Goal: Task Accomplishment & Management: Use online tool/utility

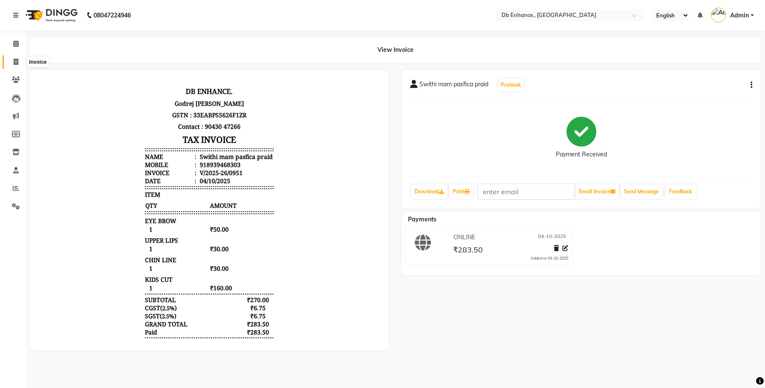
click at [12, 60] on span at bounding box center [16, 62] width 15 height 10
select select "4474"
select select "service"
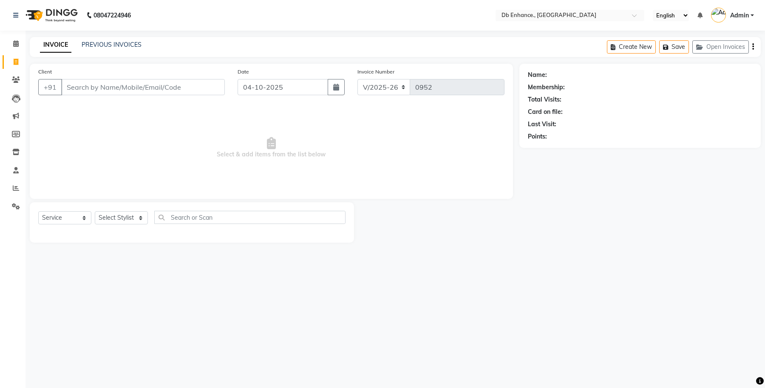
click at [106, 86] on input "Client" at bounding box center [143, 87] width 164 height 16
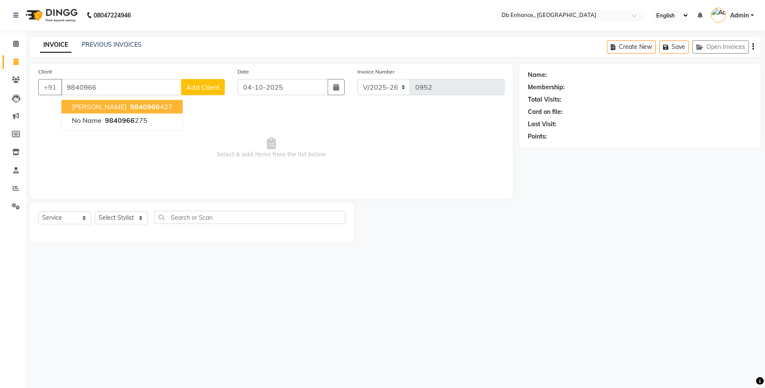
click at [130, 107] on span "9840966" at bounding box center [145, 106] width 30 height 9
type input "9840966427"
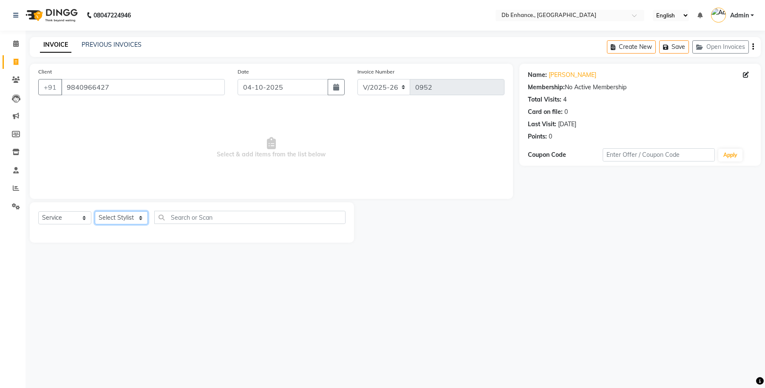
click at [142, 219] on select "Select Stylist mamta pradhan Raju Rashid Rekha Ujala Uttara Roy" at bounding box center [121, 217] width 53 height 13
select select "25380"
click at [95, 211] on select "Select Stylist mamta pradhan Raju Rashid Rekha Ujala Uttara Roy" at bounding box center [121, 217] width 53 height 13
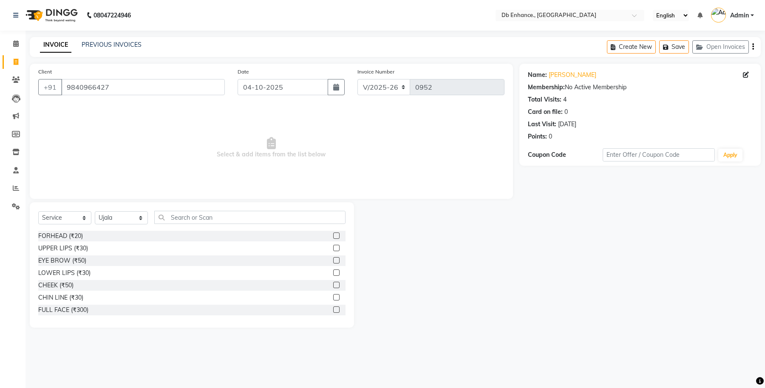
click at [333, 248] on label at bounding box center [336, 248] width 6 height 6
click at [333, 248] on input "checkbox" at bounding box center [336, 249] width 6 height 6
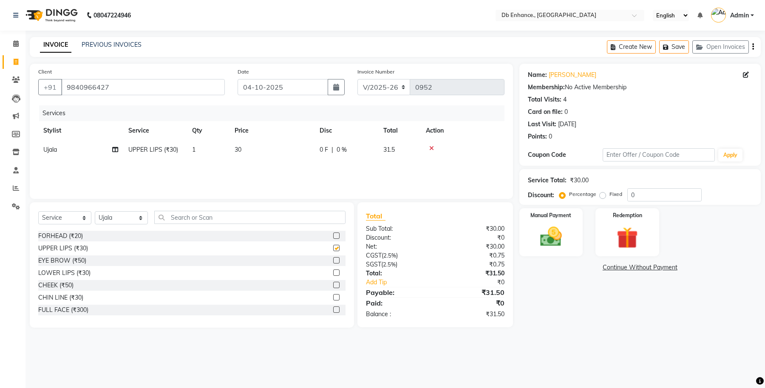
checkbox input "false"
click at [333, 298] on label at bounding box center [336, 297] width 6 height 6
click at [333, 298] on input "checkbox" at bounding box center [336, 298] width 6 height 6
checkbox input "false"
click at [562, 227] on img at bounding box center [551, 237] width 36 height 26
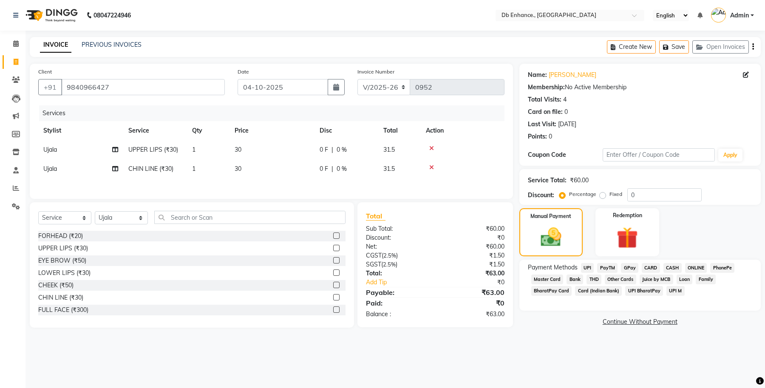
click at [693, 266] on span "ONLINE" at bounding box center [696, 268] width 22 height 10
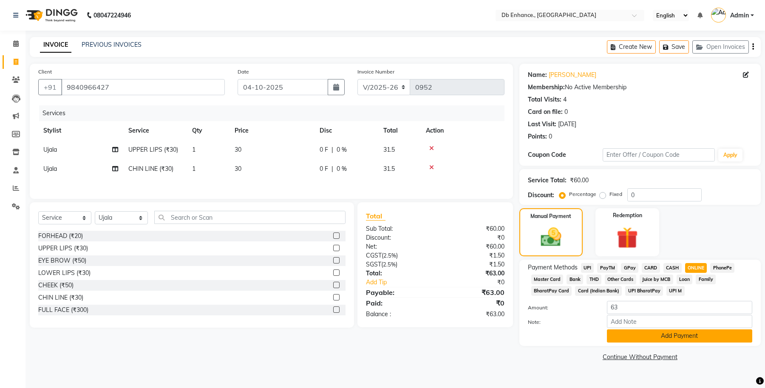
click at [669, 334] on button "Add Payment" at bounding box center [679, 335] width 145 height 13
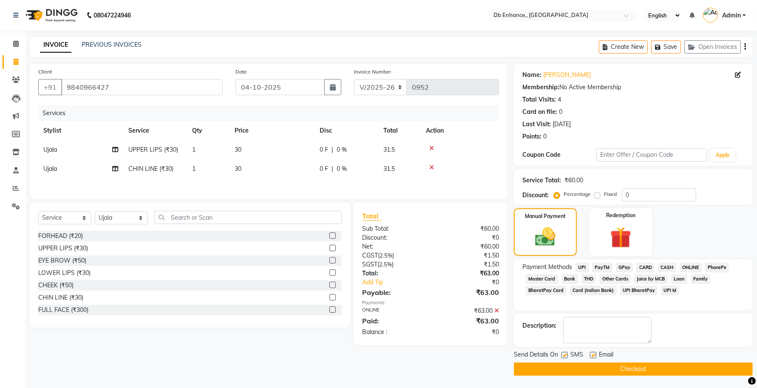
click at [595, 354] on label at bounding box center [593, 355] width 6 height 6
click at [595, 354] on input "checkbox" at bounding box center [593, 356] width 6 height 6
checkbox input "false"
click at [566, 356] on label at bounding box center [564, 355] width 6 height 6
click at [566, 356] on input "checkbox" at bounding box center [564, 356] width 6 height 6
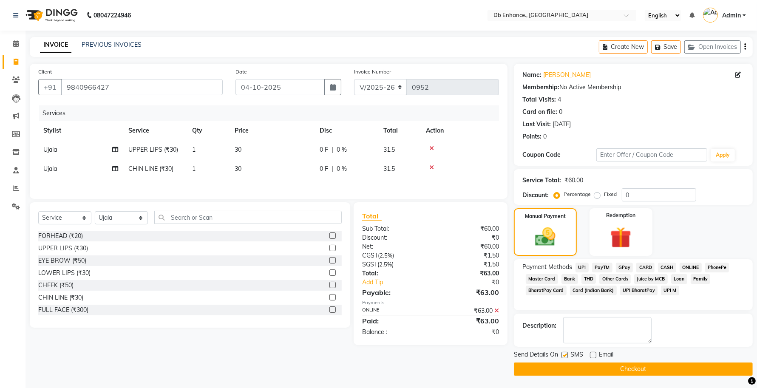
checkbox input "false"
click at [578, 375] on button "Checkout" at bounding box center [633, 369] width 239 height 13
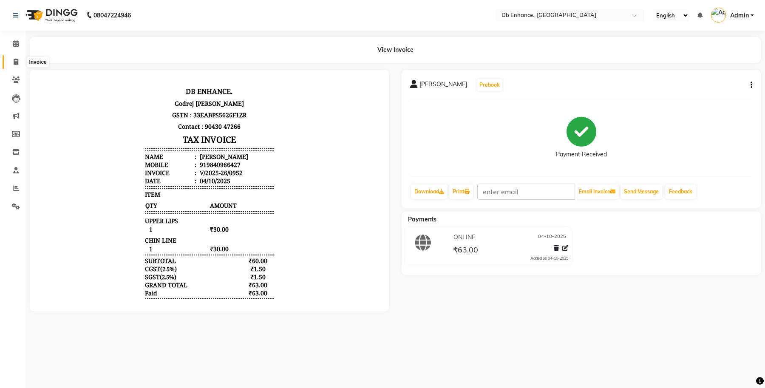
drag, startPoint x: 14, startPoint y: 61, endPoint x: 21, endPoint y: 63, distance: 7.5
click at [14, 60] on icon at bounding box center [16, 62] width 5 height 6
select select "4474"
select select "service"
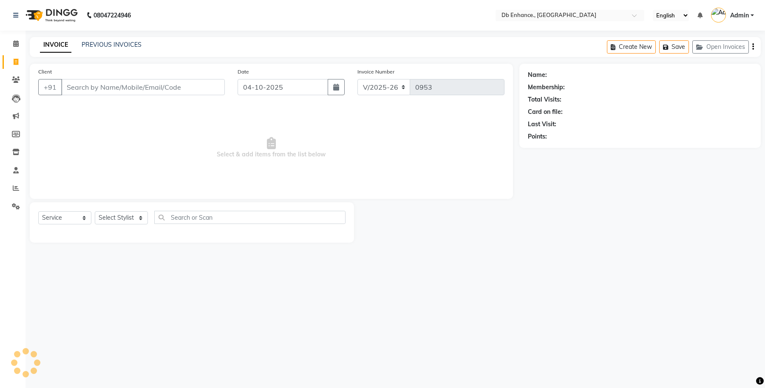
click at [103, 92] on input "Client" at bounding box center [143, 87] width 164 height 16
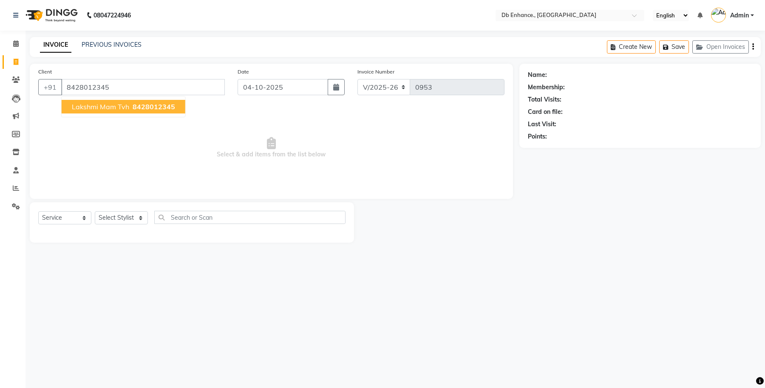
type input "8428012345"
click at [78, 106] on span "Lakshmi mam tvh" at bounding box center [100, 106] width 57 height 9
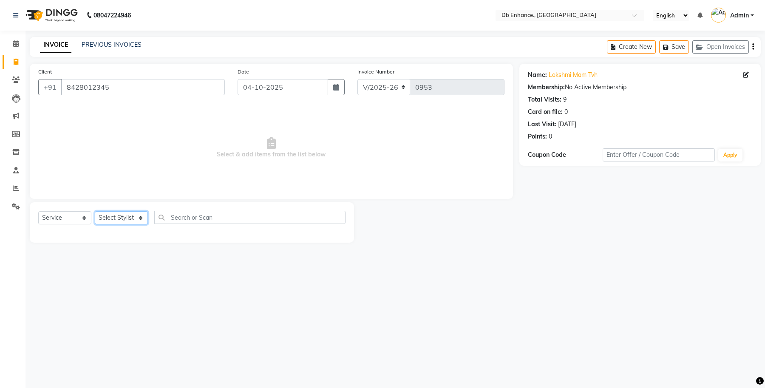
click at [139, 215] on select "Select Stylist mamta pradhan Raju Rashid Rekha Ujala Uttara Roy" at bounding box center [121, 217] width 53 height 13
select select "25380"
click at [95, 211] on select "Select Stylist mamta pradhan Raju Rashid Rekha Ujala Uttara Roy" at bounding box center [121, 217] width 53 height 13
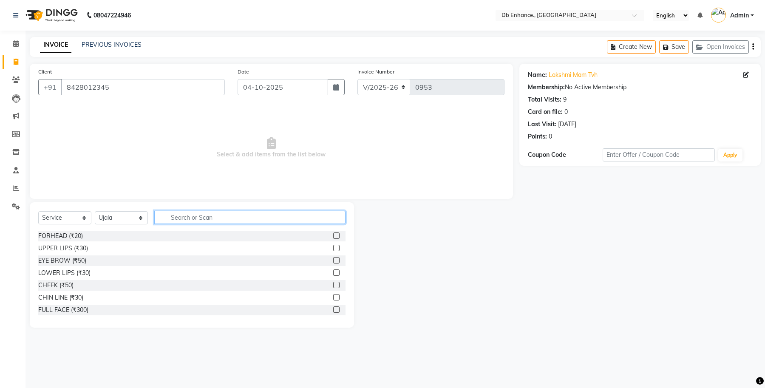
click at [264, 219] on input "text" at bounding box center [249, 217] width 191 height 13
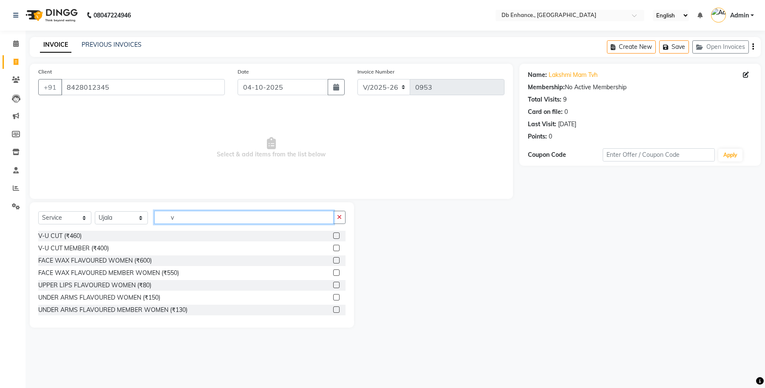
type input "v"
click at [333, 236] on label at bounding box center [336, 235] width 6 height 6
click at [333, 236] on input "checkbox" at bounding box center [336, 236] width 6 height 6
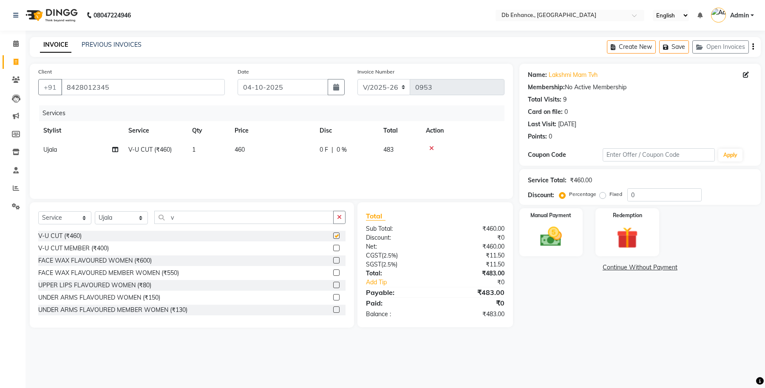
checkbox input "false"
click at [122, 219] on select "Select Stylist mamta pradhan Raju Rashid Rekha Ujala Uttara Roy" at bounding box center [121, 217] width 53 height 13
click at [127, 215] on select "Select Stylist mamta pradhan Raju Rashid Rekha Ujala Uttara Roy" at bounding box center [121, 217] width 53 height 13
click at [125, 214] on select "Select Stylist mamta pradhan Raju Rashid Rekha Ujala Uttara Roy" at bounding box center [121, 217] width 53 height 13
select select "67593"
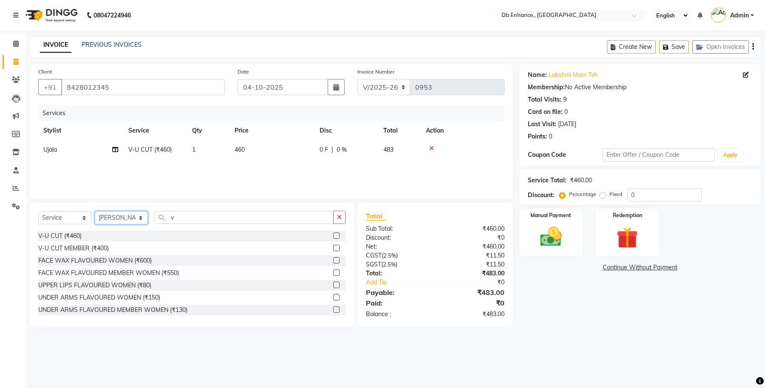
click at [95, 211] on select "Select Stylist mamta pradhan Raju Rashid Rekha Ujala Uttara Roy" at bounding box center [121, 217] width 53 height 13
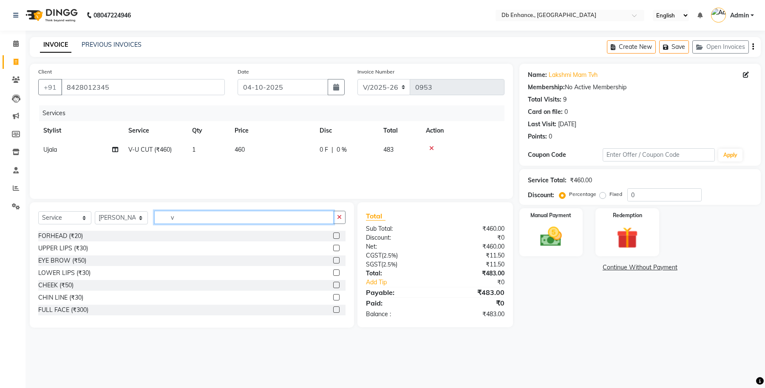
click at [194, 217] on input "v" at bounding box center [243, 217] width 179 height 13
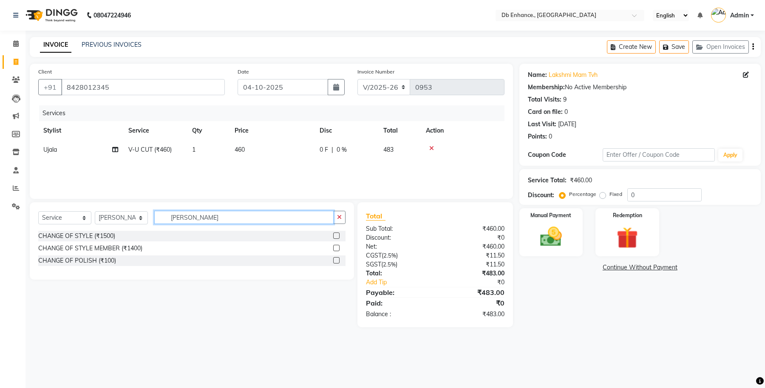
type input "chang"
click at [336, 260] on label at bounding box center [336, 260] width 6 height 6
click at [336, 260] on input "checkbox" at bounding box center [336, 261] width 6 height 6
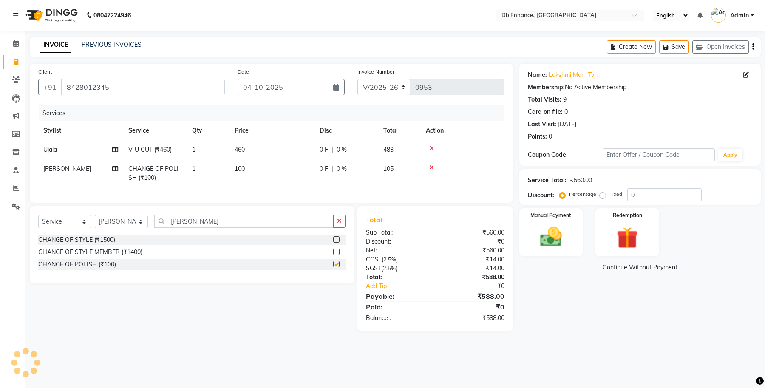
checkbox input "false"
click at [547, 247] on img at bounding box center [551, 237] width 36 height 26
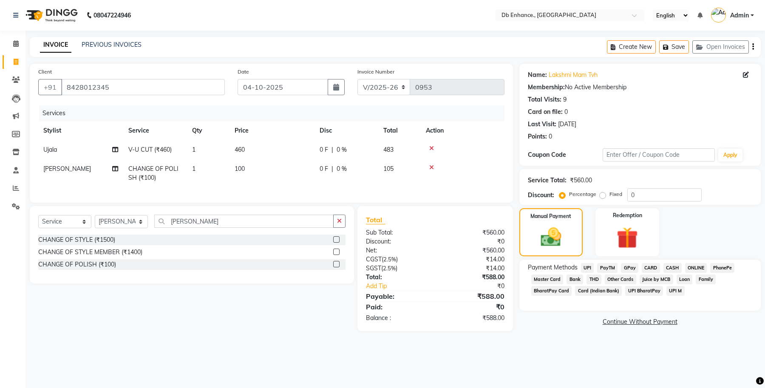
click at [696, 266] on span "ONLINE" at bounding box center [696, 268] width 22 height 10
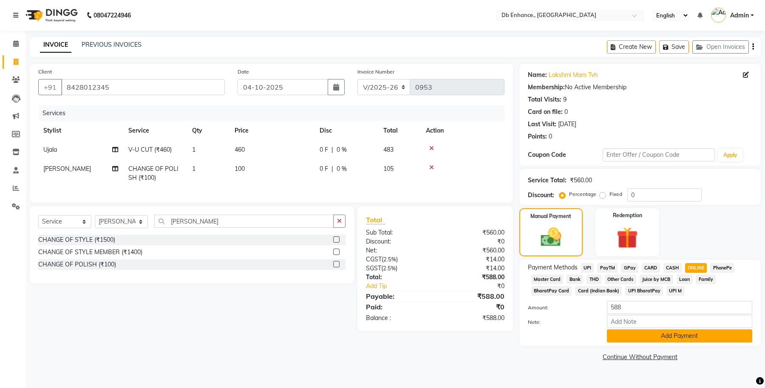
click at [645, 334] on button "Add Payment" at bounding box center [679, 335] width 145 height 13
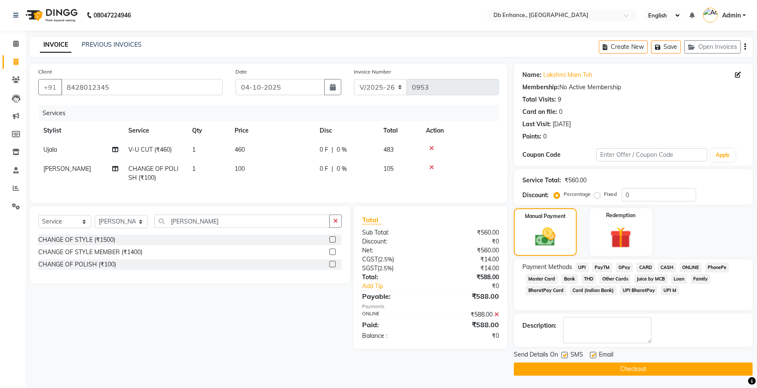
scroll to position [0, 0]
click at [590, 357] on label at bounding box center [593, 354] width 6 height 6
click at [590, 357] on input "checkbox" at bounding box center [593, 355] width 6 height 6
checkbox input "false"
click at [566, 356] on label at bounding box center [564, 354] width 6 height 6
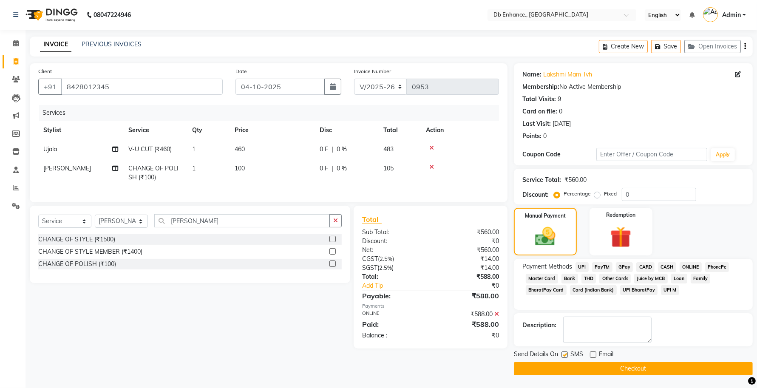
click at [566, 356] on input "checkbox" at bounding box center [564, 355] width 6 height 6
click at [564, 355] on label at bounding box center [564, 354] width 6 height 6
click at [564, 355] on input "checkbox" at bounding box center [564, 355] width 6 height 6
checkbox input "true"
click at [564, 370] on button "Checkout" at bounding box center [633, 368] width 239 height 13
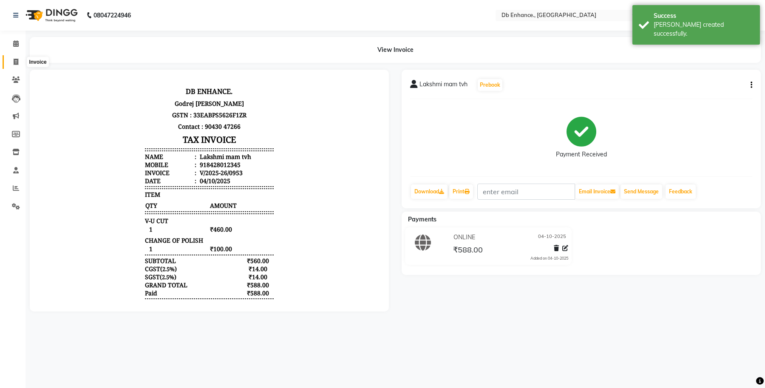
click at [16, 64] on icon at bounding box center [16, 62] width 5 height 6
select select "service"
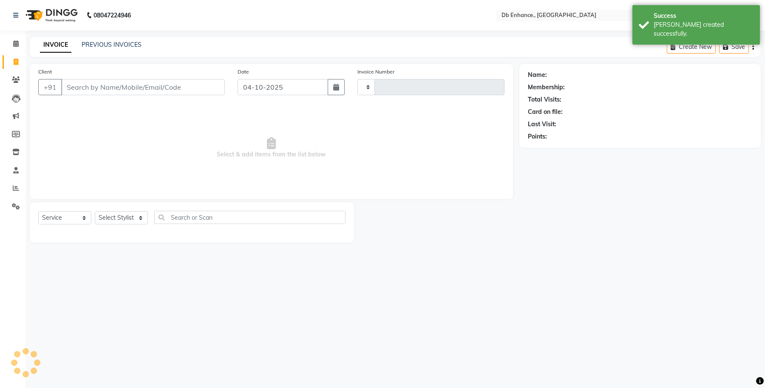
type input "0954"
select select "4474"
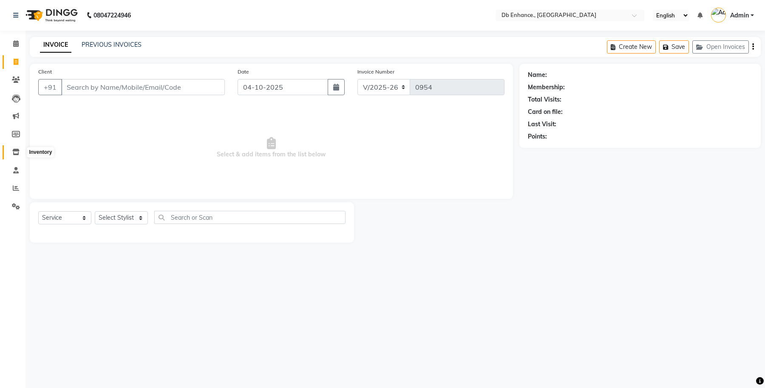
click at [14, 151] on icon at bounding box center [15, 152] width 7 height 6
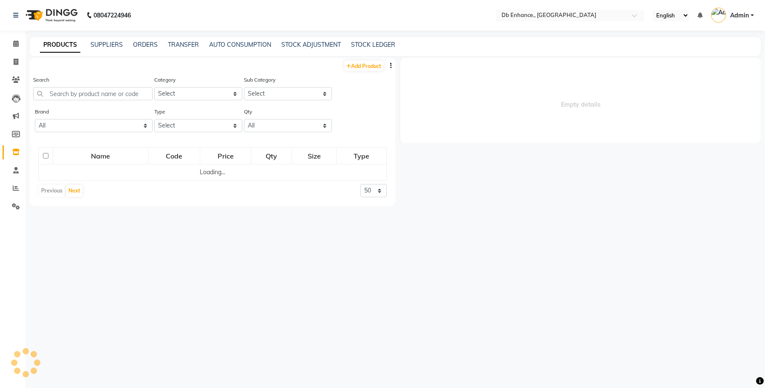
select select
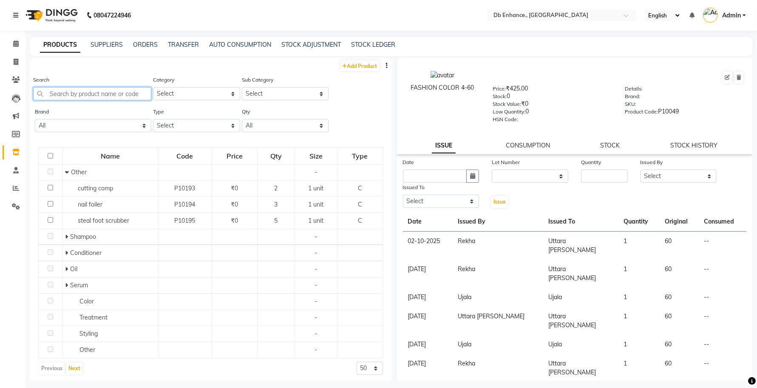
click at [88, 93] on input "text" at bounding box center [92, 93] width 118 height 13
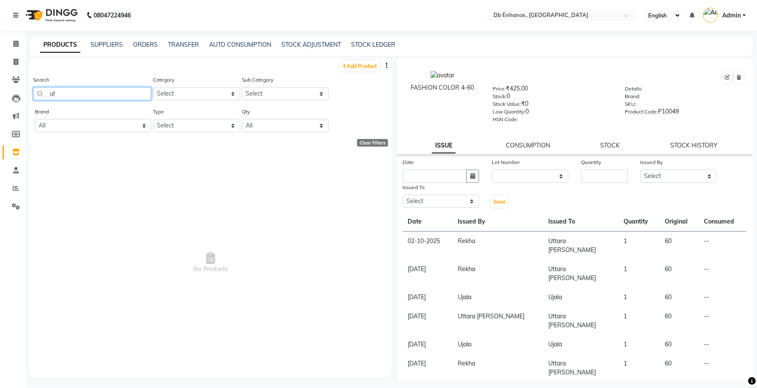
type input "a"
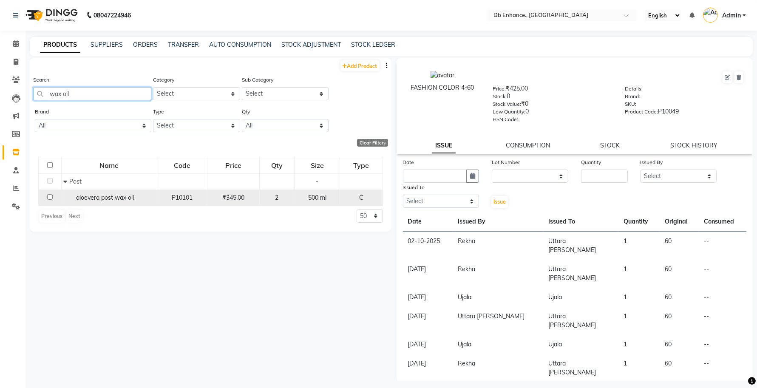
type input "wax oil"
click at [50, 196] on input "checkbox" at bounding box center [50, 197] width 6 height 6
checkbox input "true"
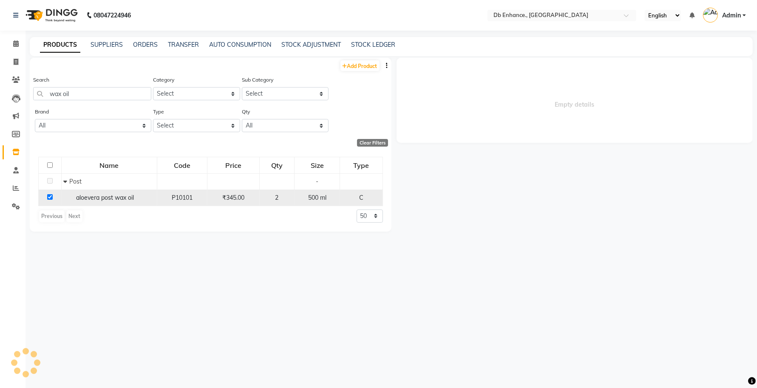
select select
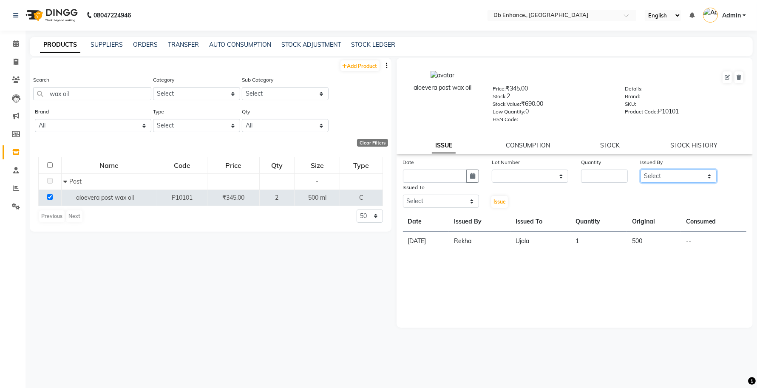
click at [660, 173] on select "Select [PERSON_NAME] [PERSON_NAME] [PERSON_NAME] Uttara [PERSON_NAME]" at bounding box center [678, 176] width 77 height 13
select select "25380"
click at [640, 170] on select "Select [PERSON_NAME] [PERSON_NAME] [PERSON_NAME] Uttara [PERSON_NAME]" at bounding box center [678, 176] width 77 height 13
click at [458, 198] on select "Select [PERSON_NAME] [PERSON_NAME] [PERSON_NAME] Uttara [PERSON_NAME]" at bounding box center [441, 201] width 77 height 13
select select "25380"
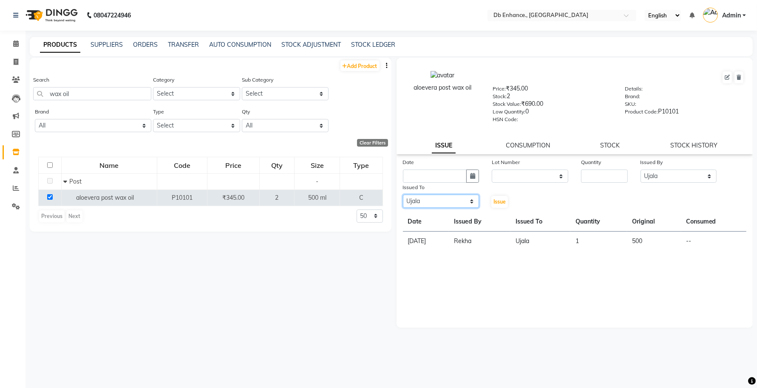
click at [403, 195] on select "Select [PERSON_NAME] [PERSON_NAME] [PERSON_NAME] Uttara [PERSON_NAME]" at bounding box center [441, 201] width 77 height 13
click at [595, 173] on input "number" at bounding box center [604, 176] width 47 height 13
type input "1"
click at [531, 177] on select "None" at bounding box center [530, 176] width 77 height 13
select select "0: null"
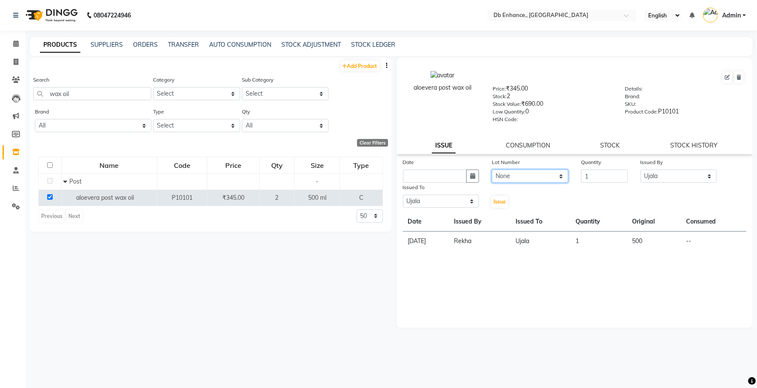
click at [492, 170] on select "None" at bounding box center [530, 176] width 77 height 13
click at [466, 177] on button "button" at bounding box center [472, 176] width 13 height 13
select select "10"
select select "2025"
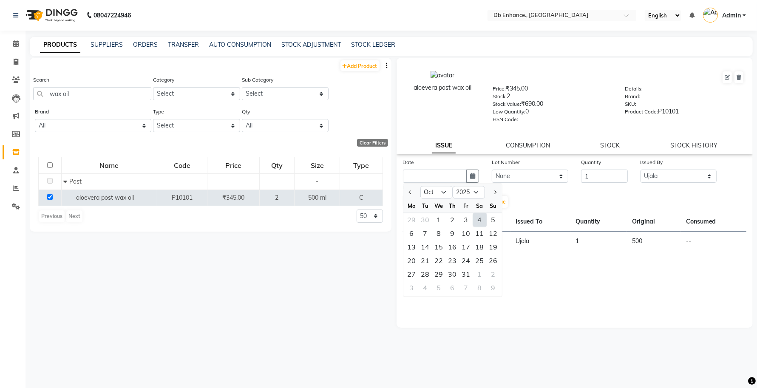
click at [484, 218] on div "4" at bounding box center [480, 220] width 14 height 14
type input "04-10-2025"
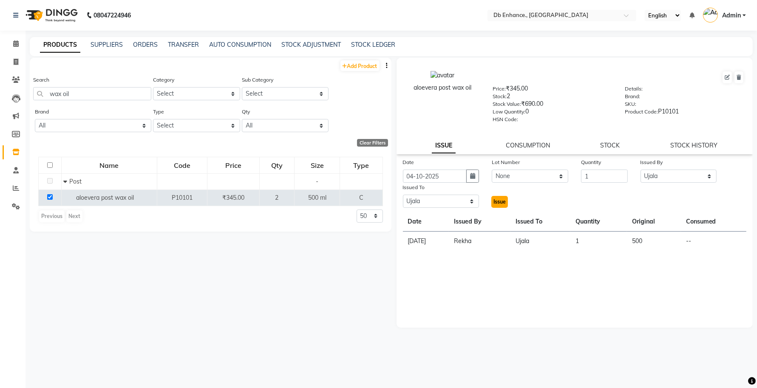
click at [502, 199] on span "Issue" at bounding box center [499, 201] width 12 height 6
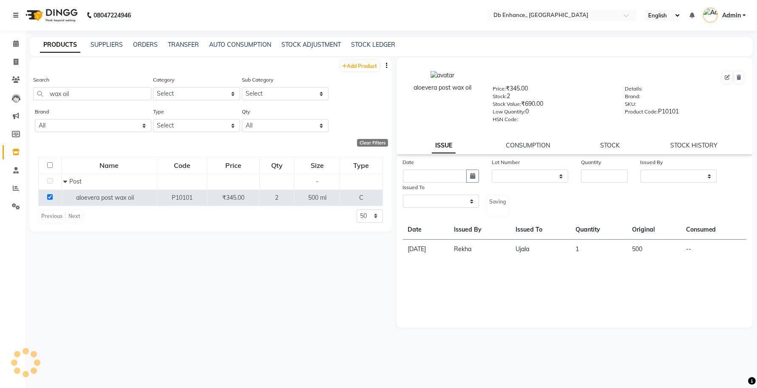
select select
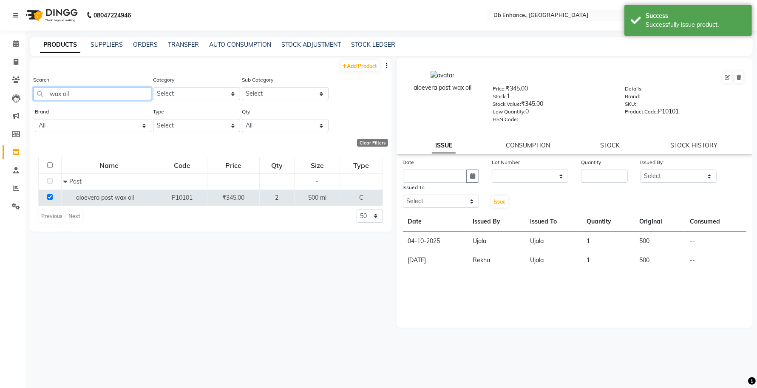
click at [85, 91] on input "wax oil" at bounding box center [92, 93] width 118 height 13
type input "w"
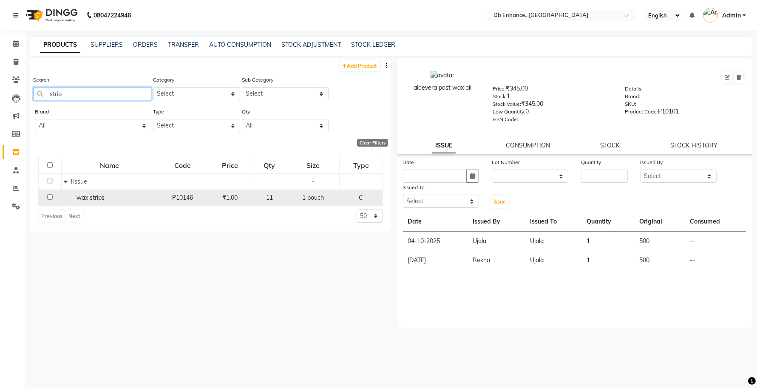
type input "strip"
click at [50, 196] on input "checkbox" at bounding box center [50, 197] width 6 height 6
checkbox input "true"
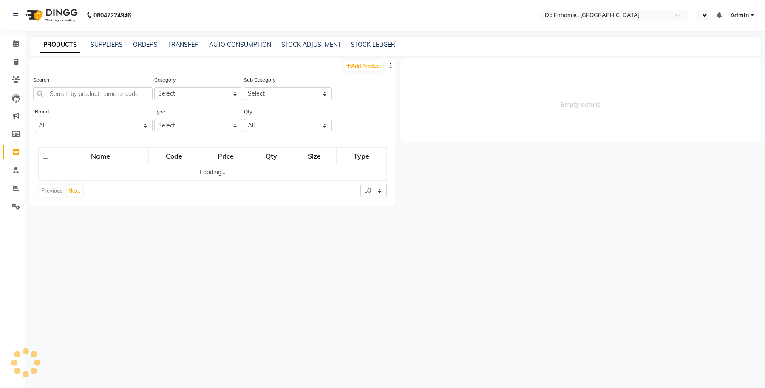
select select "en"
select select
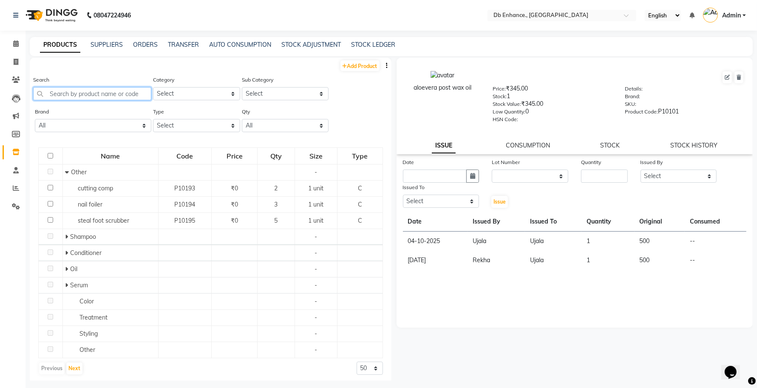
click at [73, 92] on input "text" at bounding box center [92, 93] width 118 height 13
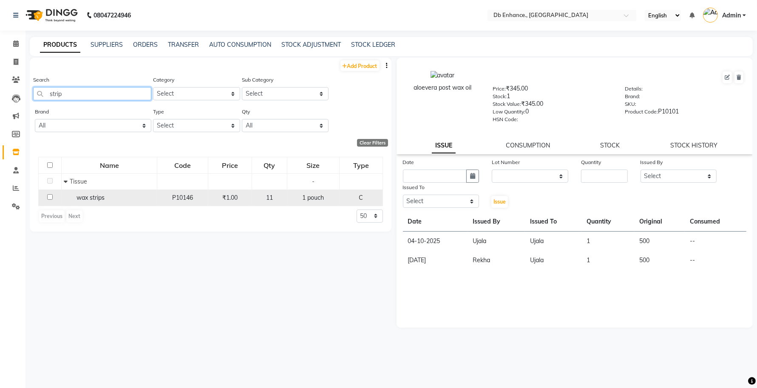
type input "strip"
click at [51, 196] on input "checkbox" at bounding box center [50, 197] width 6 height 6
checkbox input "true"
select select
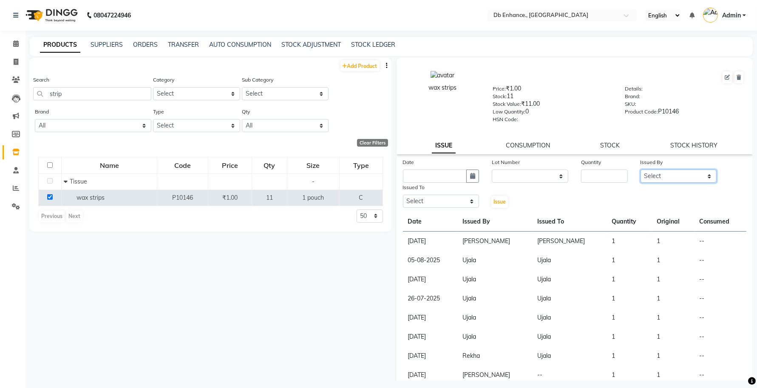
click at [660, 173] on select "Select [PERSON_NAME] [PERSON_NAME] [PERSON_NAME] Uttara [PERSON_NAME]" at bounding box center [678, 176] width 77 height 13
select select "25380"
click at [640, 170] on select "Select [PERSON_NAME] [PERSON_NAME] [PERSON_NAME] Uttara [PERSON_NAME]" at bounding box center [678, 176] width 77 height 13
click at [597, 177] on input "number" at bounding box center [604, 176] width 47 height 13
type input "2"
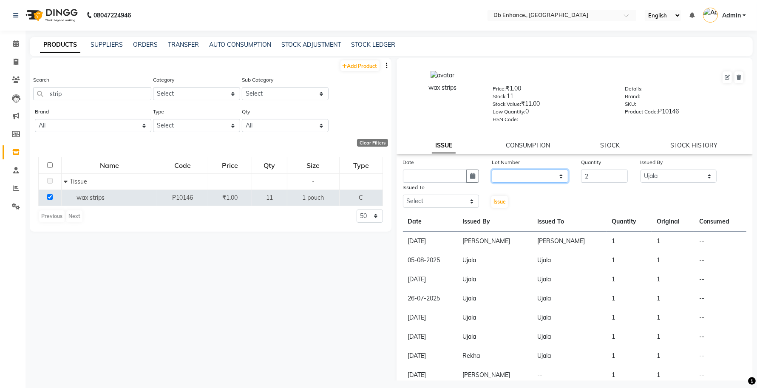
click at [535, 176] on select "None" at bounding box center [530, 176] width 77 height 13
select select "0: null"
click at [492, 170] on select "None" at bounding box center [530, 176] width 77 height 13
click at [474, 173] on button "button" at bounding box center [472, 176] width 13 height 13
select select "10"
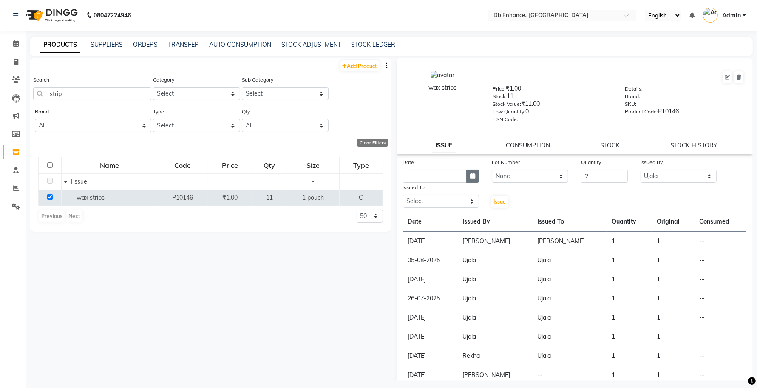
select select "2025"
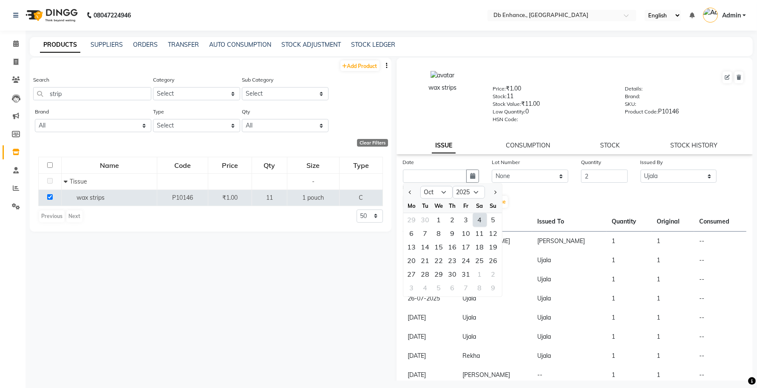
click at [480, 220] on div "4" at bounding box center [480, 220] width 14 height 14
type input "04-10-2025"
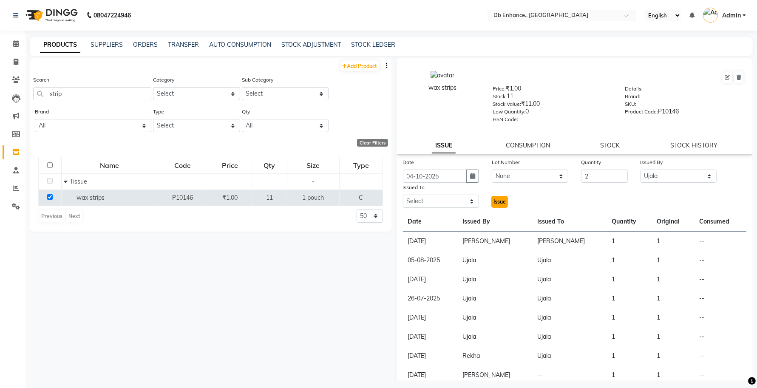
click at [494, 199] on span "Issue" at bounding box center [499, 201] width 12 height 6
click at [512, 170] on select "None" at bounding box center [530, 176] width 77 height 13
click at [492, 170] on select "None" at bounding box center [530, 176] width 77 height 13
click at [493, 198] on span "Issue" at bounding box center [499, 201] width 12 height 6
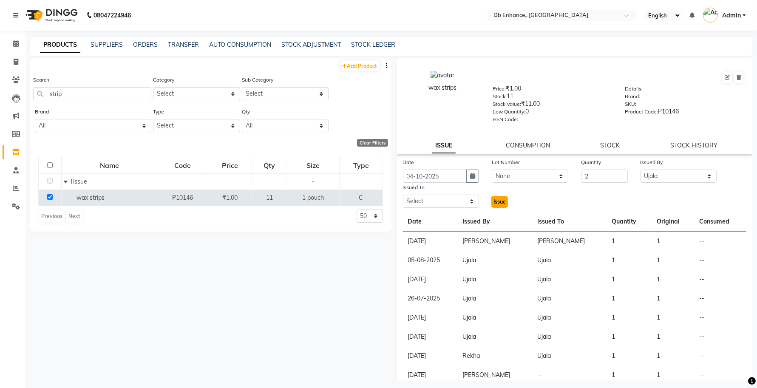
click at [493, 198] on span "Issue" at bounding box center [499, 201] width 12 height 6
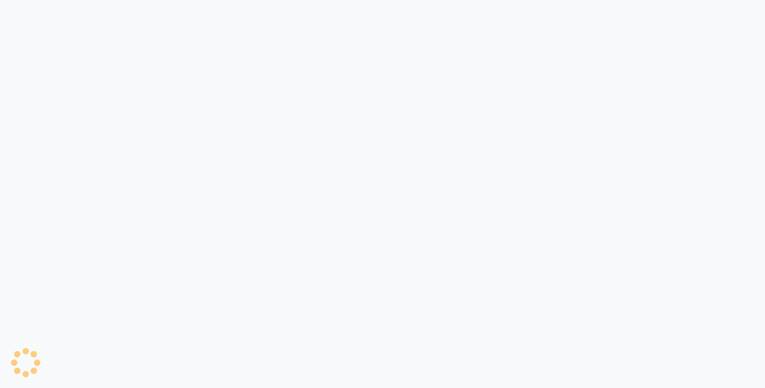
select select
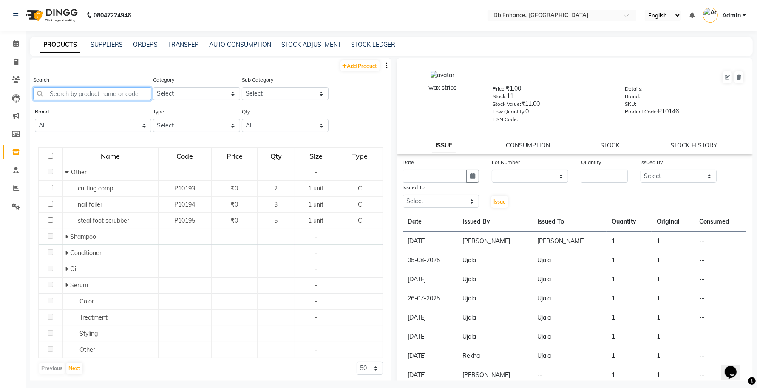
click at [81, 96] on input "text" at bounding box center [92, 93] width 118 height 13
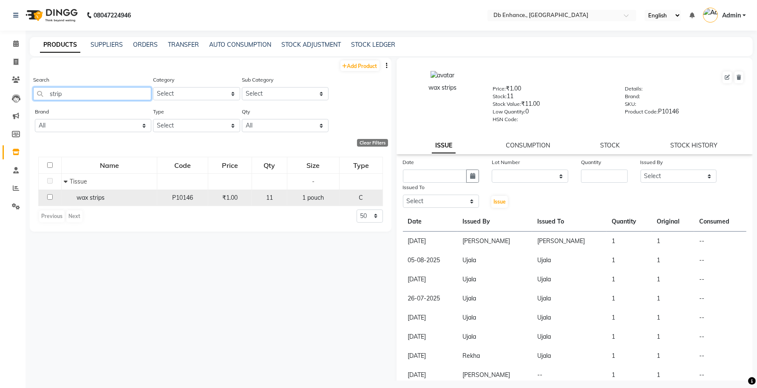
type input "strip"
click at [48, 198] on input "checkbox" at bounding box center [50, 197] width 6 height 6
checkbox input "true"
select select
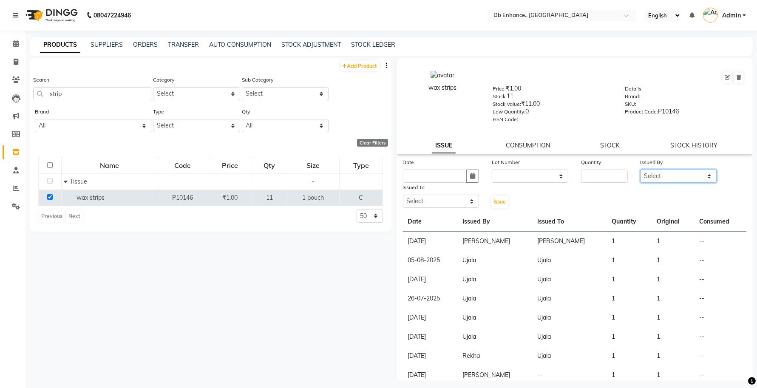
click at [672, 173] on select "Select [PERSON_NAME] [PERSON_NAME] [PERSON_NAME] Uttara [PERSON_NAME]" at bounding box center [678, 176] width 77 height 13
select select "25380"
click at [640, 170] on select "Select [PERSON_NAME] [PERSON_NAME] [PERSON_NAME] Uttara [PERSON_NAME]" at bounding box center [678, 176] width 77 height 13
click at [445, 200] on select "Select [PERSON_NAME] [PERSON_NAME] [PERSON_NAME] Uttara [PERSON_NAME]" at bounding box center [441, 201] width 77 height 13
select select "25380"
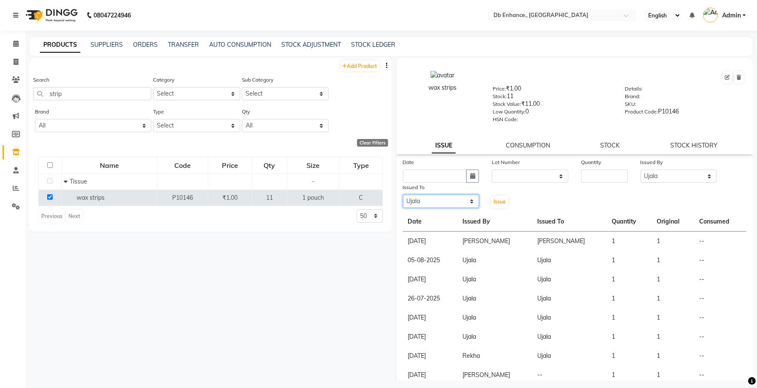
click at [403, 195] on select "Select [PERSON_NAME] [PERSON_NAME] [PERSON_NAME] Uttara [PERSON_NAME]" at bounding box center [441, 201] width 77 height 13
click at [584, 172] on input "number" at bounding box center [604, 176] width 47 height 13
type input "2"
click at [543, 173] on select "None" at bounding box center [530, 176] width 77 height 13
select select "0: null"
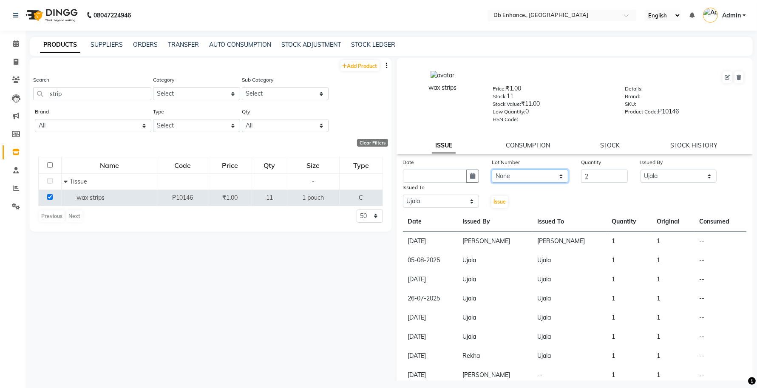
click at [492, 170] on select "None" at bounding box center [530, 176] width 77 height 13
click at [470, 174] on icon "button" at bounding box center [472, 176] width 5 height 6
select select "10"
select select "2025"
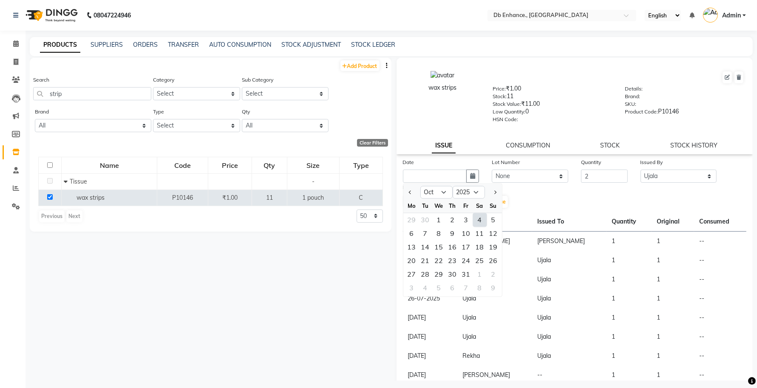
click at [478, 215] on div "4" at bounding box center [480, 220] width 14 height 14
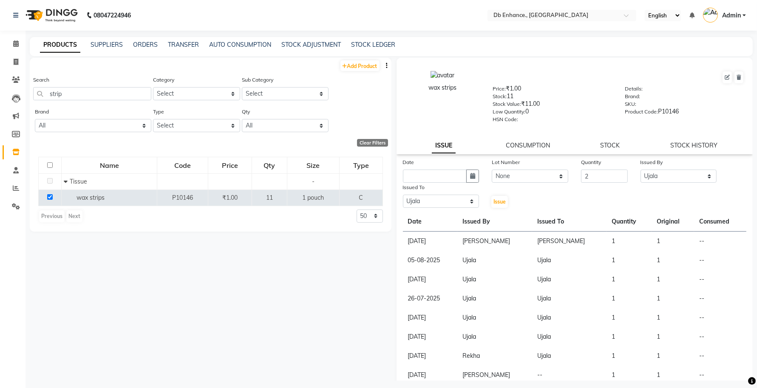
type input "04-10-2025"
click at [493, 196] on button "Issue" at bounding box center [499, 202] width 17 height 12
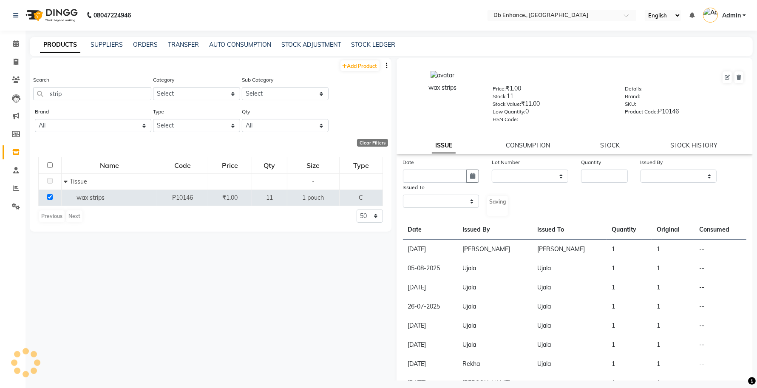
select select
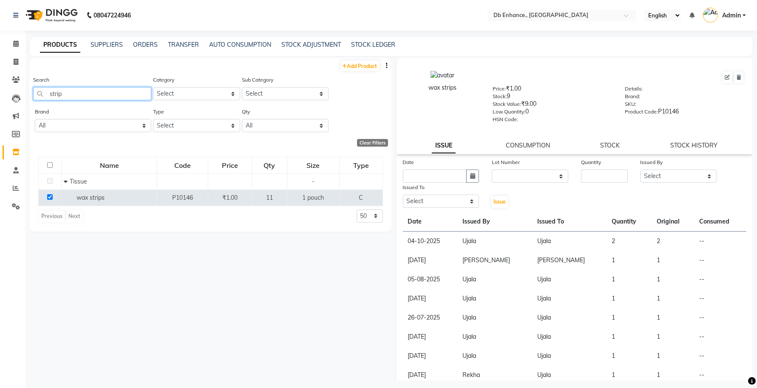
click at [79, 94] on input "strip" at bounding box center [92, 93] width 118 height 13
type input "s"
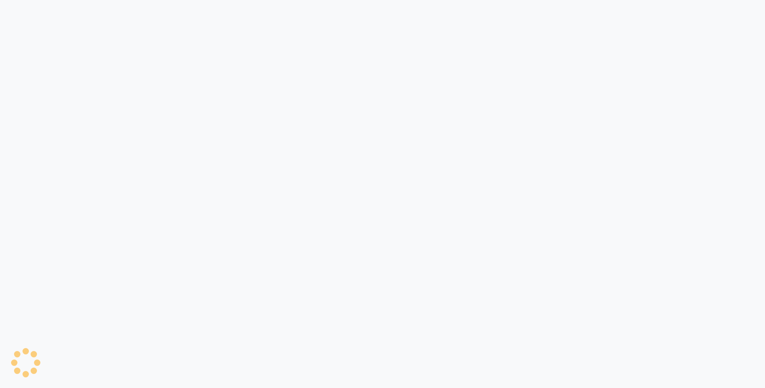
select select
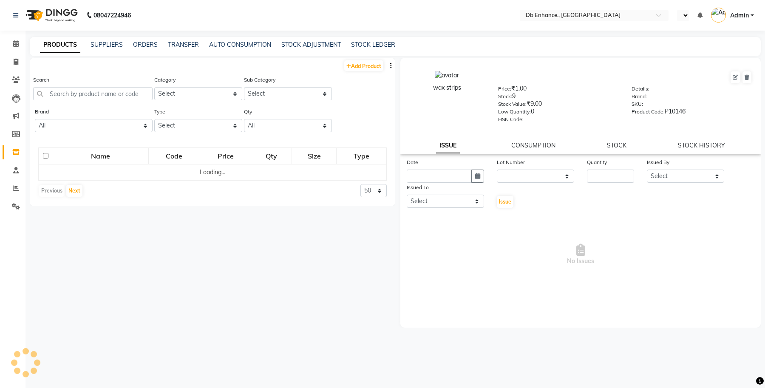
select select "en"
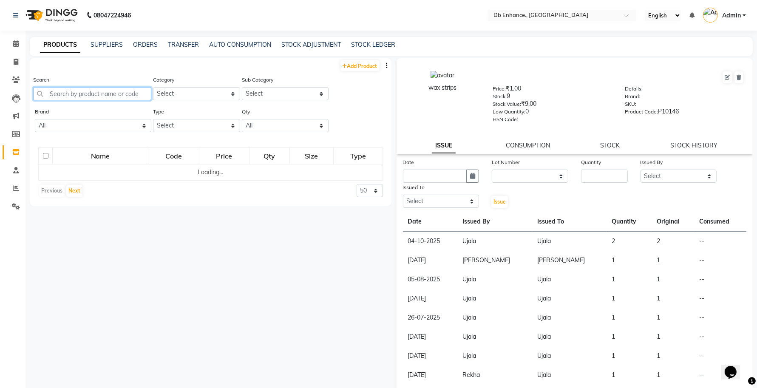
click at [80, 91] on input "text" at bounding box center [92, 93] width 118 height 13
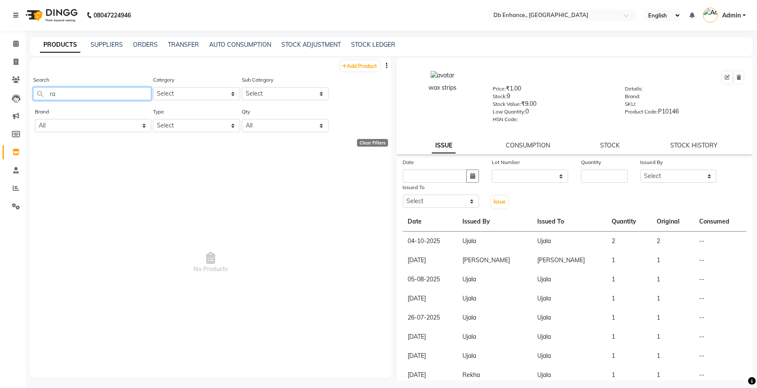
type input "r"
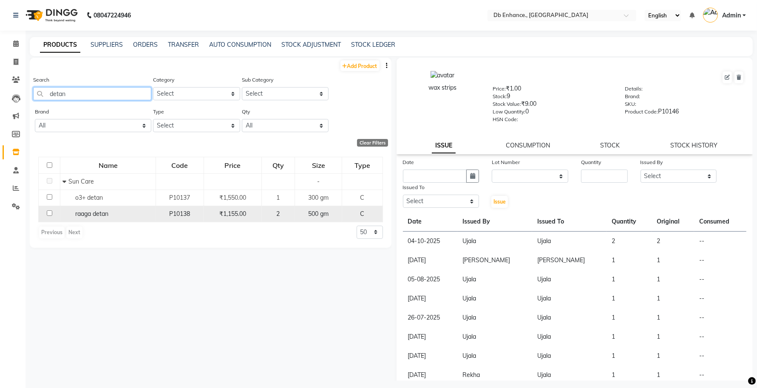
type input "detan"
click at [49, 215] on input "checkbox" at bounding box center [50, 213] width 6 height 6
checkbox input "true"
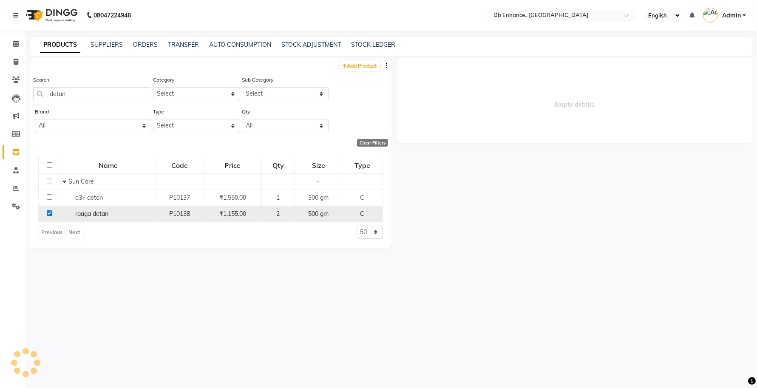
select select
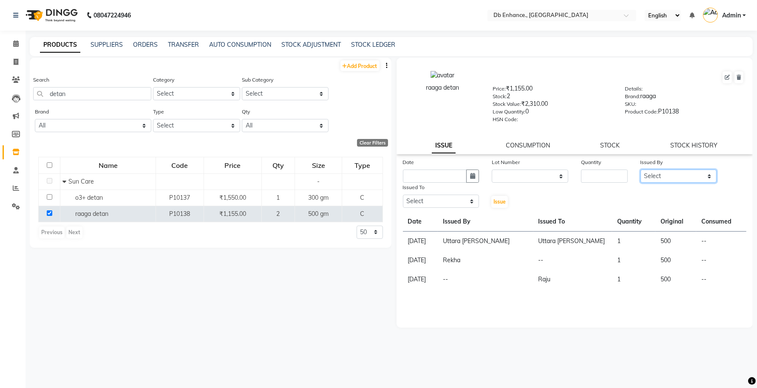
click at [661, 173] on select "Select [PERSON_NAME] [PERSON_NAME] [PERSON_NAME] Uttara [PERSON_NAME]" at bounding box center [678, 176] width 77 height 13
select select "67593"
click at [640, 170] on select "Select [PERSON_NAME] [PERSON_NAME] [PERSON_NAME] Uttara [PERSON_NAME]" at bounding box center [678, 176] width 77 height 13
click at [434, 201] on select "Select [PERSON_NAME] [PERSON_NAME] [PERSON_NAME] Uttara [PERSON_NAME]" at bounding box center [441, 201] width 77 height 13
select select "67593"
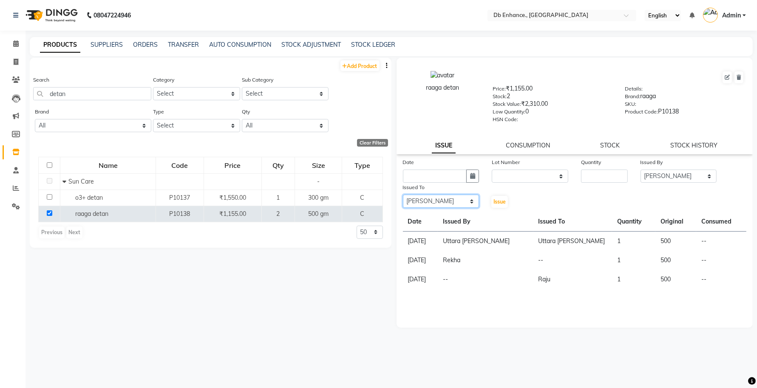
click at [403, 195] on select "Select [PERSON_NAME] [PERSON_NAME] [PERSON_NAME] Uttara [PERSON_NAME]" at bounding box center [441, 201] width 77 height 13
click at [595, 175] on input "number" at bounding box center [604, 176] width 47 height 13
type input "1"
click at [528, 176] on select "None" at bounding box center [530, 176] width 77 height 13
select select "0: null"
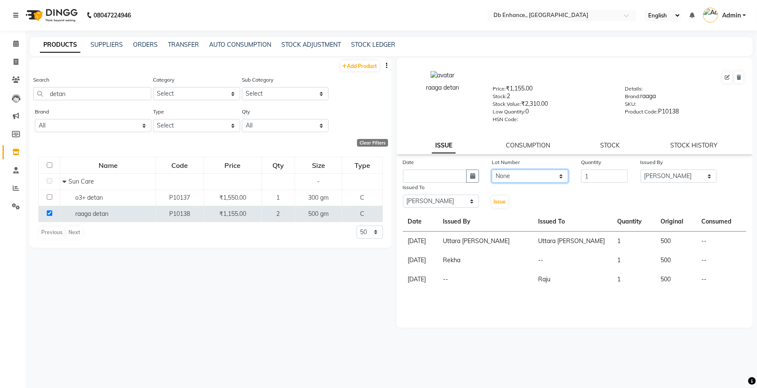
click at [492, 170] on select "None" at bounding box center [530, 176] width 77 height 13
click at [473, 173] on icon "button" at bounding box center [472, 176] width 5 height 6
select select "10"
select select "2025"
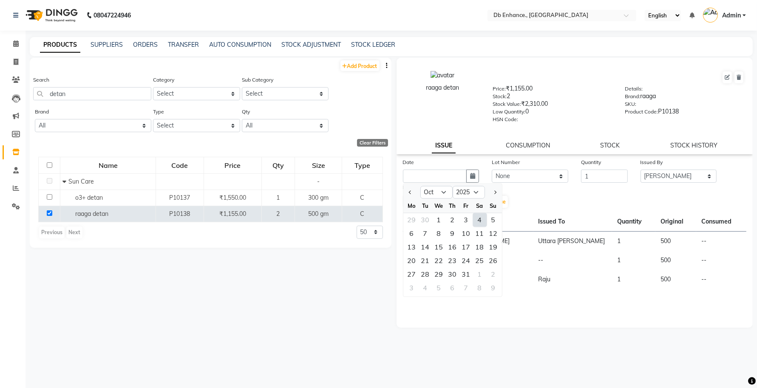
click at [481, 218] on div "4" at bounding box center [480, 220] width 14 height 14
type input "04-10-2025"
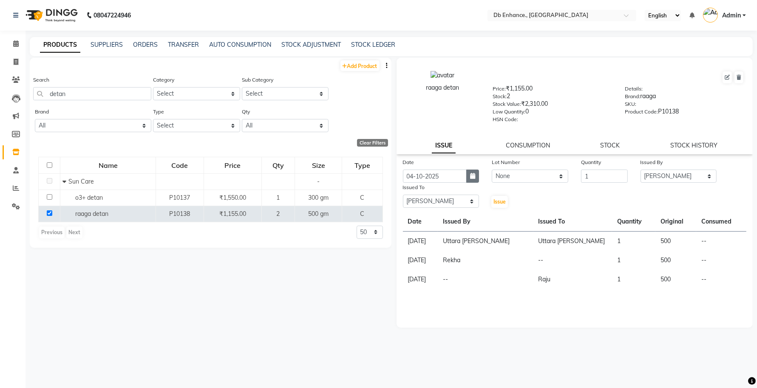
click at [474, 170] on button "button" at bounding box center [472, 176] width 13 height 13
select select "10"
select select "2025"
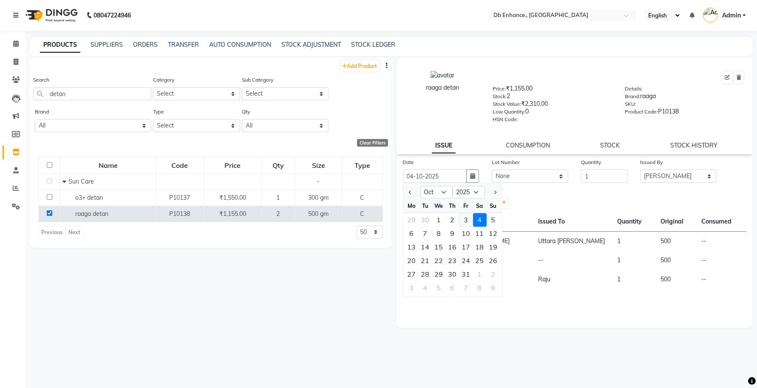
click at [468, 219] on div "3" at bounding box center [466, 220] width 14 height 14
type input "03-10-2025"
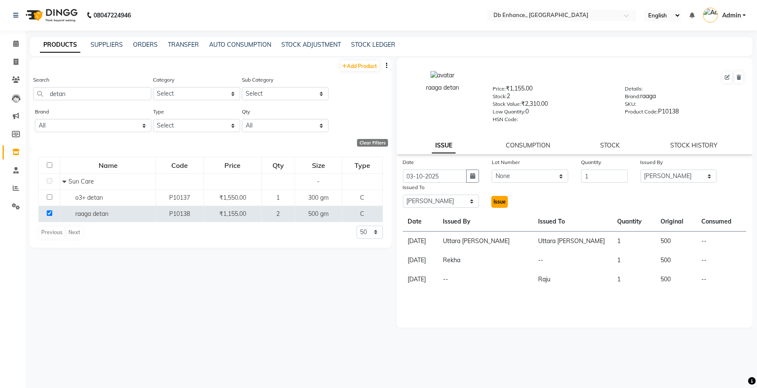
click at [503, 199] on span "Issue" at bounding box center [499, 201] width 12 height 6
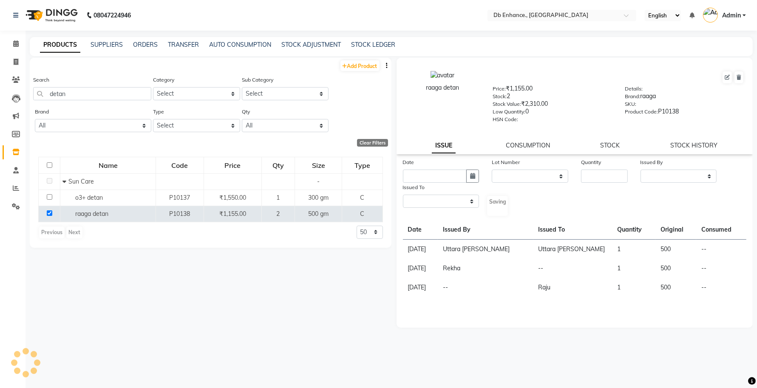
select select
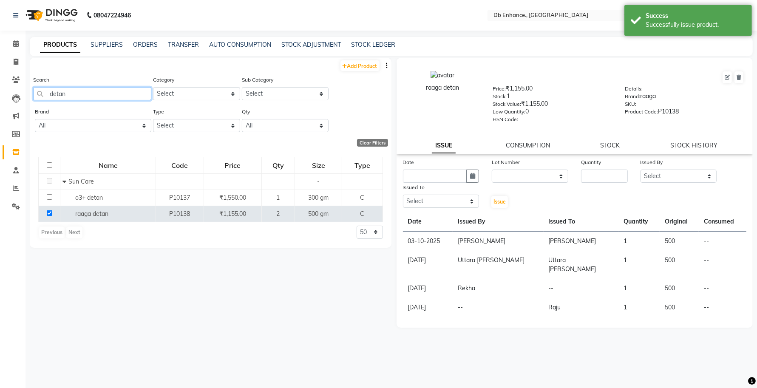
click at [91, 94] on input "detan" at bounding box center [92, 93] width 118 height 13
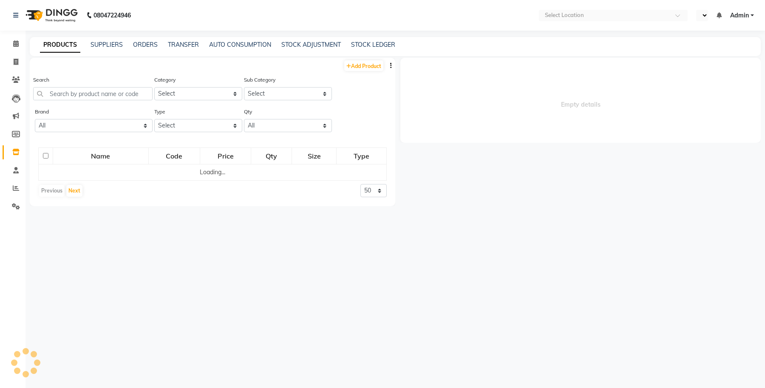
select select "en"
select select
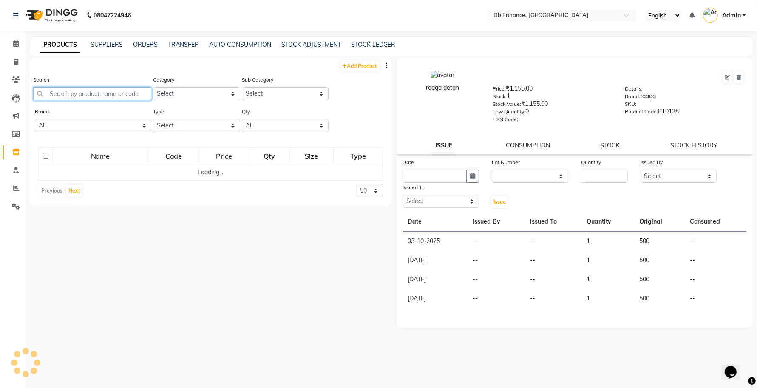
click at [72, 94] on input "text" at bounding box center [92, 93] width 118 height 13
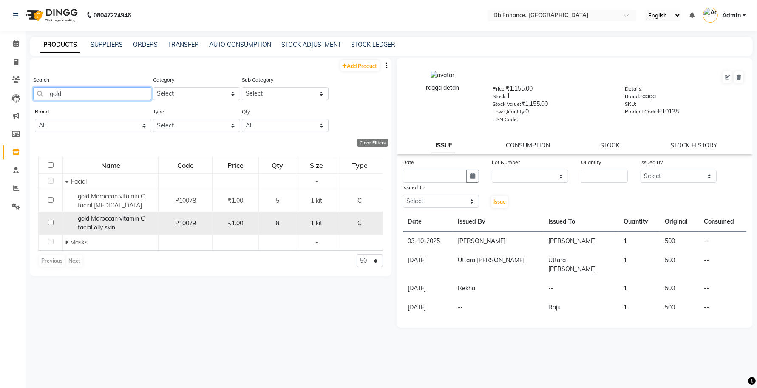
type input "gold"
click at [48, 221] on input "checkbox" at bounding box center [51, 223] width 6 height 6
checkbox input "true"
select select
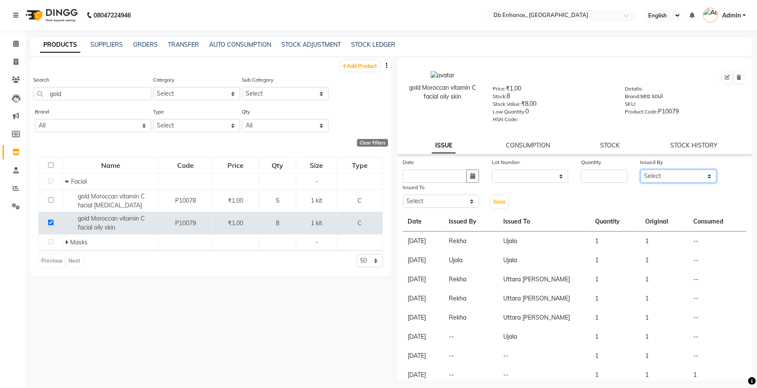
click at [666, 175] on select "Select [PERSON_NAME] [PERSON_NAME] [PERSON_NAME] Uttara [PERSON_NAME]" at bounding box center [678, 176] width 77 height 13
select select "67593"
click at [640, 170] on select "Select [PERSON_NAME] [PERSON_NAME] [PERSON_NAME] Uttara [PERSON_NAME]" at bounding box center [678, 176] width 77 height 13
click at [598, 175] on input "number" at bounding box center [604, 176] width 47 height 13
type input "1"
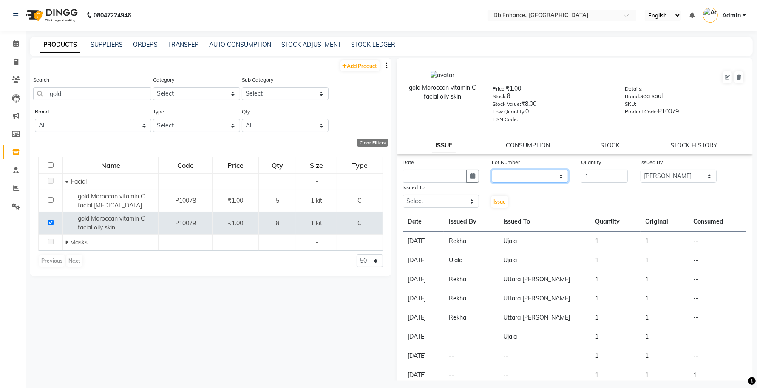
click at [524, 175] on select "None" at bounding box center [530, 176] width 77 height 13
select select "0: null"
click at [492, 170] on select "None" at bounding box center [530, 176] width 77 height 13
click at [470, 175] on icon "button" at bounding box center [472, 176] width 5 height 6
select select "10"
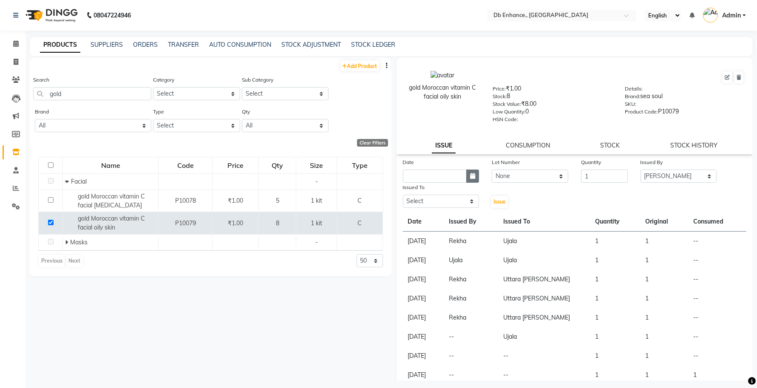
select select "2025"
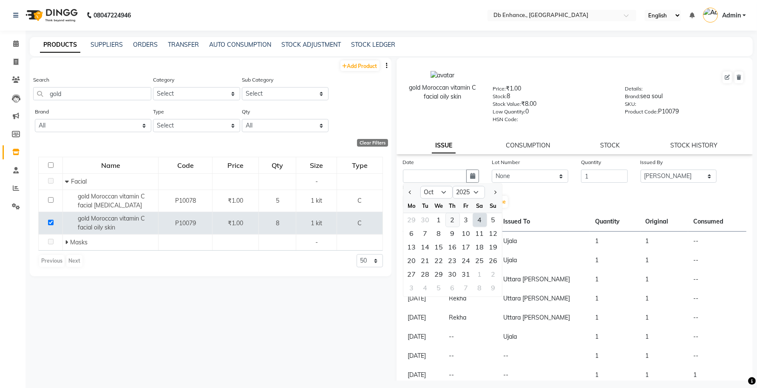
click at [453, 218] on div "2" at bounding box center [453, 220] width 14 height 14
type input "02-10-2025"
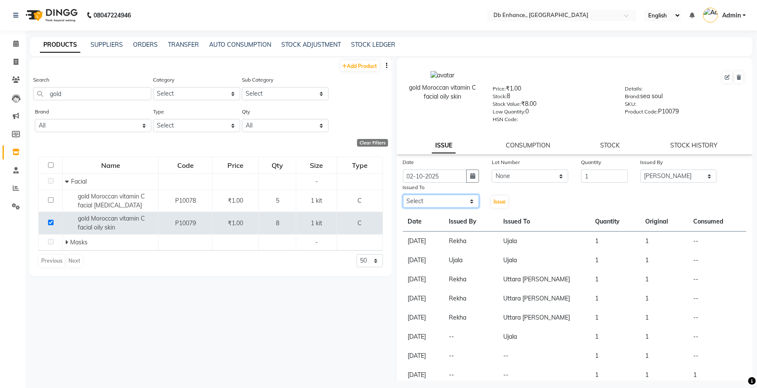
click at [460, 198] on select "Select [PERSON_NAME] [PERSON_NAME] [PERSON_NAME] Uttara [PERSON_NAME]" at bounding box center [441, 201] width 77 height 13
select select "67593"
click at [403, 195] on select "Select [PERSON_NAME] [PERSON_NAME] [PERSON_NAME] Uttara [PERSON_NAME]" at bounding box center [441, 201] width 77 height 13
click at [493, 198] on span "Issue" at bounding box center [499, 201] width 12 height 6
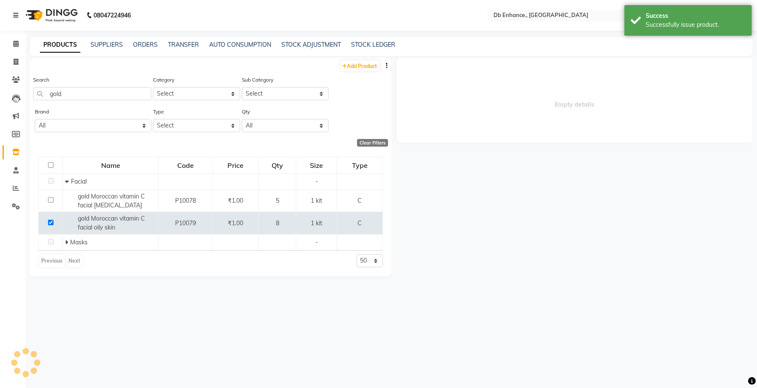
select select
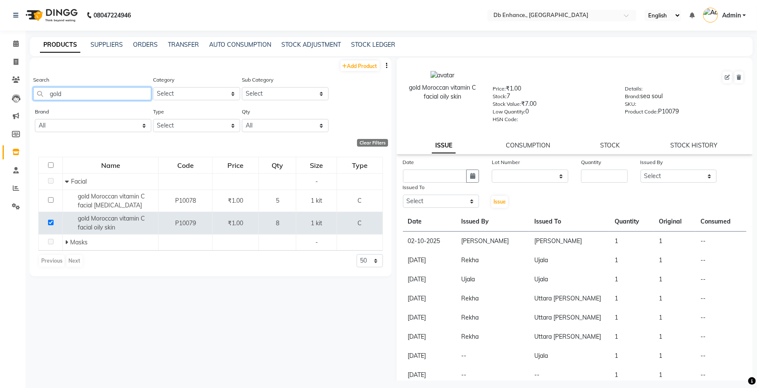
click at [102, 92] on input "gold" at bounding box center [92, 93] width 118 height 13
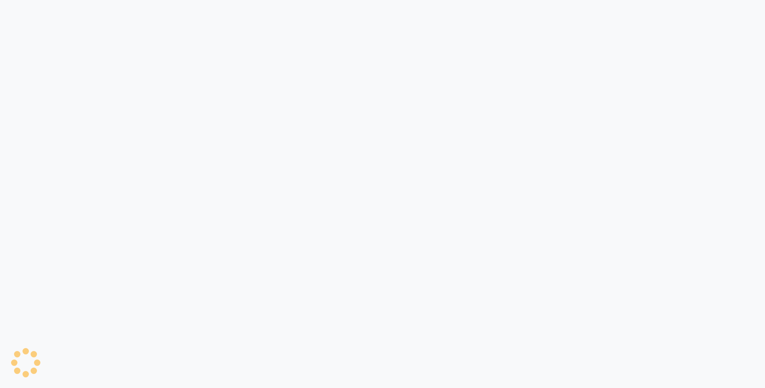
select select
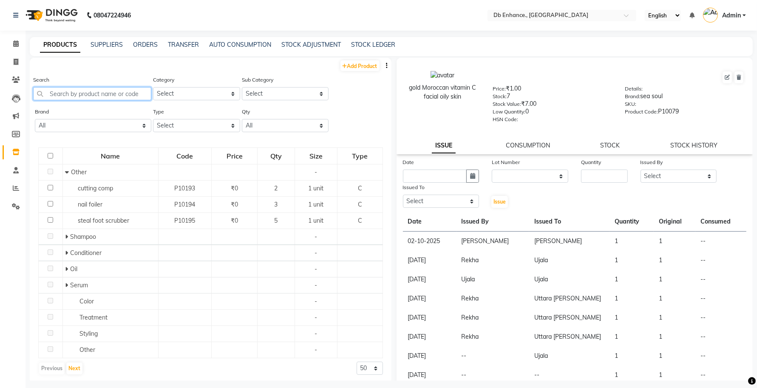
click at [86, 91] on input "text" at bounding box center [92, 93] width 118 height 13
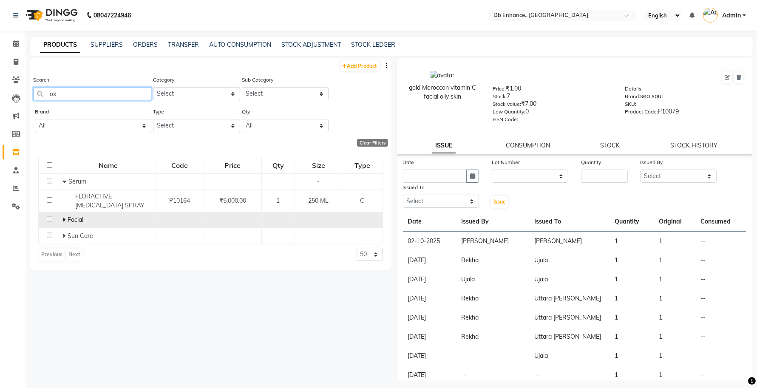
type input "ox"
click at [64, 220] on icon at bounding box center [63, 220] width 3 height 6
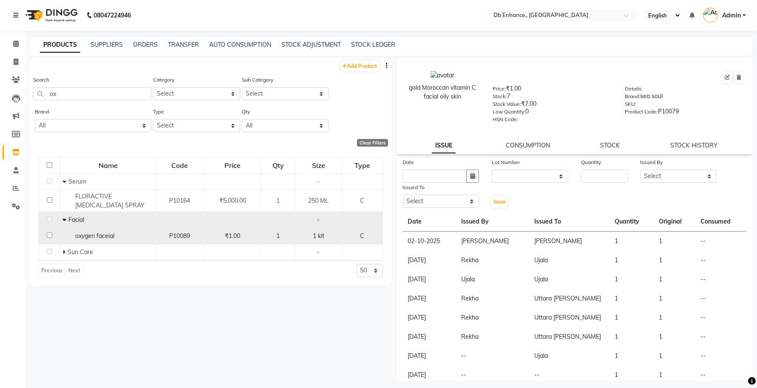
click at [50, 235] on input "checkbox" at bounding box center [50, 235] width 6 height 6
checkbox input "true"
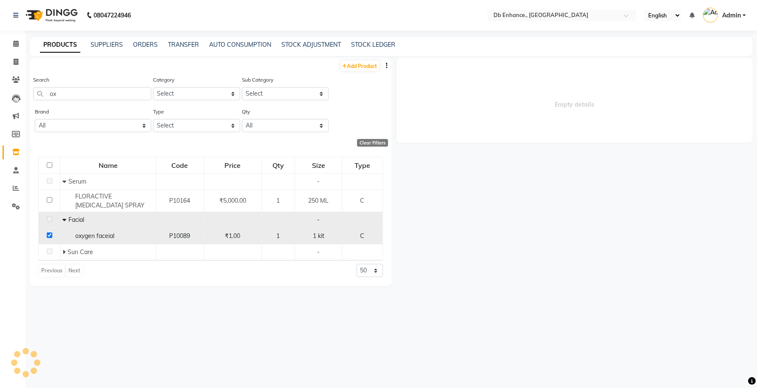
select select
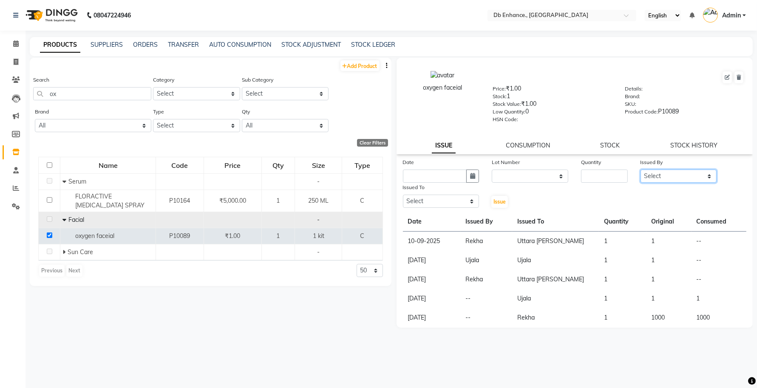
click at [669, 173] on select "Select [PERSON_NAME] [PERSON_NAME] [PERSON_NAME] Uttara [PERSON_NAME]" at bounding box center [678, 176] width 77 height 13
select select "61814"
click at [640, 170] on select "Select [PERSON_NAME] [PERSON_NAME] [PERSON_NAME] Uttara [PERSON_NAME]" at bounding box center [678, 176] width 77 height 13
click at [448, 201] on select "Select [PERSON_NAME] [PERSON_NAME] [PERSON_NAME] Uttara [PERSON_NAME]" at bounding box center [441, 201] width 77 height 13
select select "61814"
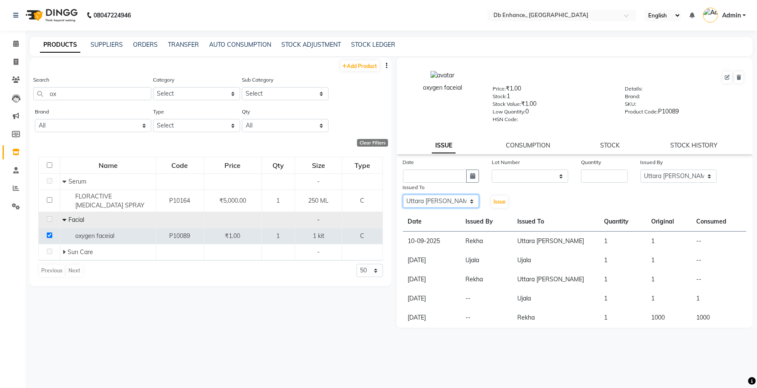
click at [403, 195] on select "Select [PERSON_NAME] [PERSON_NAME] [PERSON_NAME] Uttara [PERSON_NAME]" at bounding box center [441, 201] width 77 height 13
click at [602, 175] on input "number" at bounding box center [604, 176] width 47 height 13
type input "1"
click at [547, 175] on select "None" at bounding box center [530, 176] width 77 height 13
select select "0: null"
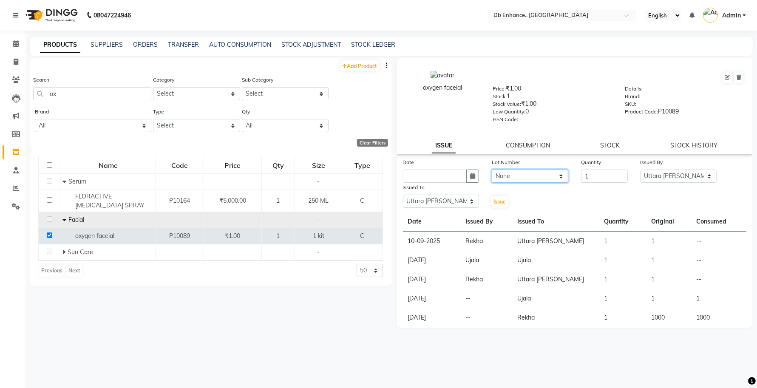
click at [492, 170] on select "None" at bounding box center [530, 176] width 77 height 13
click at [472, 174] on icon "button" at bounding box center [472, 176] width 5 height 6
select select "10"
select select "2025"
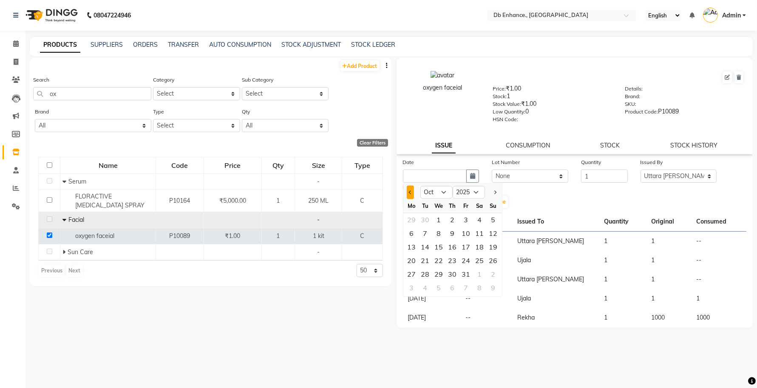
click at [413, 186] on button "Previous month" at bounding box center [410, 193] width 7 height 14
select select "9"
click at [439, 230] on div "10" at bounding box center [439, 234] width 14 height 14
type input "10-09-2025"
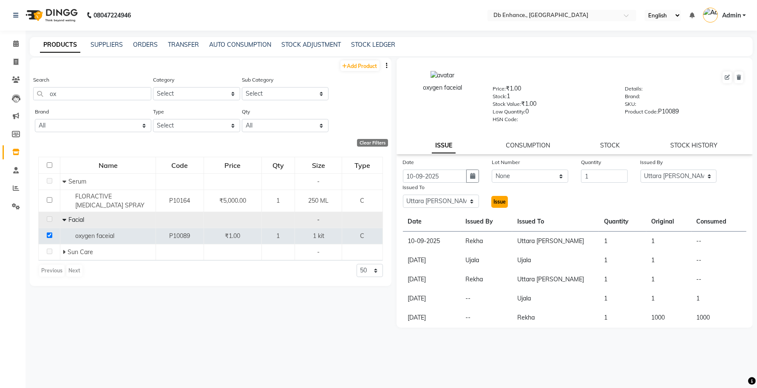
click at [502, 202] on span "Issue" at bounding box center [499, 201] width 12 height 6
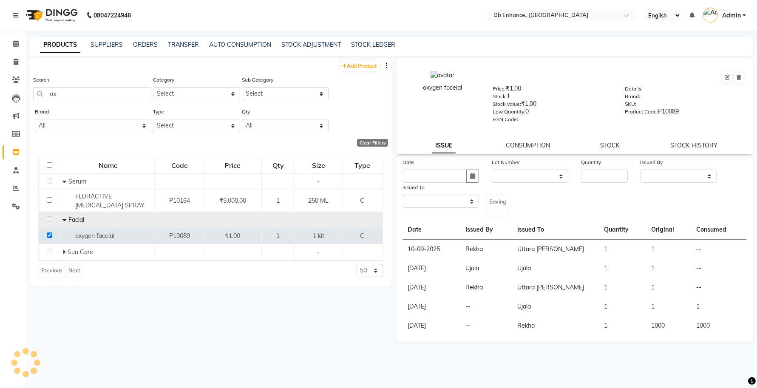
select select
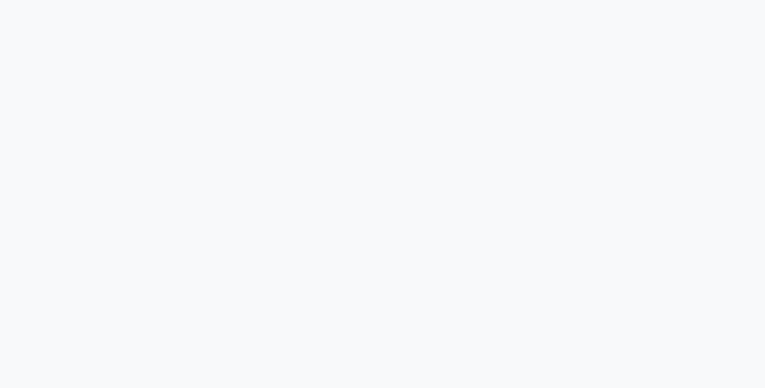
select select
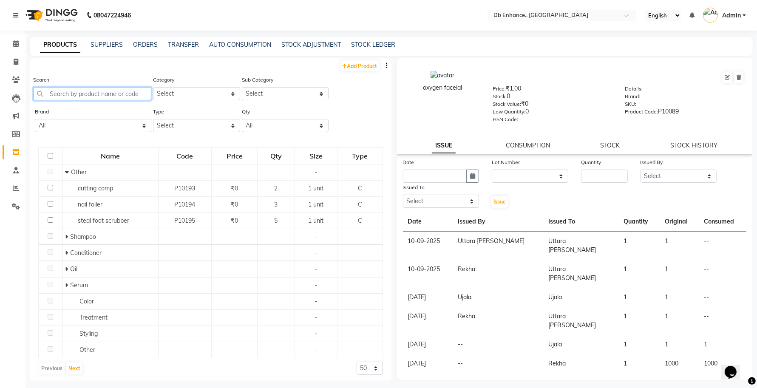
click at [79, 92] on input "text" at bounding box center [92, 93] width 118 height 13
click at [114, 95] on input "text" at bounding box center [92, 93] width 118 height 13
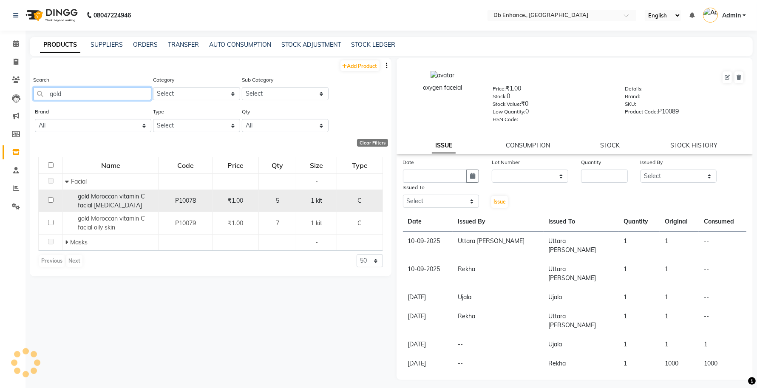
type input "gold"
click at [50, 199] on input "checkbox" at bounding box center [51, 200] width 6 height 6
checkbox input "true"
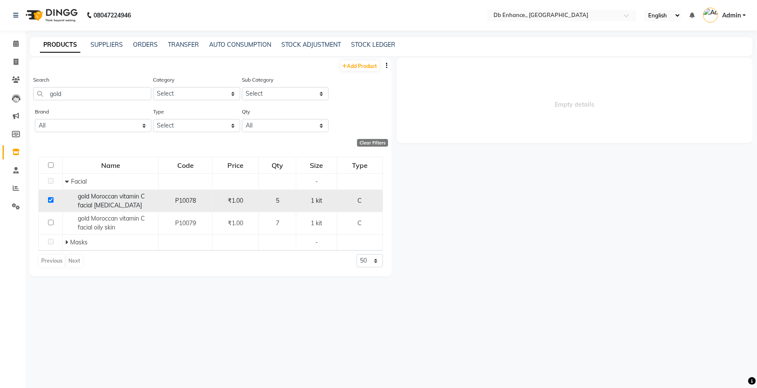
select select
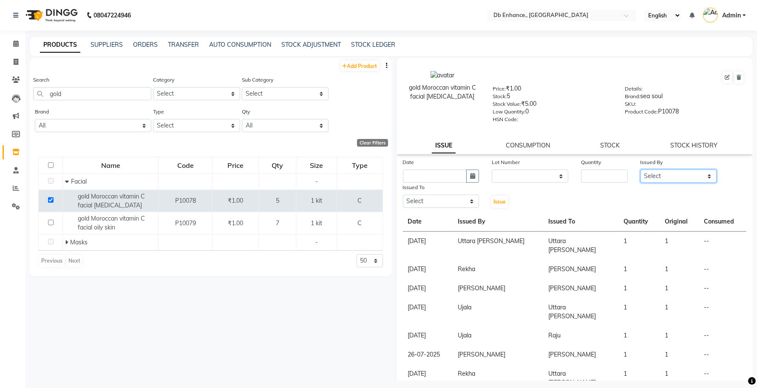
click at [672, 173] on select "Select [PERSON_NAME] [PERSON_NAME] [PERSON_NAME] Uttara [PERSON_NAME]" at bounding box center [678, 176] width 77 height 13
select select "61814"
click at [640, 170] on select "Select [PERSON_NAME] [PERSON_NAME] [PERSON_NAME] Uttara [PERSON_NAME]" at bounding box center [678, 176] width 77 height 13
click at [438, 198] on select "Select [PERSON_NAME] [PERSON_NAME] [PERSON_NAME] Uttara [PERSON_NAME]" at bounding box center [441, 201] width 77 height 13
select select "61814"
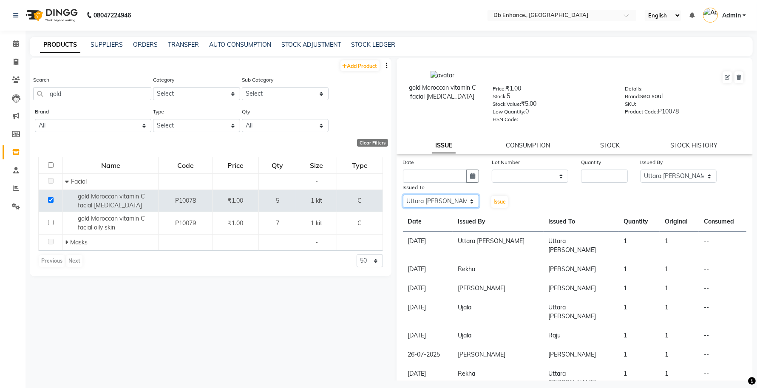
click at [403, 195] on select "Select [PERSON_NAME] [PERSON_NAME] [PERSON_NAME] Uttara [PERSON_NAME]" at bounding box center [441, 201] width 77 height 13
click at [600, 172] on input "number" at bounding box center [604, 176] width 47 height 13
type input "1"
click at [536, 170] on select "None" at bounding box center [530, 176] width 77 height 13
select select "0: null"
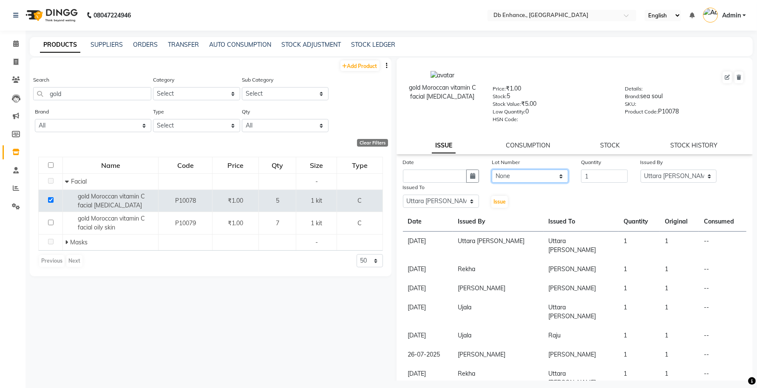
click at [492, 170] on select "None" at bounding box center [530, 176] width 77 height 13
click at [470, 173] on icon "button" at bounding box center [472, 176] width 5 height 6
select select "10"
select select "2025"
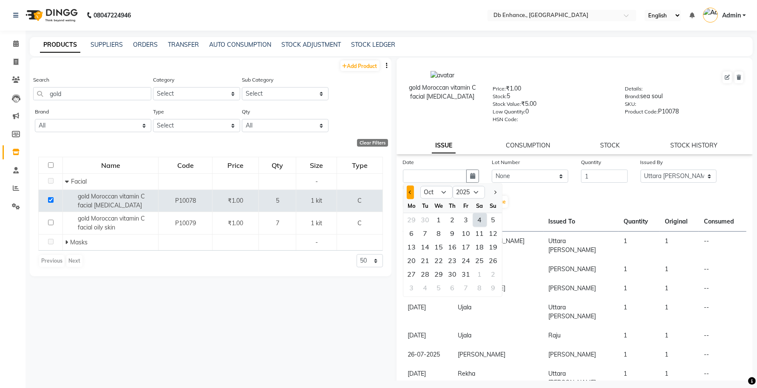
click at [409, 187] on button "Previous month" at bounding box center [410, 193] width 7 height 14
select select "9"
click at [424, 232] on div "9" at bounding box center [426, 234] width 14 height 14
type input "[DATE]"
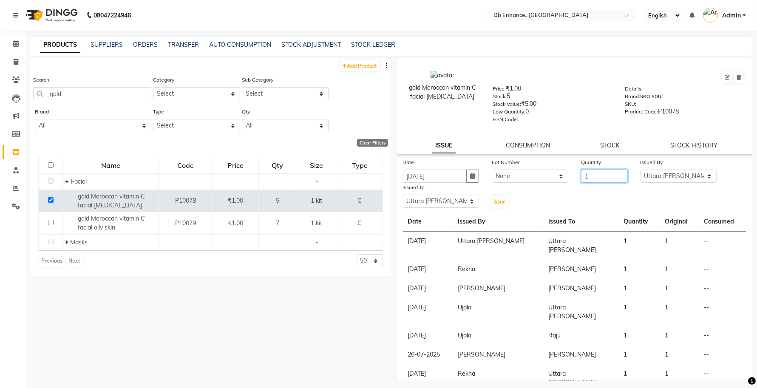
click at [604, 173] on input "1" at bounding box center [604, 176] width 47 height 13
click at [666, 173] on select "Select mamta pradhan Raju Rashid Rekha Ujala Uttara Roy" at bounding box center [678, 176] width 77 height 13
click at [207, 304] on div "Add Product Search gold Category Select Hair Skin Makeup Personal Care Applianc…" at bounding box center [211, 219] width 362 height 323
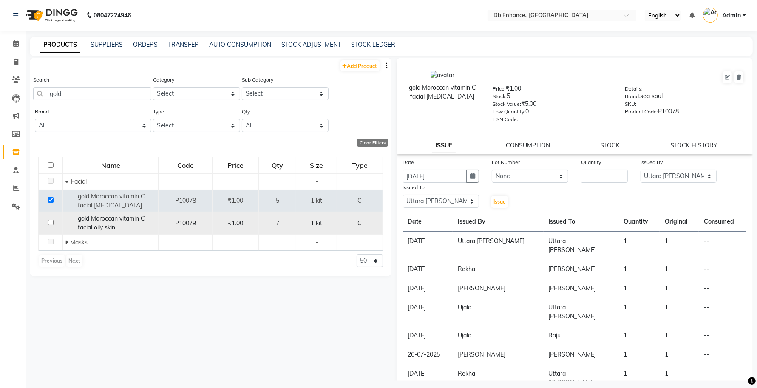
click at [51, 223] on input "checkbox" at bounding box center [51, 223] width 6 height 6
checkbox input "true"
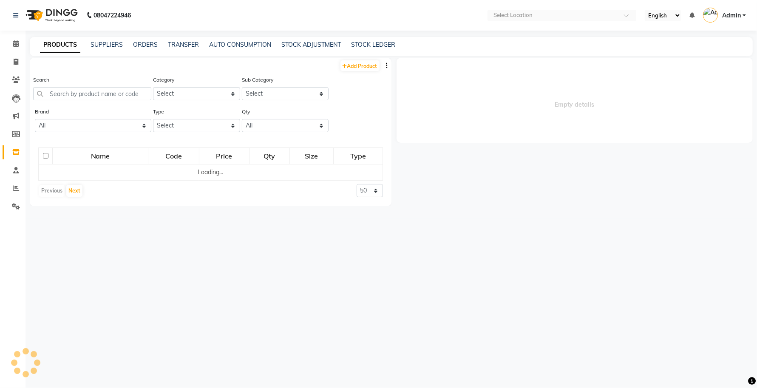
select select
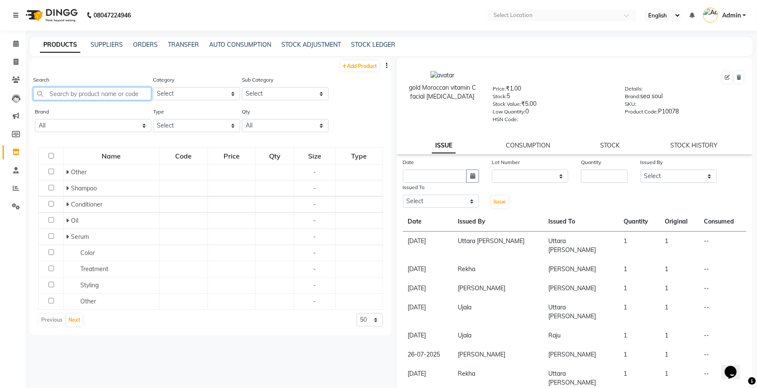
click at [104, 91] on input "text" at bounding box center [92, 93] width 118 height 13
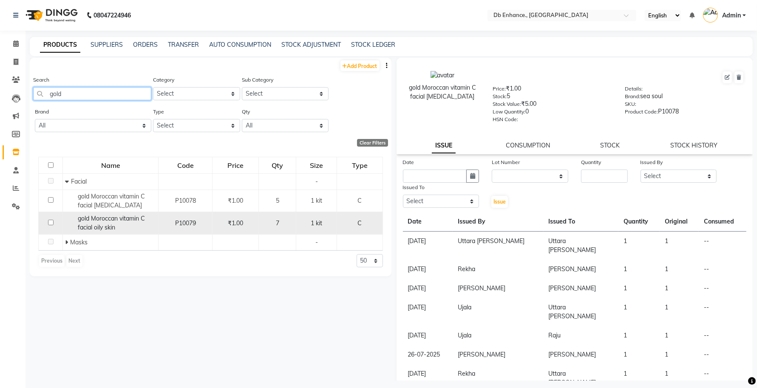
type input "gold"
click at [51, 221] on input "checkbox" at bounding box center [51, 223] width 6 height 6
checkbox input "true"
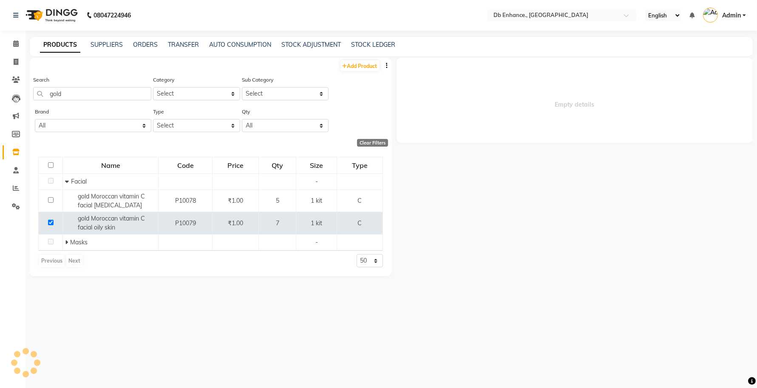
select select
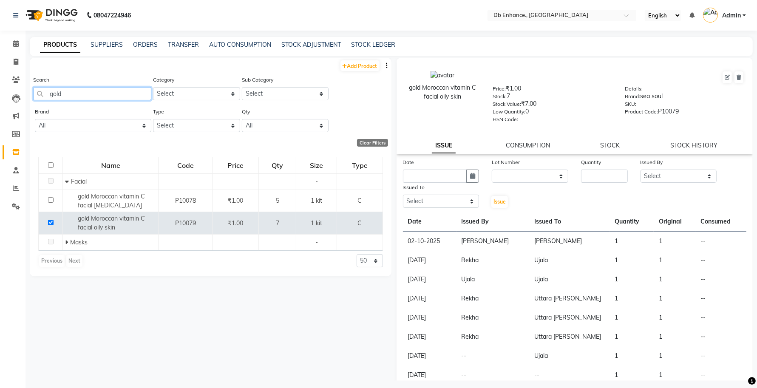
click at [71, 92] on input "gold" at bounding box center [92, 93] width 118 height 13
type input "g"
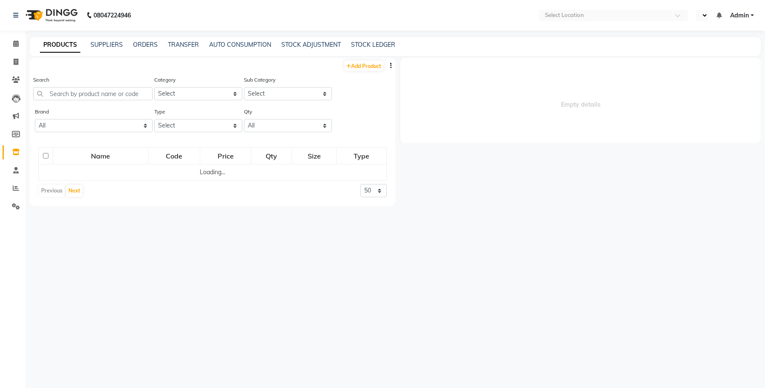
select select "en"
select select
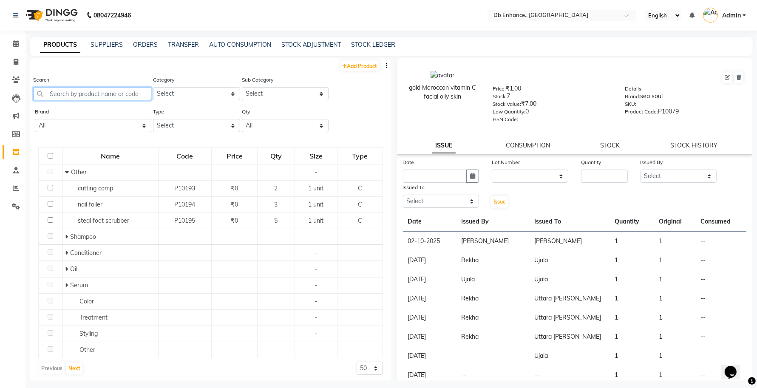
click at [93, 90] on input "text" at bounding box center [92, 93] width 118 height 13
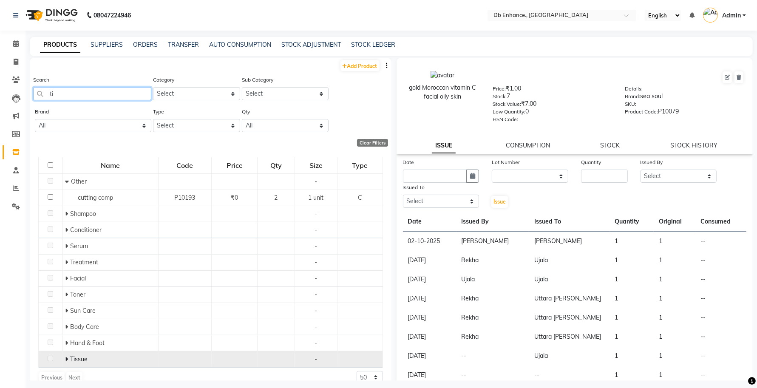
type input "ti"
click at [66, 360] on icon at bounding box center [66, 359] width 3 height 6
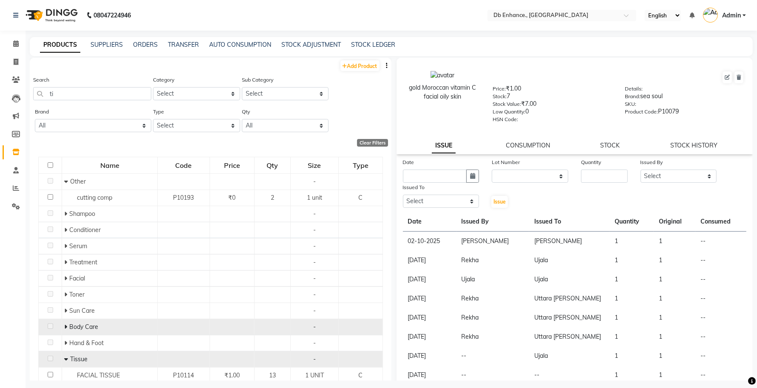
scroll to position [29, 0]
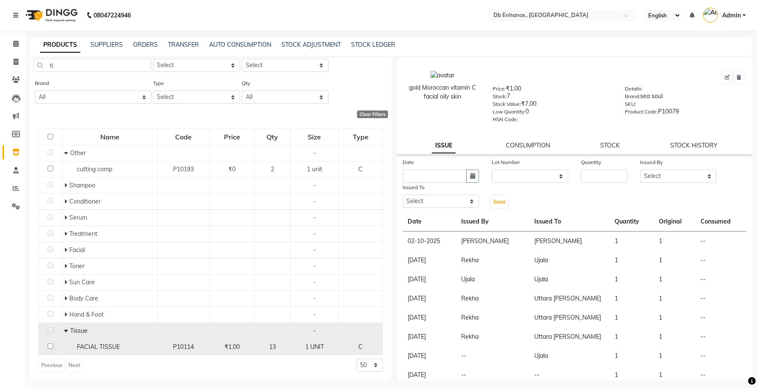
click at [49, 345] on input "checkbox" at bounding box center [51, 346] width 6 height 6
checkbox input "true"
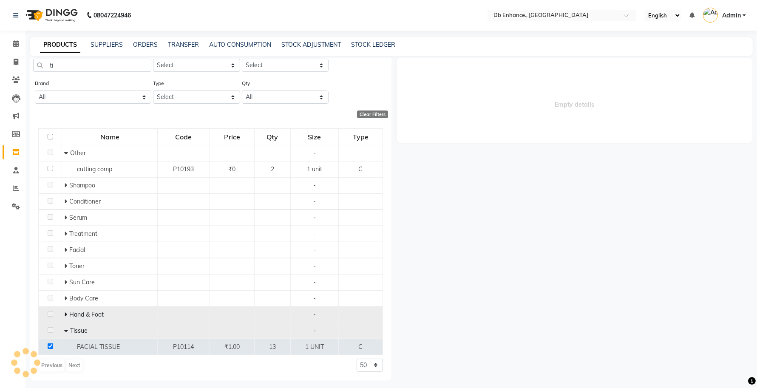
select select
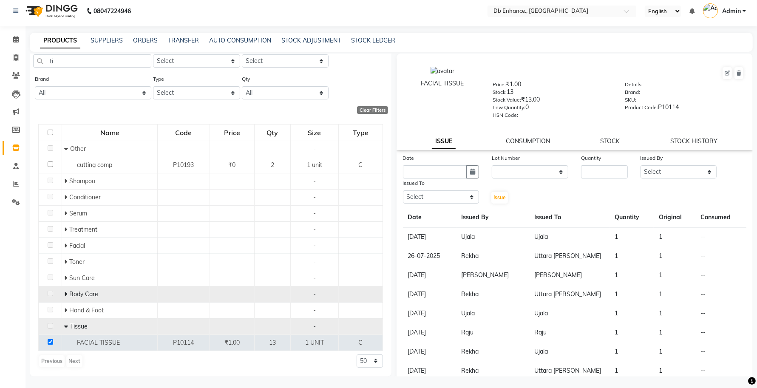
scroll to position [5, 0]
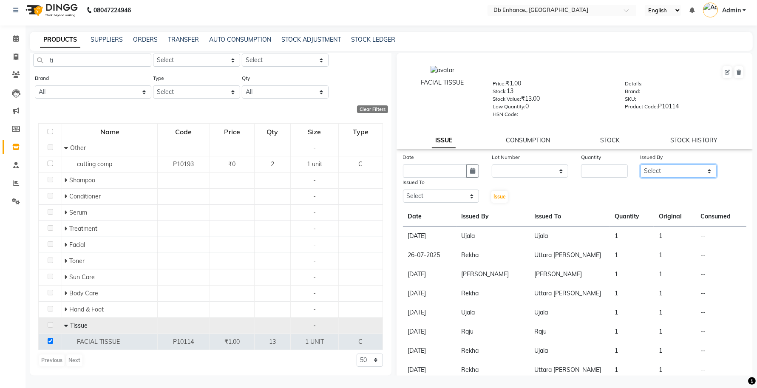
click at [664, 166] on select "Select [PERSON_NAME] [PERSON_NAME] [PERSON_NAME] Uttara [PERSON_NAME]" at bounding box center [678, 170] width 77 height 13
select select "67593"
click at [640, 164] on select "Select [PERSON_NAME] [PERSON_NAME] [PERSON_NAME] Uttara [PERSON_NAME]" at bounding box center [678, 170] width 77 height 13
click at [454, 193] on select "Select [PERSON_NAME] [PERSON_NAME] [PERSON_NAME] Uttara [PERSON_NAME]" at bounding box center [441, 196] width 77 height 13
select select "67593"
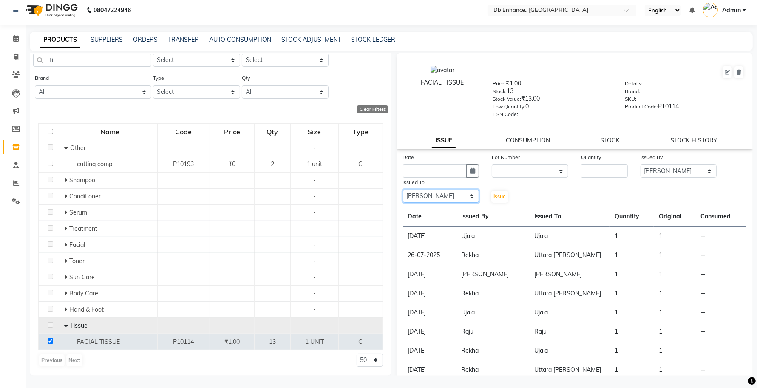
click at [403, 190] on select "Select mamta pradhan Raju Rashid Rekha Ujala Uttara Roy" at bounding box center [441, 196] width 77 height 13
click at [598, 164] on input "number" at bounding box center [604, 170] width 47 height 13
type input "1"
click at [523, 169] on select "None" at bounding box center [530, 170] width 77 height 13
select select "0: null"
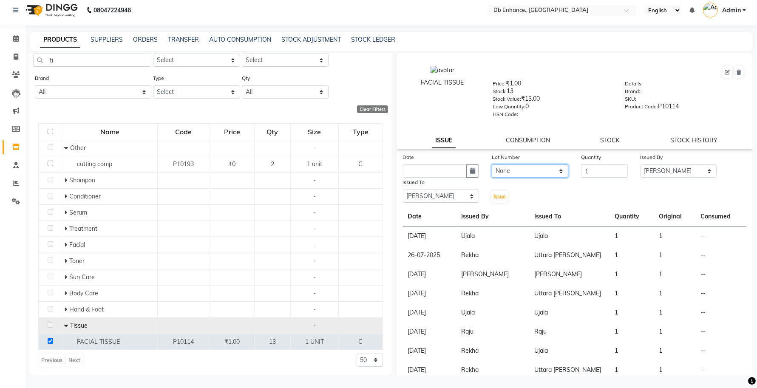
click at [492, 164] on select "None" at bounding box center [530, 170] width 77 height 13
click at [470, 169] on icon "button" at bounding box center [472, 171] width 5 height 6
select select "10"
select select "2025"
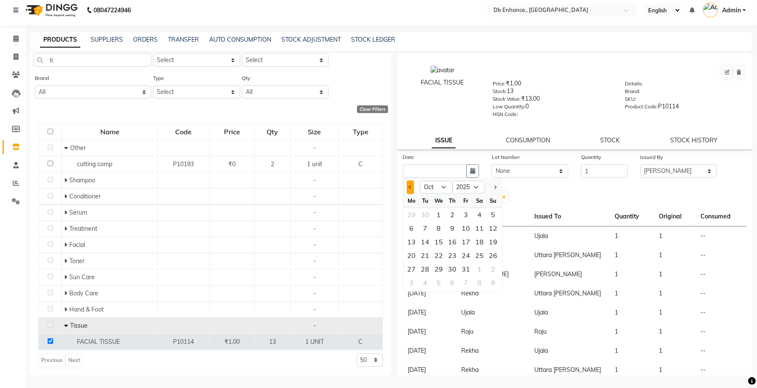
click at [409, 186] on button "Previous month" at bounding box center [410, 188] width 7 height 14
select select "9"
click at [492, 254] on div "28" at bounding box center [494, 256] width 14 height 14
type input "28-09-2025"
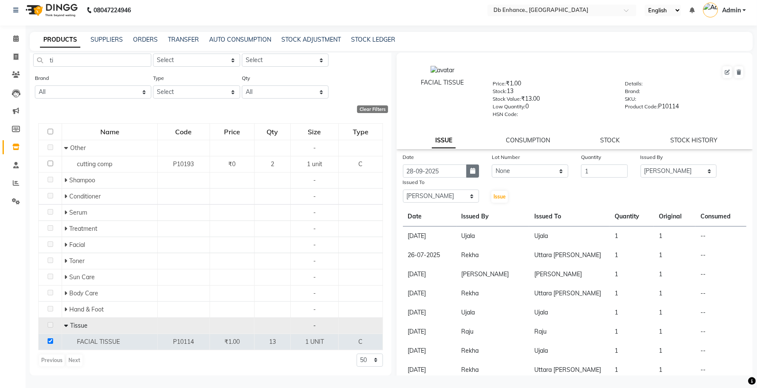
click at [470, 168] on icon "button" at bounding box center [472, 171] width 5 height 6
select select "9"
select select "2025"
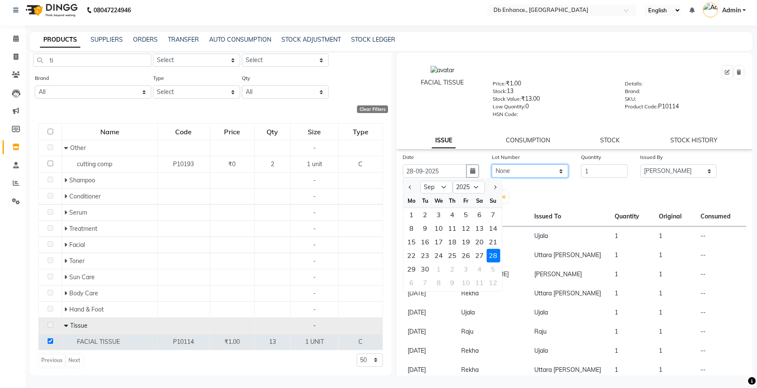
click at [520, 170] on select "None" at bounding box center [530, 170] width 77 height 13
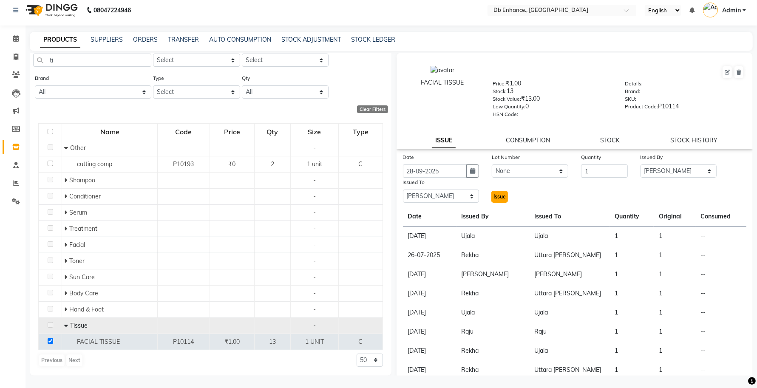
click at [496, 193] on span "Issue" at bounding box center [499, 196] width 12 height 6
select select
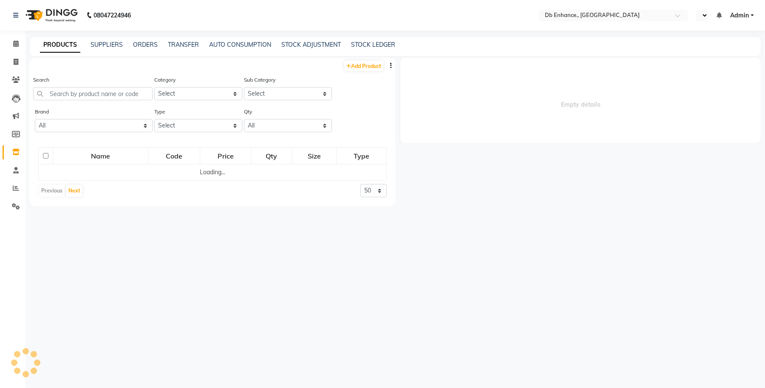
select select "en"
select select
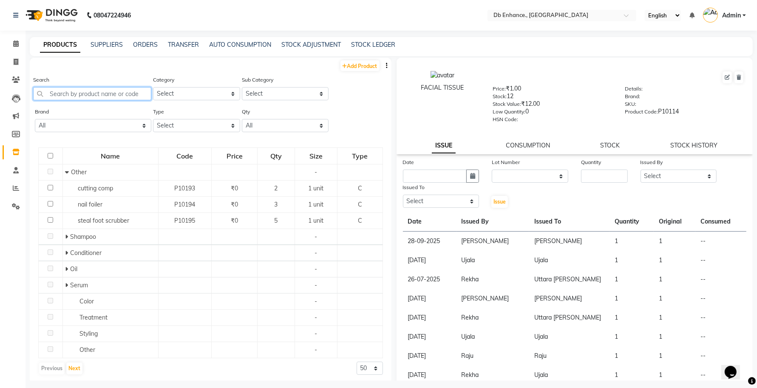
click at [100, 93] on input "text" at bounding box center [92, 93] width 118 height 13
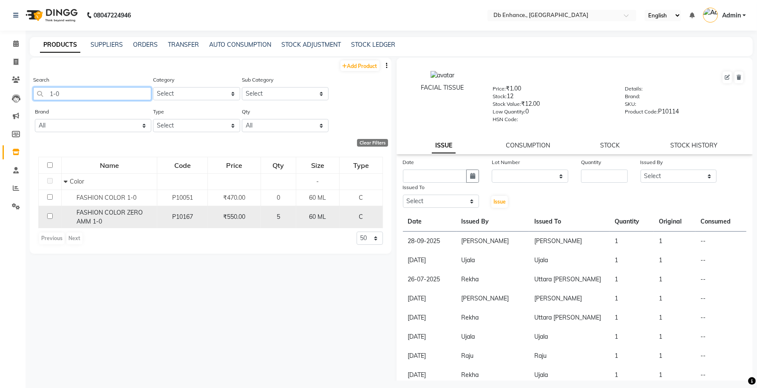
type input "1-0"
click at [48, 215] on input "checkbox" at bounding box center [50, 216] width 6 height 6
checkbox input "true"
select select
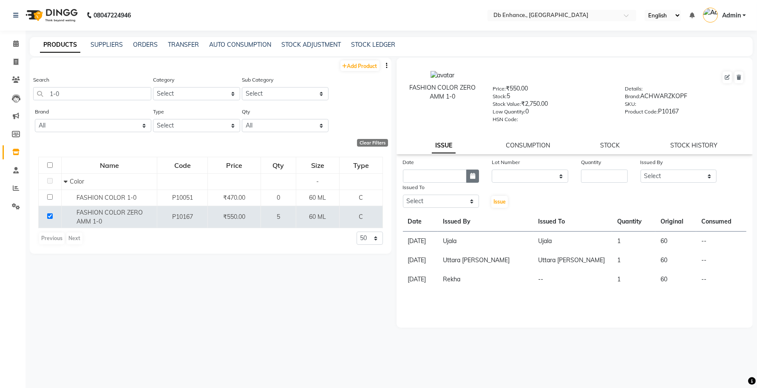
click at [472, 173] on icon "button" at bounding box center [472, 176] width 5 height 6
select select "10"
select select "2025"
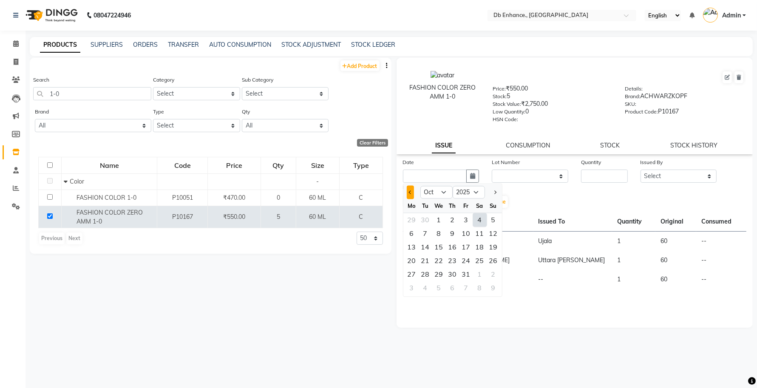
click at [411, 190] on span "Previous month" at bounding box center [409, 191] width 3 height 3
select select "9"
click at [492, 256] on div "28" at bounding box center [494, 261] width 14 height 14
type input "28-09-2025"
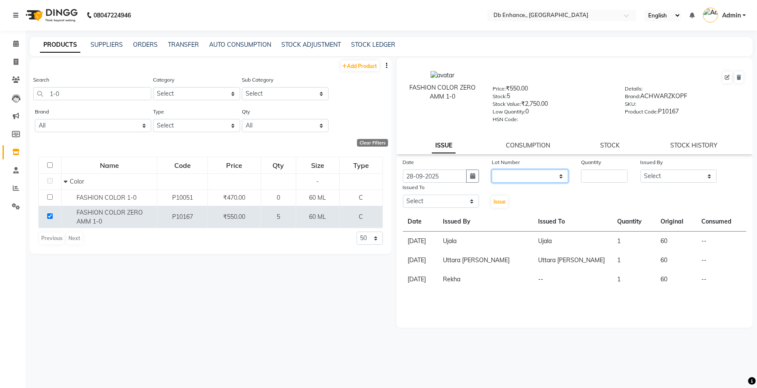
click at [550, 175] on select "None" at bounding box center [530, 176] width 77 height 13
select select "0: null"
click at [492, 170] on select "None" at bounding box center [530, 176] width 77 height 13
click at [604, 171] on input "number" at bounding box center [604, 176] width 47 height 13
type input "1"
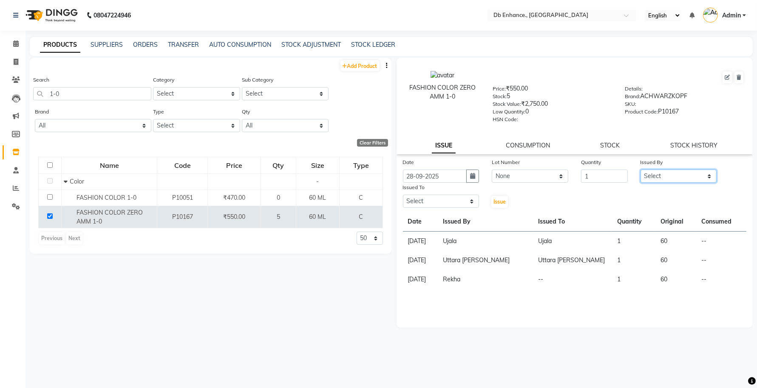
click at [684, 179] on select "Select [PERSON_NAME] [PERSON_NAME] [PERSON_NAME] Uttara [PERSON_NAME]" at bounding box center [678, 176] width 77 height 13
select select "92922"
click at [640, 170] on select "Select [PERSON_NAME] [PERSON_NAME] [PERSON_NAME] Uttara [PERSON_NAME]" at bounding box center [678, 176] width 77 height 13
click at [451, 201] on select "Select [PERSON_NAME] [PERSON_NAME] [PERSON_NAME] Uttara [PERSON_NAME]" at bounding box center [441, 201] width 77 height 13
select select "92922"
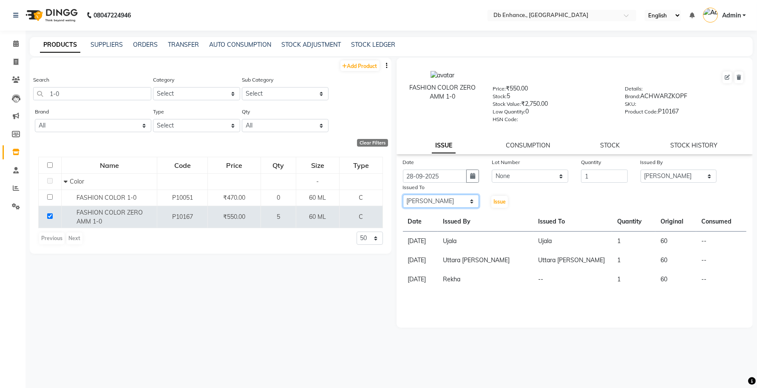
click at [403, 195] on select "Select [PERSON_NAME] [PERSON_NAME] [PERSON_NAME] Uttara [PERSON_NAME]" at bounding box center [441, 201] width 77 height 13
click at [498, 198] on span "Issue" at bounding box center [499, 201] width 12 height 6
select select
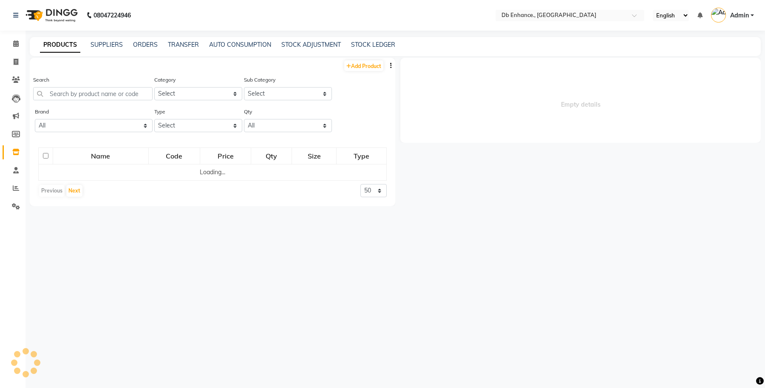
select select
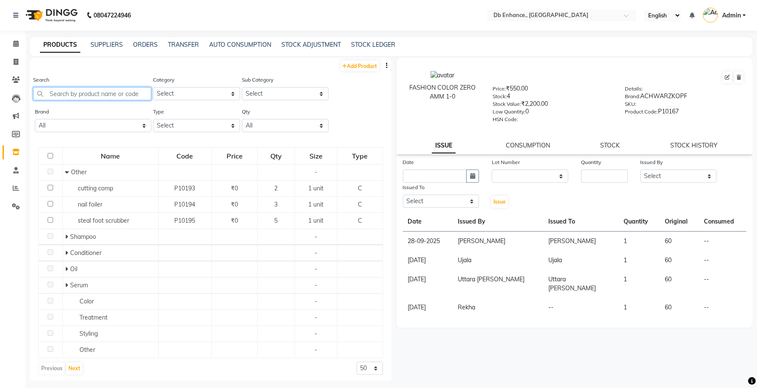
click at [117, 91] on input "text" at bounding box center [92, 93] width 118 height 13
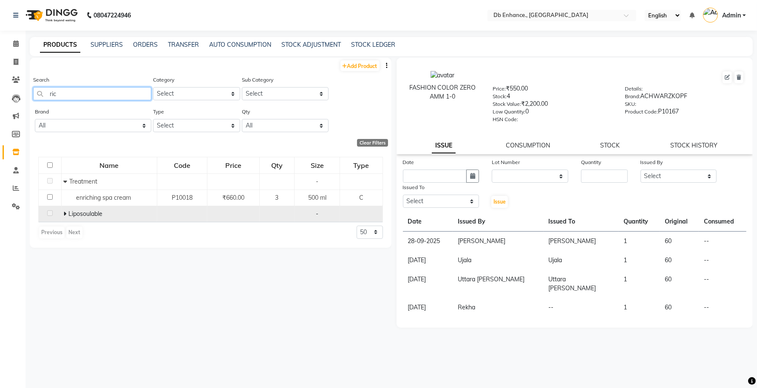
type input "ric"
click at [66, 213] on icon at bounding box center [64, 214] width 3 height 6
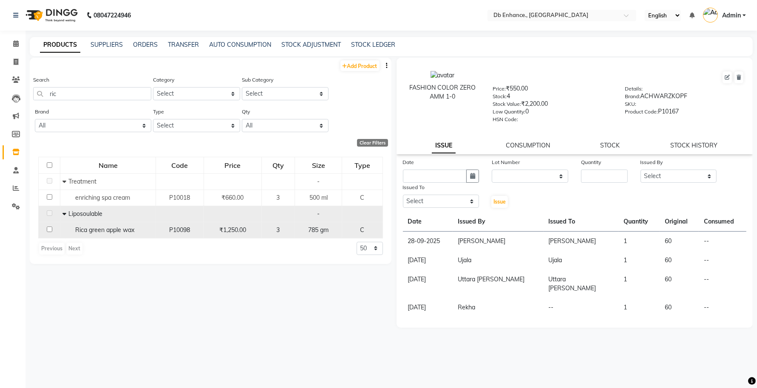
click at [50, 230] on input "checkbox" at bounding box center [50, 230] width 6 height 6
checkbox input "true"
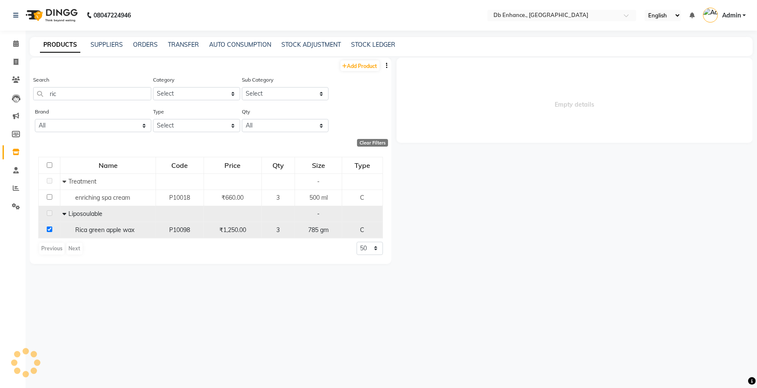
select select
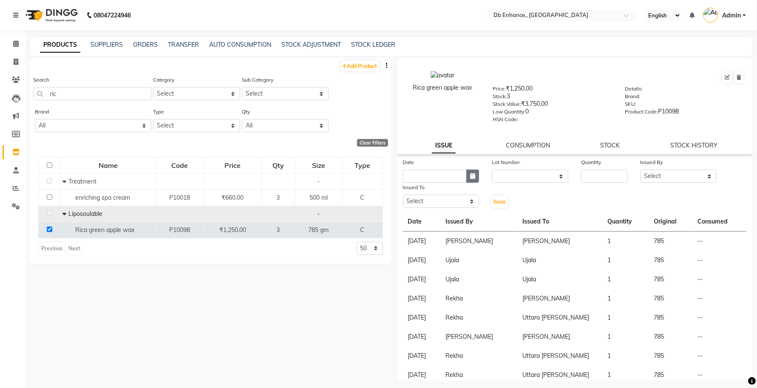
click at [473, 175] on icon "button" at bounding box center [472, 176] width 5 height 6
select select "10"
select select "2025"
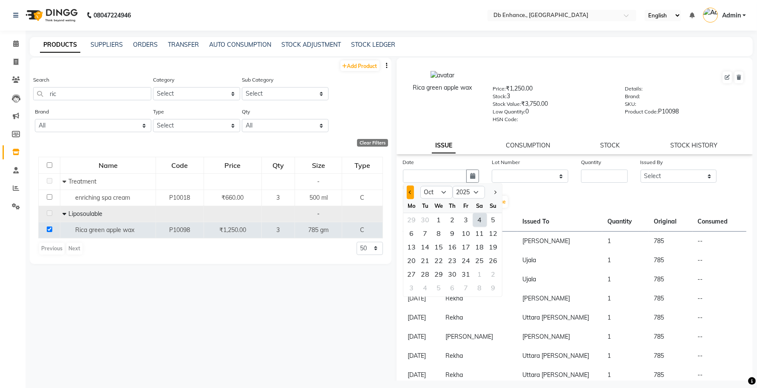
click at [408, 191] on button "Previous month" at bounding box center [410, 193] width 7 height 14
select select "9"
click at [492, 258] on div "28" at bounding box center [494, 261] width 14 height 14
type input "28-09-2025"
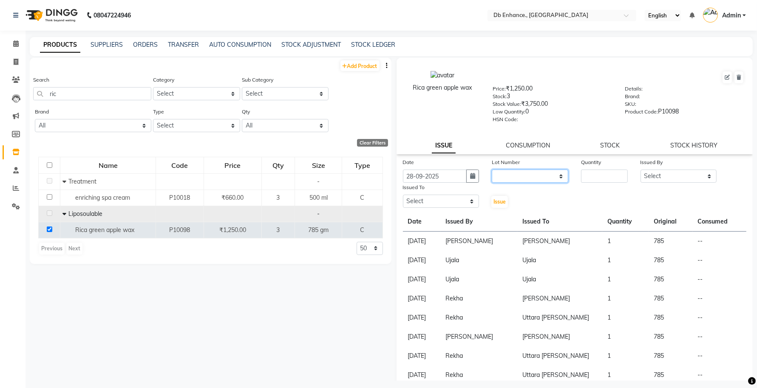
click at [519, 175] on select "None" at bounding box center [530, 176] width 77 height 13
select select "0: null"
click at [492, 170] on select "None" at bounding box center [530, 176] width 77 height 13
click at [584, 176] on input "number" at bounding box center [604, 176] width 47 height 13
type input "1"
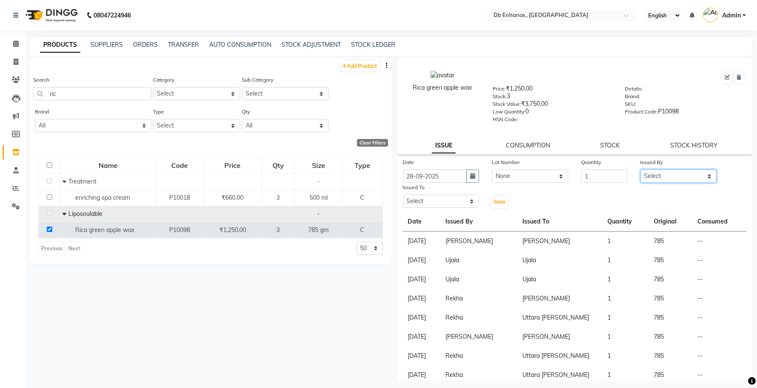
click at [644, 175] on select "Select [PERSON_NAME] [PERSON_NAME] [PERSON_NAME] Uttara [PERSON_NAME]" at bounding box center [678, 176] width 77 height 13
select select "67593"
click at [640, 170] on select "Select [PERSON_NAME] [PERSON_NAME] [PERSON_NAME] Uttara [PERSON_NAME]" at bounding box center [678, 176] width 77 height 13
click at [439, 199] on select "Select [PERSON_NAME] [PERSON_NAME] [PERSON_NAME] Uttara [PERSON_NAME]" at bounding box center [441, 201] width 77 height 13
select select "67593"
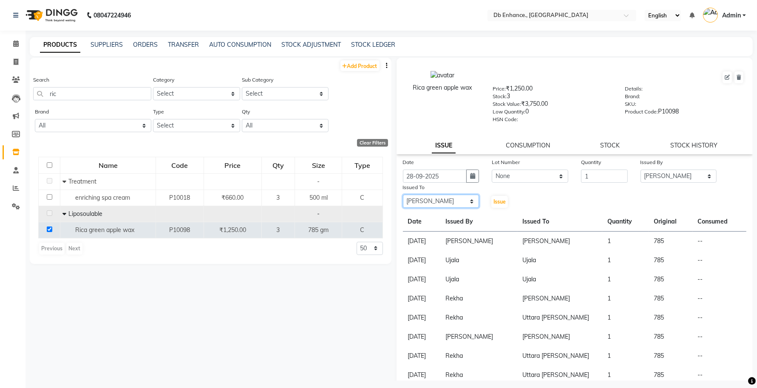
click at [403, 195] on select "Select [PERSON_NAME] [PERSON_NAME] [PERSON_NAME] Uttara [PERSON_NAME]" at bounding box center [441, 201] width 77 height 13
click at [495, 200] on span "Issue" at bounding box center [499, 201] width 12 height 6
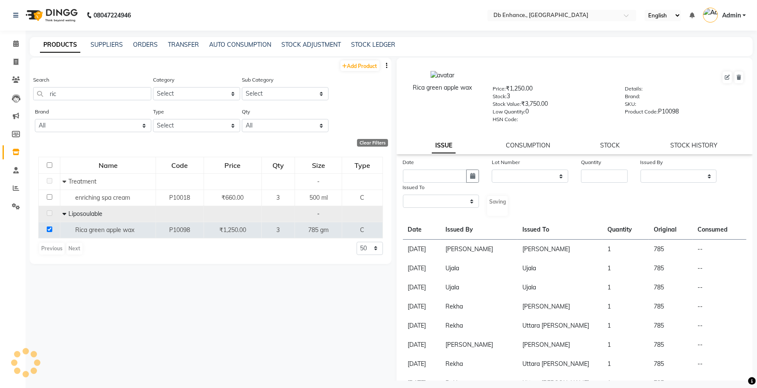
select select
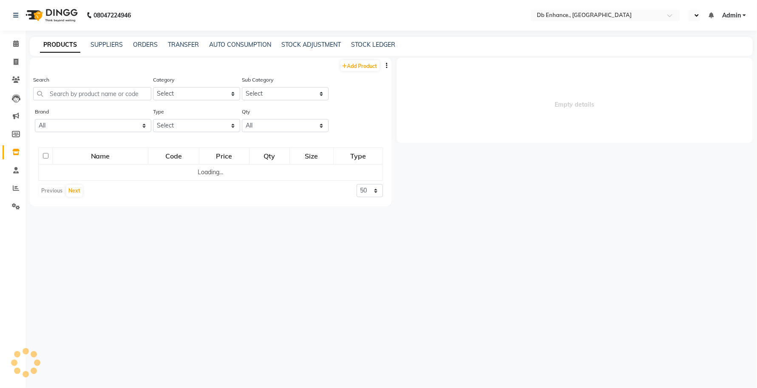
select select "en"
select select
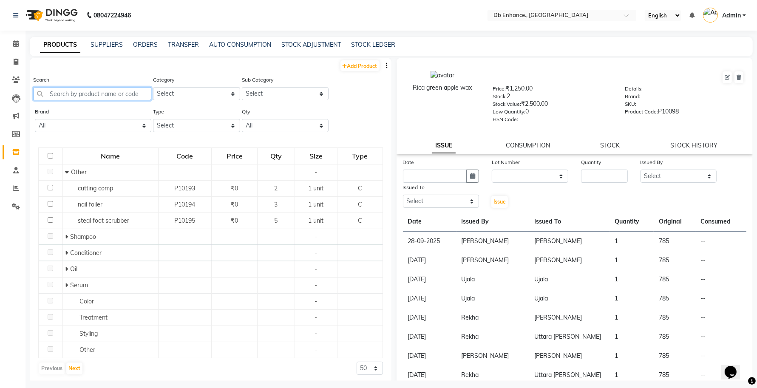
click at [98, 91] on input "text" at bounding box center [92, 93] width 118 height 13
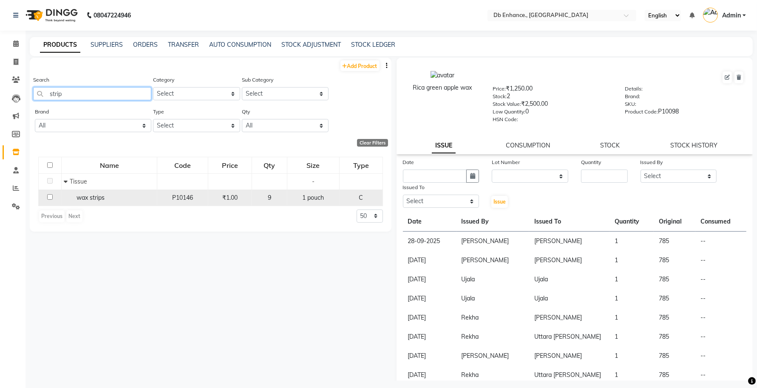
type input "strip"
click at [50, 198] on input "checkbox" at bounding box center [50, 197] width 6 height 6
checkbox input "true"
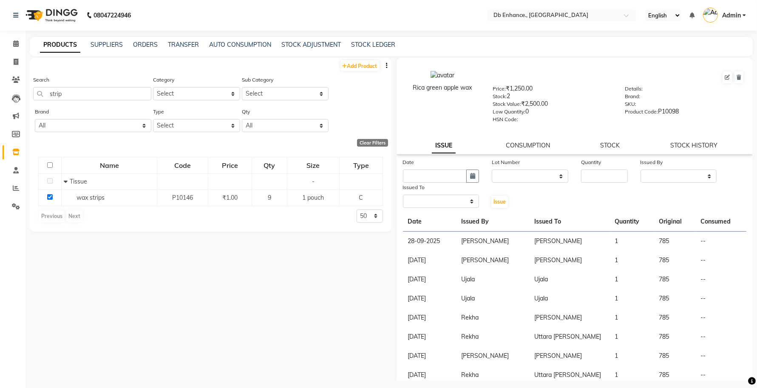
select select
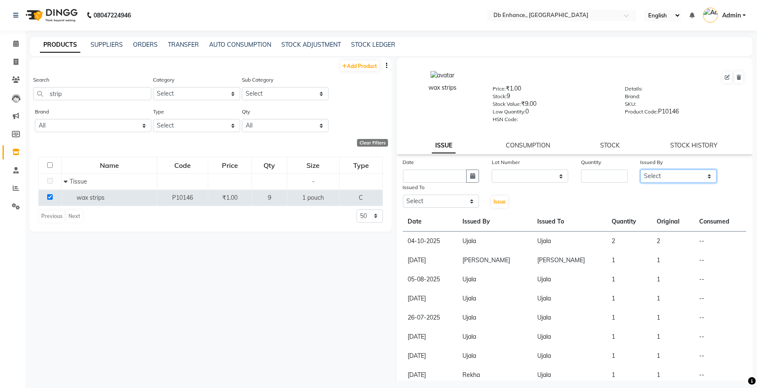
click at [681, 172] on select "Select [PERSON_NAME] [PERSON_NAME] [PERSON_NAME] Uttara [PERSON_NAME]" at bounding box center [678, 176] width 77 height 13
select select "67593"
click at [640, 170] on select "Select [PERSON_NAME] [PERSON_NAME] [PERSON_NAME] Uttara [PERSON_NAME]" at bounding box center [678, 176] width 77 height 13
click at [447, 196] on select "Select [PERSON_NAME] [PERSON_NAME] [PERSON_NAME] Uttara [PERSON_NAME]" at bounding box center [441, 201] width 77 height 13
select select "67593"
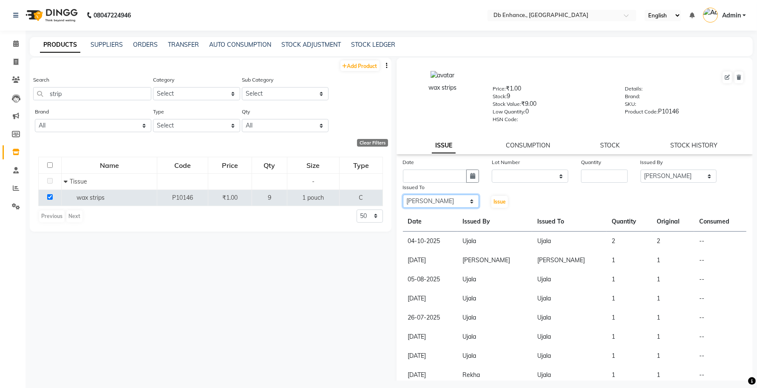
click at [403, 195] on select "Select [PERSON_NAME] [PERSON_NAME] [PERSON_NAME] Uttara [PERSON_NAME]" at bounding box center [441, 201] width 77 height 13
click at [585, 170] on input "number" at bounding box center [604, 176] width 47 height 13
type input "1"
click at [538, 170] on select "None" at bounding box center [530, 176] width 77 height 13
select select "0: null"
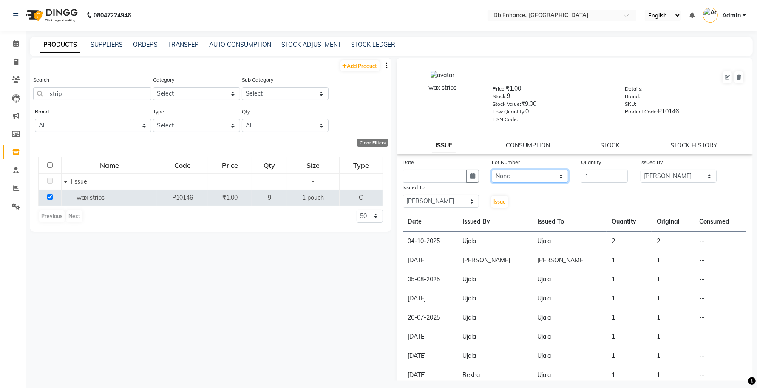
click at [492, 170] on select "None" at bounding box center [530, 176] width 77 height 13
click at [466, 171] on button "button" at bounding box center [472, 176] width 13 height 13
select select "10"
select select "2025"
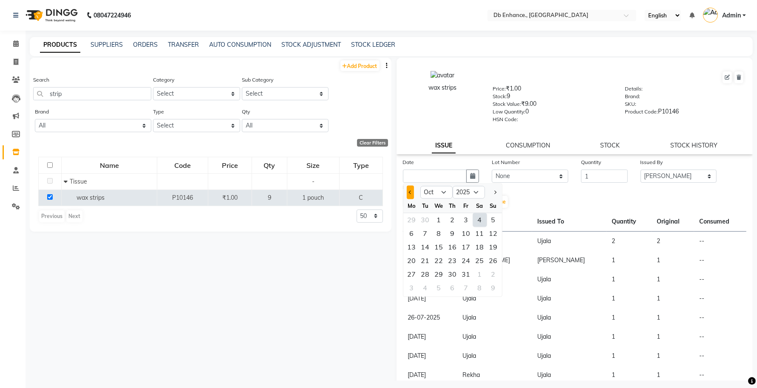
click at [409, 190] on span "Previous month" at bounding box center [409, 191] width 3 height 3
select select "9"
click at [490, 258] on div "28" at bounding box center [494, 261] width 14 height 14
type input "28-09-2025"
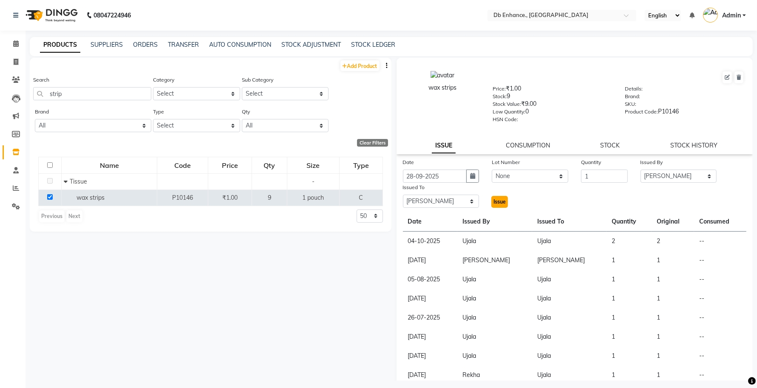
click at [496, 203] on span "Issue" at bounding box center [499, 201] width 12 height 6
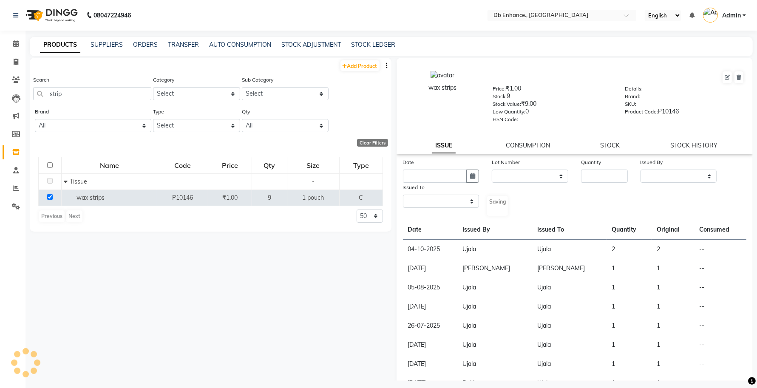
select select
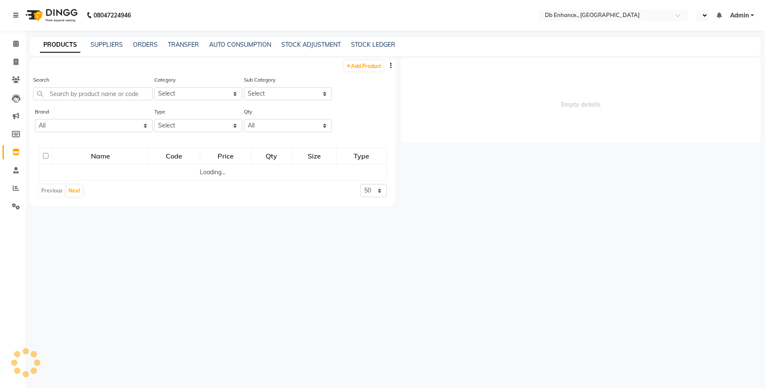
select select "en"
select select
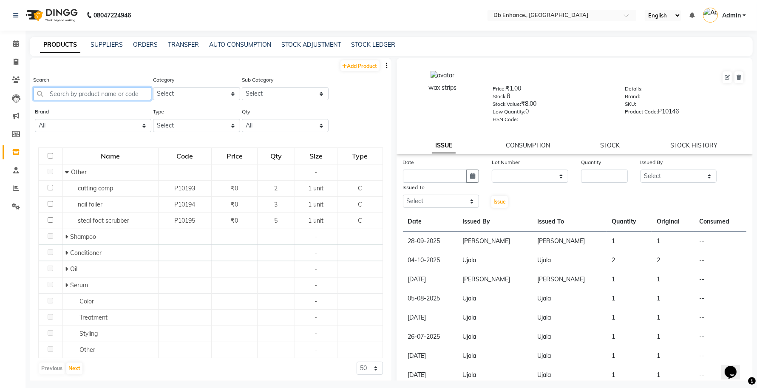
click at [89, 92] on input "text" at bounding box center [92, 93] width 118 height 13
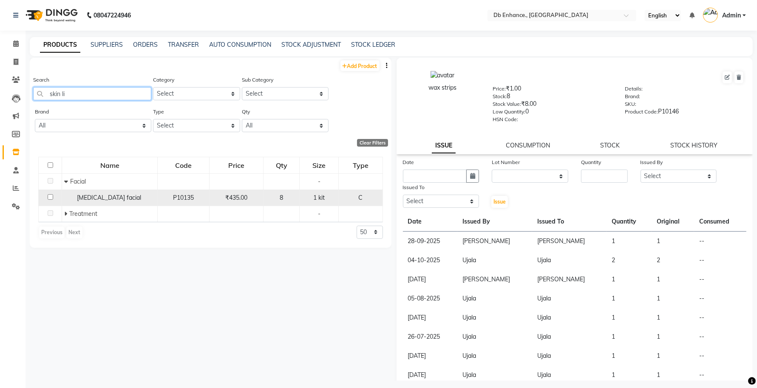
type input "skin li"
click at [49, 197] on input "checkbox" at bounding box center [51, 197] width 6 height 6
checkbox input "true"
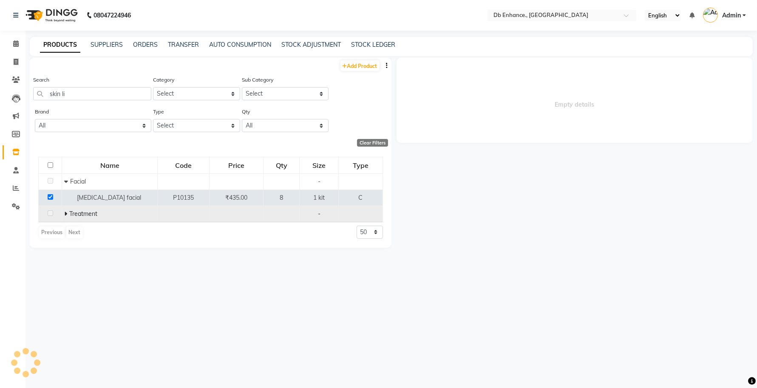
select select
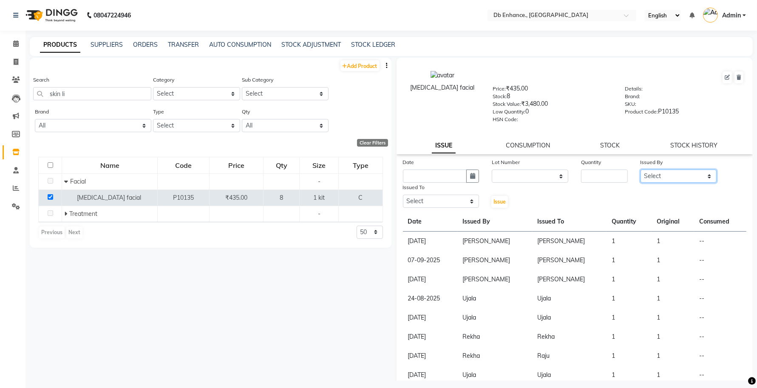
click at [642, 175] on select "Select [PERSON_NAME] [PERSON_NAME] [PERSON_NAME] Uttara [PERSON_NAME]" at bounding box center [678, 176] width 77 height 13
click at [468, 177] on button "button" at bounding box center [472, 176] width 13 height 13
select select "10"
select select "2025"
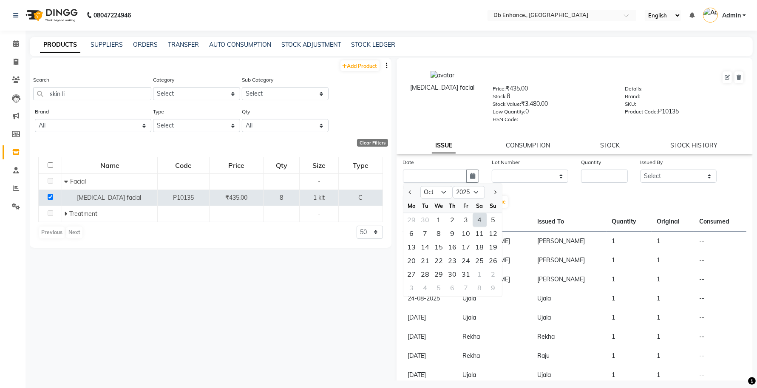
click at [519, 196] on div "Date Jan Feb Mar Apr May Jun Jul Aug Sep Oct Nov Dec 2015 2016 2017 2018 2019 2…" at bounding box center [575, 183] width 357 height 51
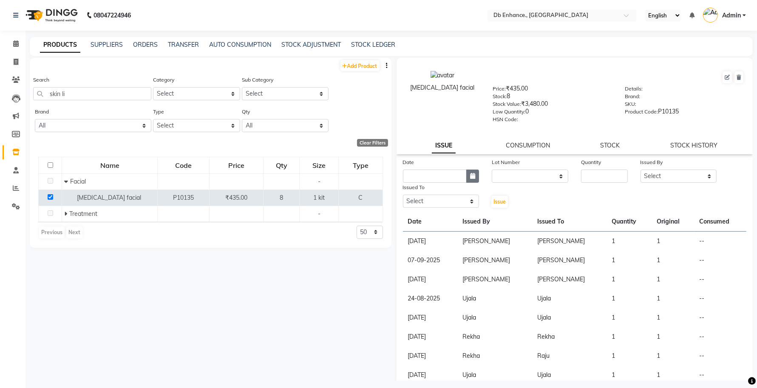
click at [470, 173] on icon "button" at bounding box center [472, 176] width 5 height 6
select select "10"
select select "2025"
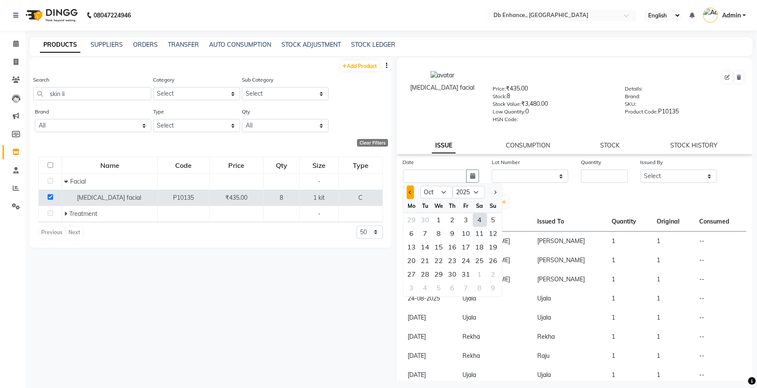
click at [408, 189] on button "Previous month" at bounding box center [410, 193] width 7 height 14
select select "9"
click at [476, 260] on div "27" at bounding box center [480, 261] width 14 height 14
type input "27-09-2025"
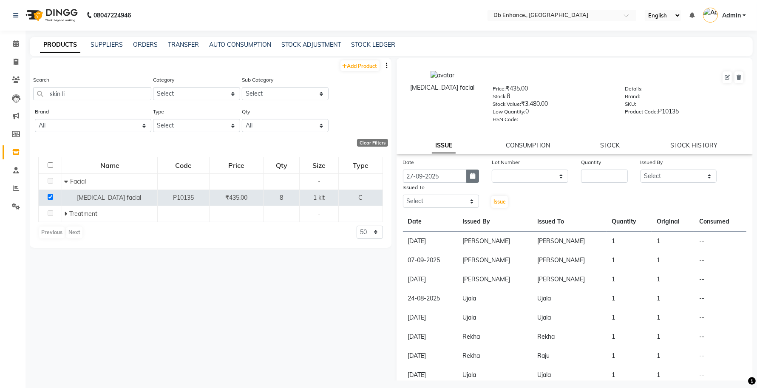
click at [474, 176] on button "button" at bounding box center [472, 176] width 13 height 13
select select "9"
select select "2025"
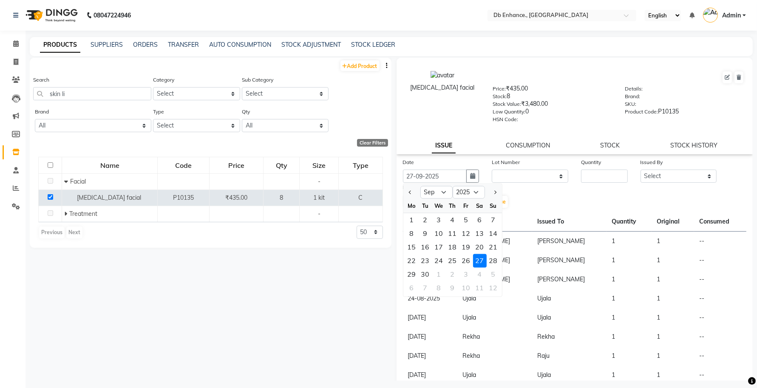
click at [543, 198] on div "Date 27-09-2025 Jan Feb Mar Apr May Jun Jul Aug Sep Oct Nov Dec 2015 2016 2017 …" at bounding box center [575, 183] width 357 height 51
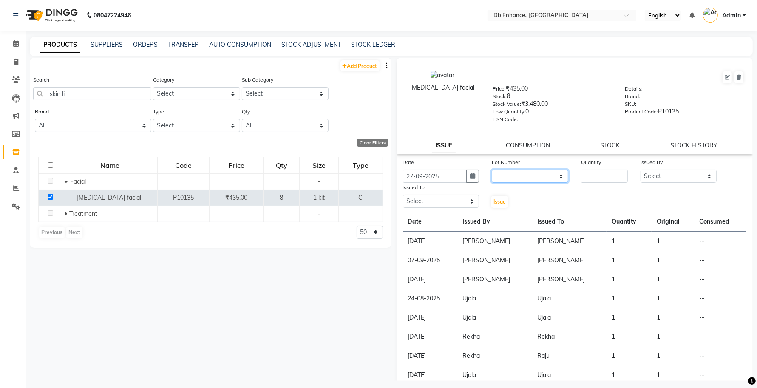
click at [539, 175] on select "None" at bounding box center [530, 176] width 77 height 13
select select "0: null"
click at [492, 170] on select "None" at bounding box center [530, 176] width 77 height 13
click at [598, 171] on input "number" at bounding box center [604, 176] width 47 height 13
type input "1"
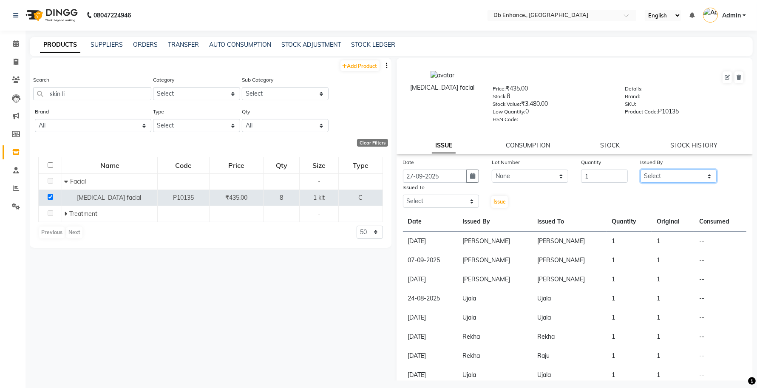
click at [653, 176] on select "Select [PERSON_NAME] [PERSON_NAME] [PERSON_NAME] Uttara [PERSON_NAME]" at bounding box center [678, 176] width 77 height 13
select select "92922"
click at [640, 170] on select "Select [PERSON_NAME] [PERSON_NAME] [PERSON_NAME] Uttara [PERSON_NAME]" at bounding box center [678, 176] width 77 height 13
click at [431, 200] on select "Select [PERSON_NAME] [PERSON_NAME] [PERSON_NAME] Uttara [PERSON_NAME]" at bounding box center [441, 201] width 77 height 13
select select "92922"
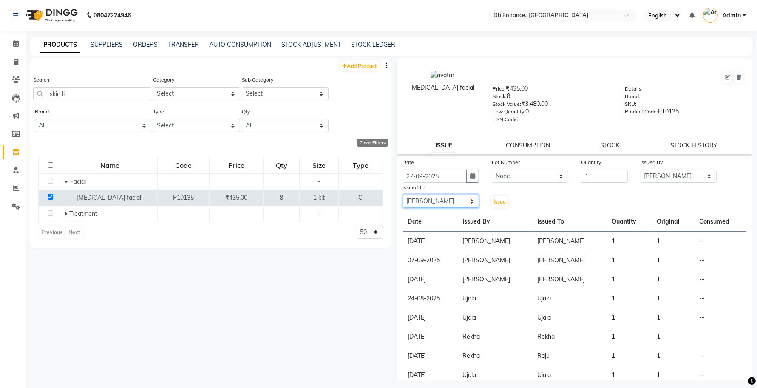
click at [403, 195] on select "Select [PERSON_NAME] [PERSON_NAME] [PERSON_NAME] Uttara [PERSON_NAME]" at bounding box center [441, 201] width 77 height 13
click at [500, 201] on span "Issue" at bounding box center [499, 201] width 12 height 6
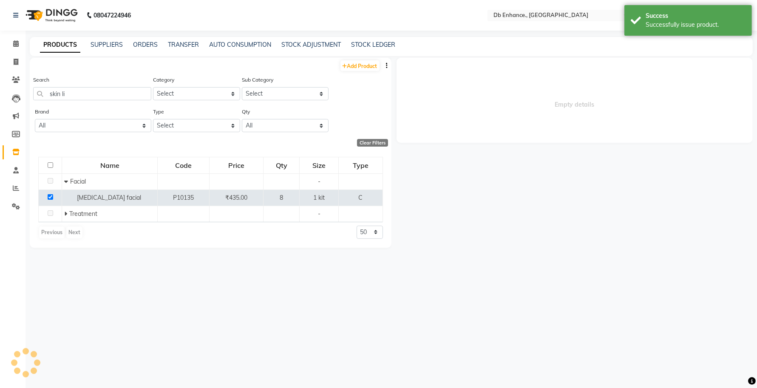
select select
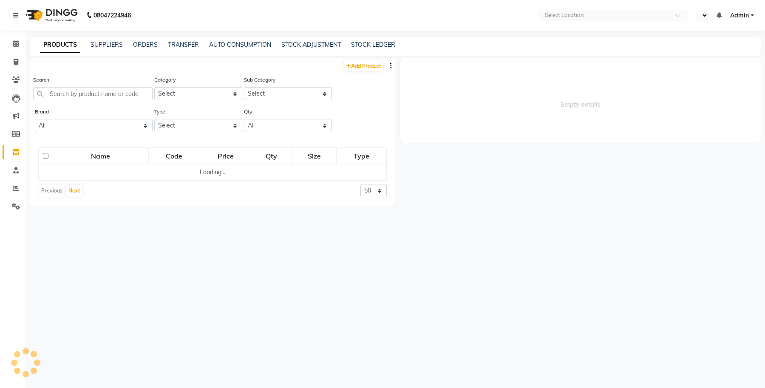
select select "en"
select select
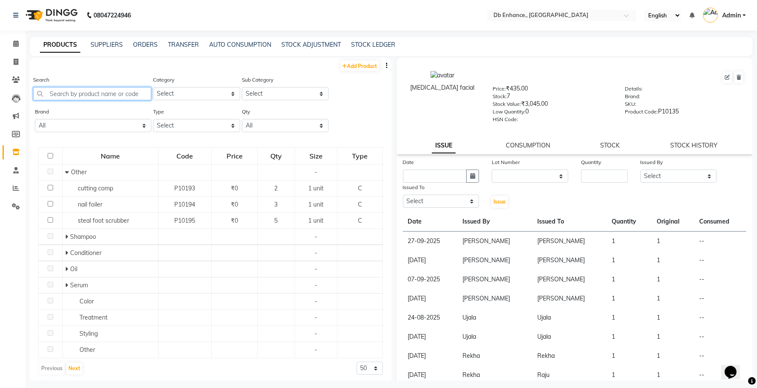
click at [86, 93] on input "text" at bounding box center [92, 93] width 118 height 13
click at [69, 91] on input "text" at bounding box center [92, 93] width 118 height 13
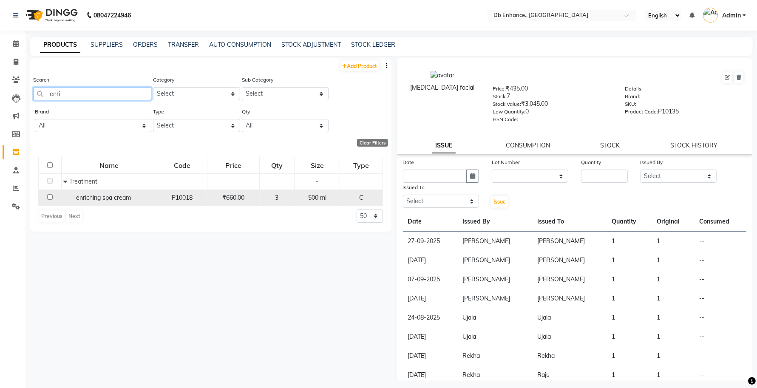
type input "enri"
click at [49, 196] on input "checkbox" at bounding box center [50, 197] width 6 height 6
checkbox input "true"
select select
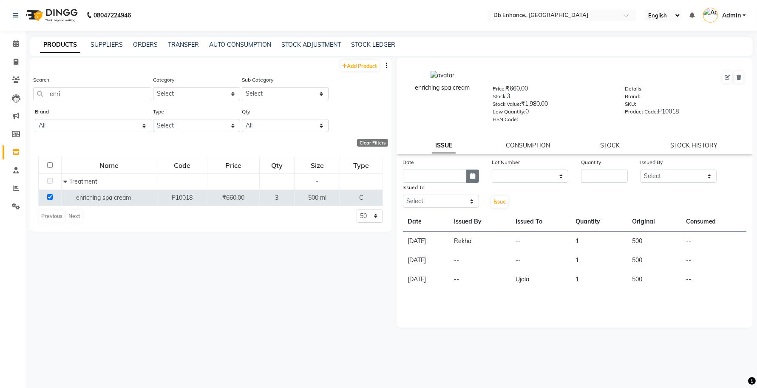
click at [473, 173] on icon "button" at bounding box center [472, 176] width 5 height 6
select select "10"
select select "2025"
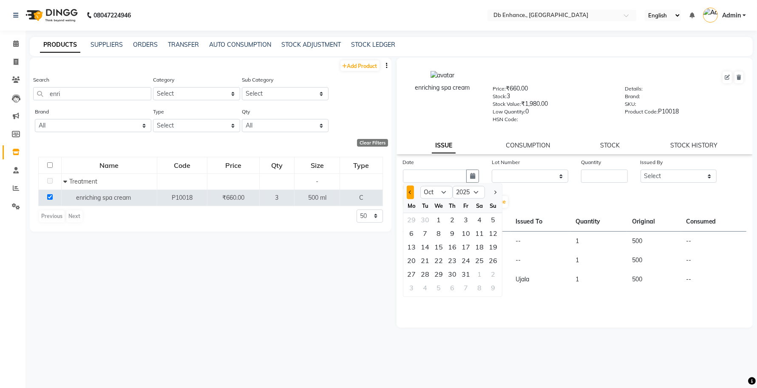
click at [408, 190] on span "Previous month" at bounding box center [409, 191] width 3 height 3
select select "9"
click at [479, 261] on div "27" at bounding box center [480, 261] width 14 height 14
type input "27-09-2025"
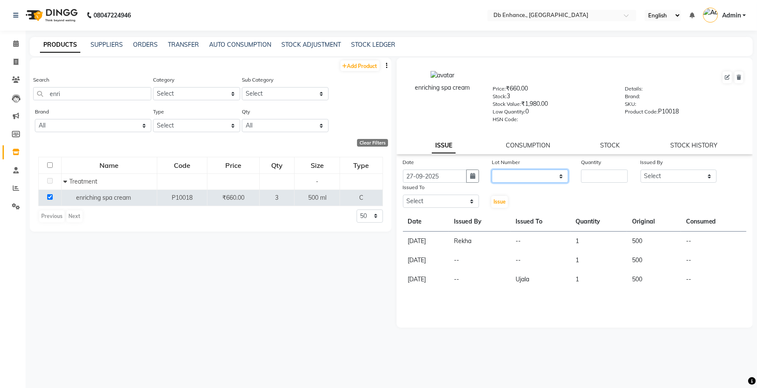
click at [539, 174] on select "None" at bounding box center [530, 176] width 77 height 13
select select "0: null"
click at [492, 170] on select "None" at bounding box center [530, 176] width 77 height 13
click at [602, 176] on input "number" at bounding box center [604, 176] width 47 height 13
type input "1"
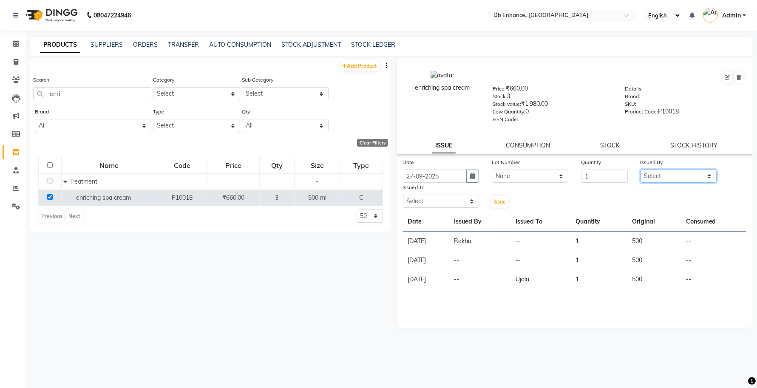
click at [661, 173] on select "Select [PERSON_NAME] [PERSON_NAME] [PERSON_NAME] Uttara [PERSON_NAME]" at bounding box center [678, 176] width 77 height 13
select select "67593"
click at [640, 170] on select "Select [PERSON_NAME] [PERSON_NAME] [PERSON_NAME] Uttara [PERSON_NAME]" at bounding box center [678, 176] width 77 height 13
click at [442, 199] on select "Select [PERSON_NAME] [PERSON_NAME] [PERSON_NAME] Uttara [PERSON_NAME]" at bounding box center [441, 201] width 77 height 13
select select "67593"
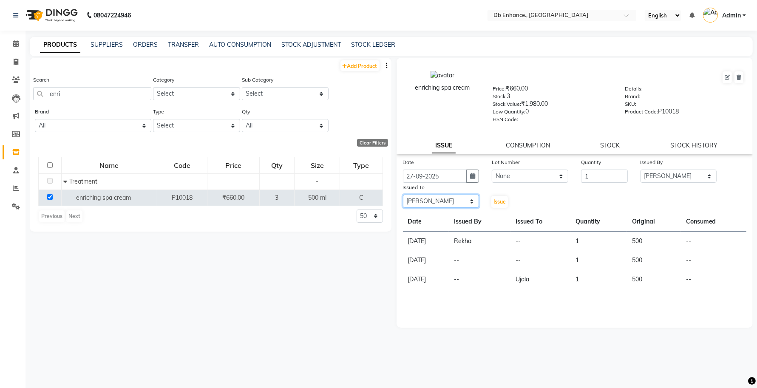
click at [403, 195] on select "Select [PERSON_NAME] [PERSON_NAME] [PERSON_NAME] Uttara [PERSON_NAME]" at bounding box center [441, 201] width 77 height 13
click at [495, 198] on span "Issue" at bounding box center [499, 201] width 12 height 6
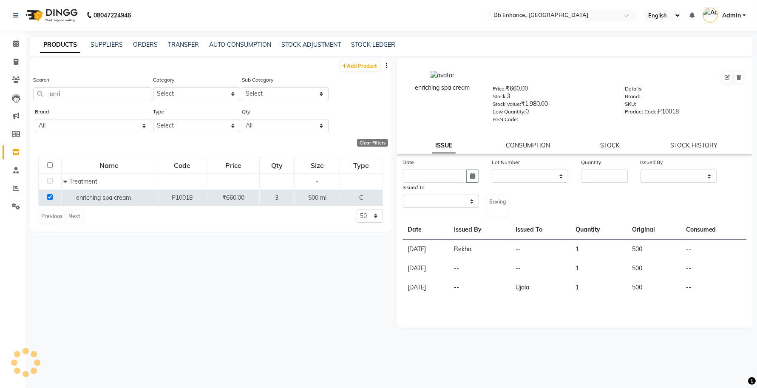
select select
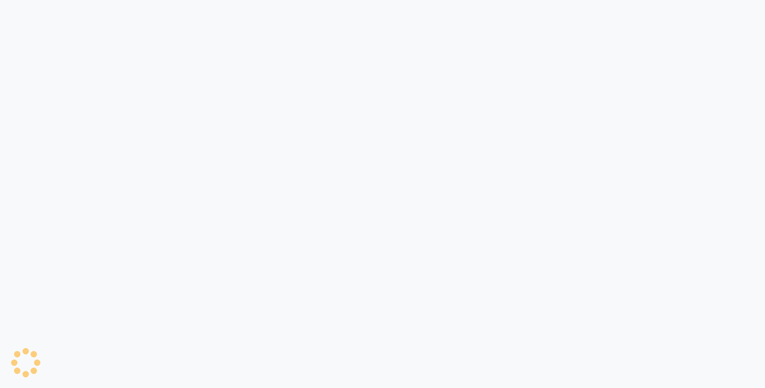
select select
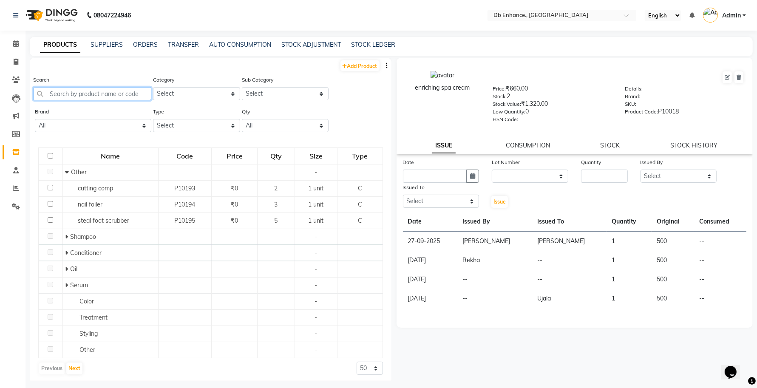
click at [85, 92] on input "text" at bounding box center [92, 93] width 118 height 13
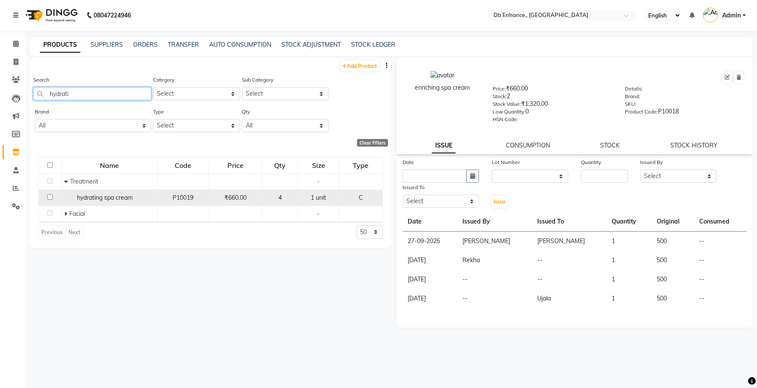
type input "hydrati"
click at [51, 196] on input "checkbox" at bounding box center [50, 197] width 6 height 6
checkbox input "true"
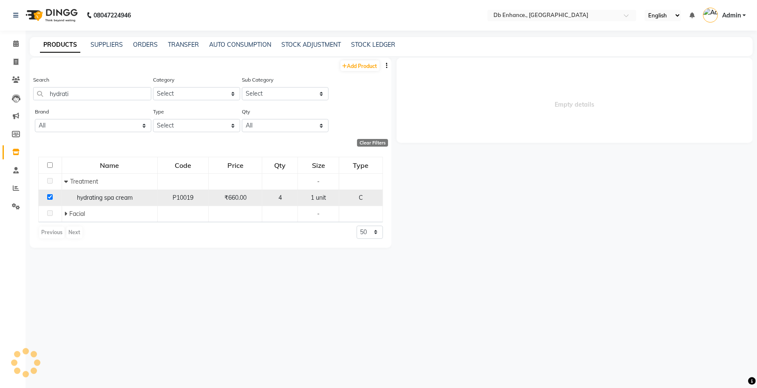
select select
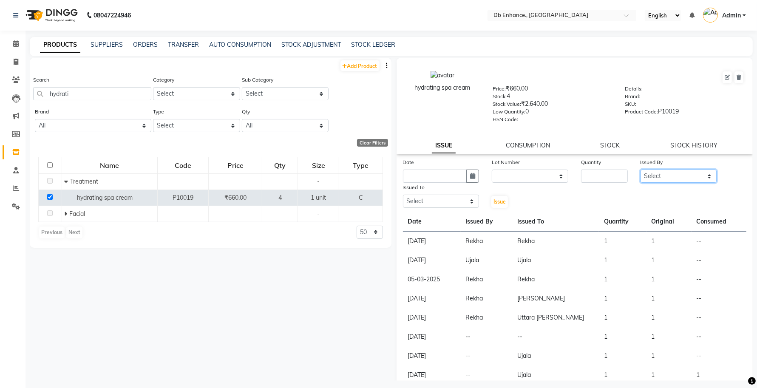
click at [675, 172] on select "Select [PERSON_NAME] [PERSON_NAME] [PERSON_NAME] Uttara [PERSON_NAME]" at bounding box center [678, 176] width 77 height 13
select select "67593"
click at [640, 170] on select "Select [PERSON_NAME] [PERSON_NAME] [PERSON_NAME] Uttara [PERSON_NAME]" at bounding box center [678, 176] width 77 height 13
click at [434, 197] on select "Select [PERSON_NAME] [PERSON_NAME] [PERSON_NAME] Uttara [PERSON_NAME]" at bounding box center [441, 201] width 77 height 13
select select "67593"
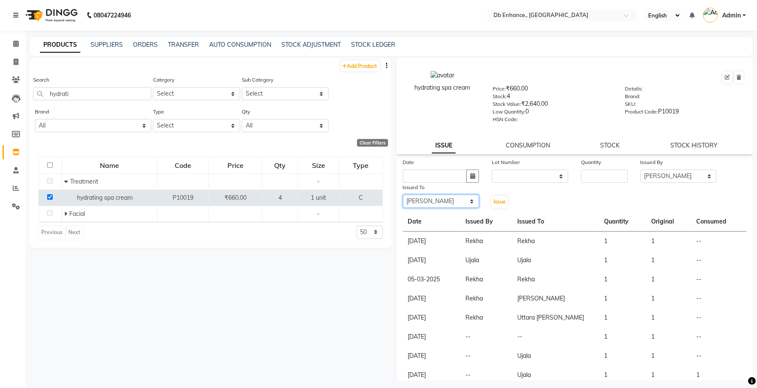
click at [403, 195] on select "Select [PERSON_NAME] [PERSON_NAME] [PERSON_NAME] Uttara [PERSON_NAME]" at bounding box center [441, 201] width 77 height 13
click at [591, 171] on input "number" at bounding box center [604, 176] width 47 height 13
type input "1"
click at [530, 171] on select "None" at bounding box center [530, 176] width 77 height 13
select select "0: null"
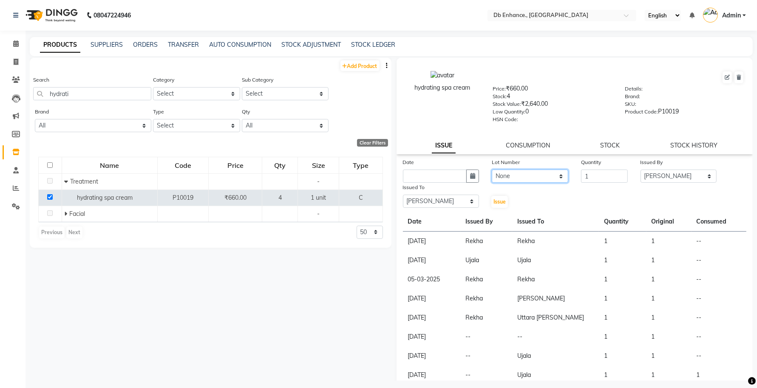
click at [492, 170] on select "None" at bounding box center [530, 176] width 77 height 13
click at [471, 173] on icon "button" at bounding box center [472, 176] width 5 height 6
select select "10"
select select "2025"
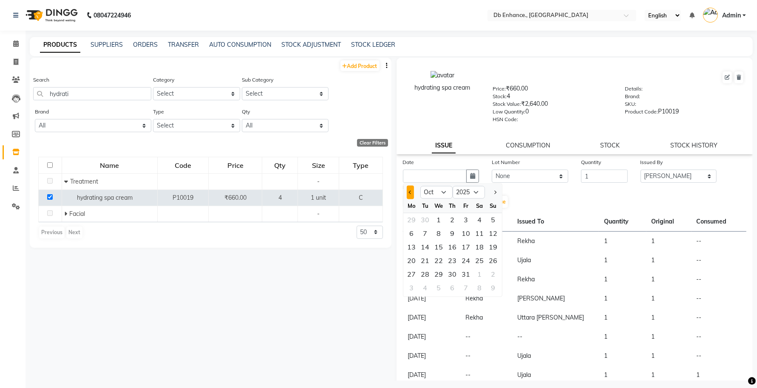
click at [409, 190] on span "Previous month" at bounding box center [409, 191] width 3 height 3
select select "9"
click at [478, 260] on div "27" at bounding box center [480, 261] width 14 height 14
type input "27-09-2025"
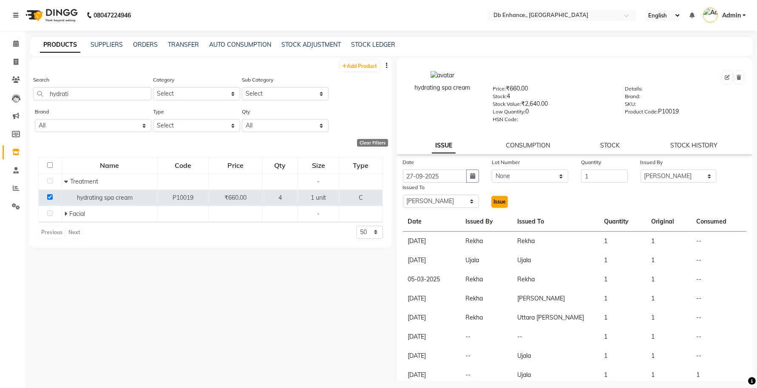
click at [493, 198] on span "Issue" at bounding box center [499, 201] width 12 height 6
select select
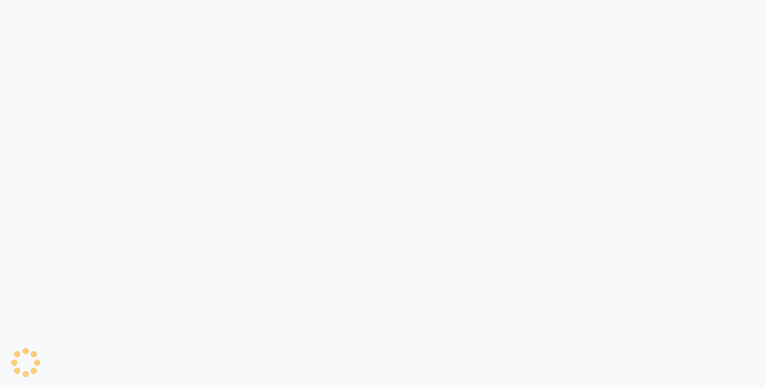
select select
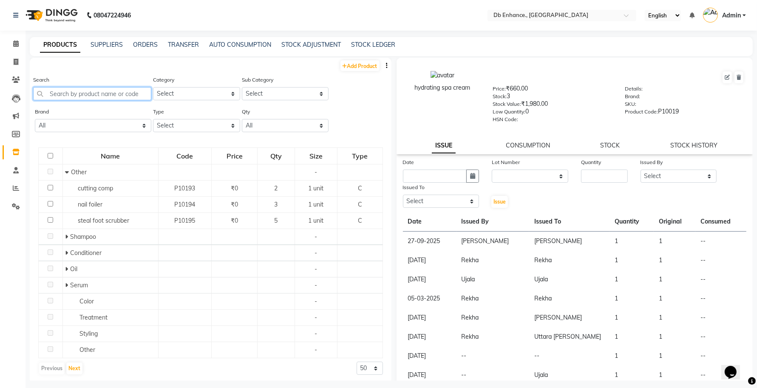
click at [81, 94] on input "text" at bounding box center [92, 93] width 118 height 13
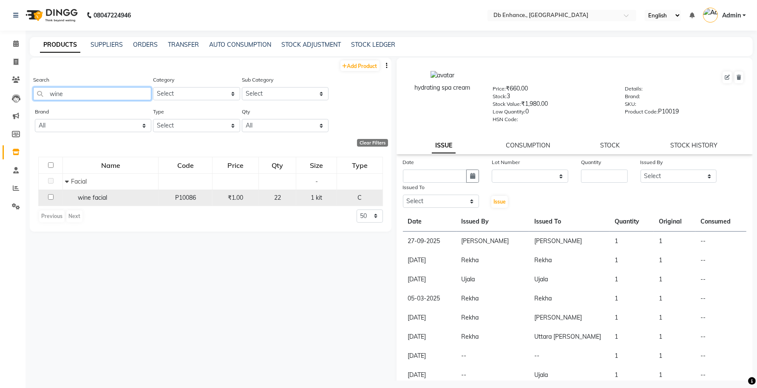
type input "wine"
click at [51, 196] on input "checkbox" at bounding box center [51, 197] width 6 height 6
checkbox input "true"
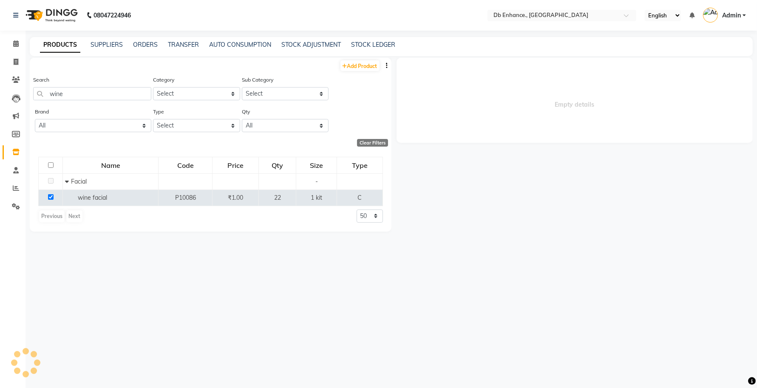
select select
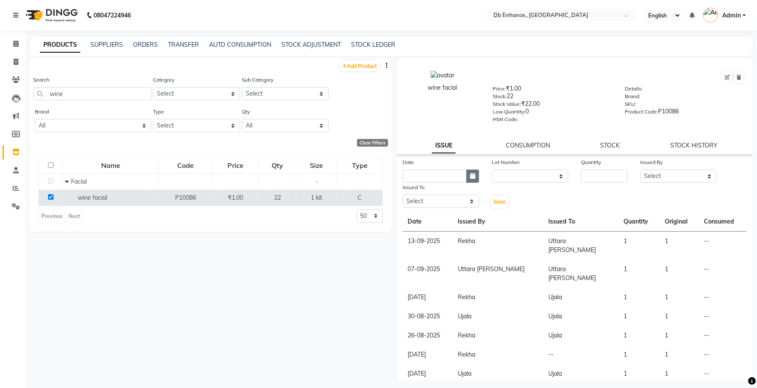
click at [470, 174] on icon "button" at bounding box center [472, 176] width 5 height 6
select select "10"
select select "2025"
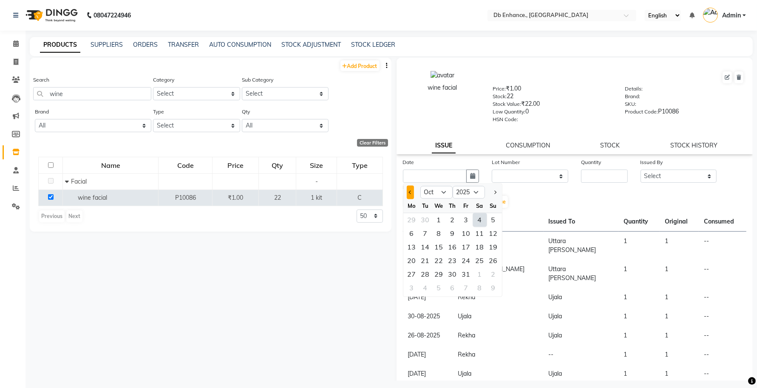
click at [412, 190] on button "Previous month" at bounding box center [410, 193] width 7 height 14
select select "9"
click at [453, 260] on div "25" at bounding box center [453, 261] width 14 height 14
type input "[DATE]"
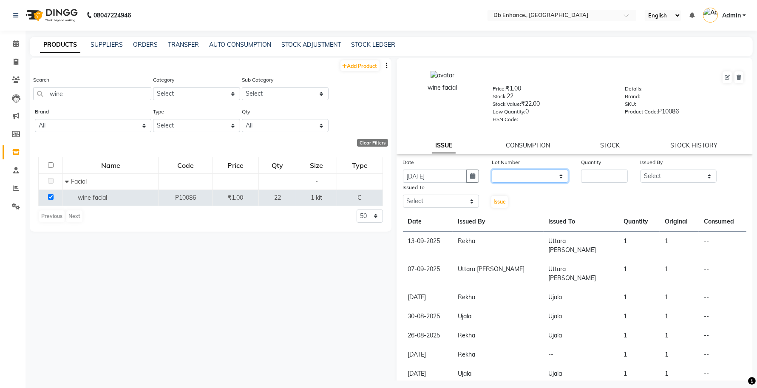
click at [517, 173] on select "None" at bounding box center [530, 176] width 77 height 13
select select "0: null"
click at [492, 170] on select "None" at bounding box center [530, 176] width 77 height 13
click at [591, 173] on input "number" at bounding box center [604, 176] width 47 height 13
type input "1"
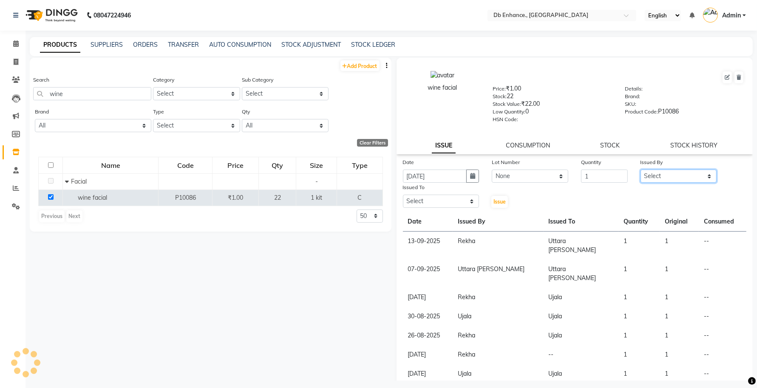
click at [651, 172] on select "Select [PERSON_NAME] [PERSON_NAME] [PERSON_NAME] Uttara [PERSON_NAME]" at bounding box center [678, 176] width 77 height 13
select select "67593"
click at [640, 170] on select "Select [PERSON_NAME] [PERSON_NAME] [PERSON_NAME] Uttara [PERSON_NAME]" at bounding box center [678, 176] width 77 height 13
click at [449, 199] on select "Select mamta pradhan Raju Rashid Rekha Ujala Uttara Roy" at bounding box center [441, 201] width 77 height 13
select select "67593"
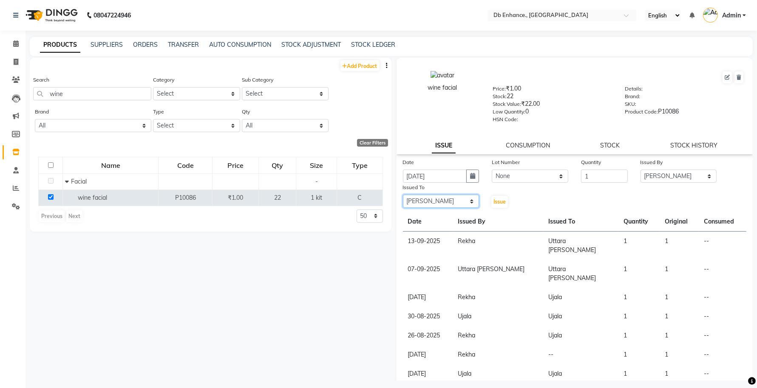
click at [403, 195] on select "Select mamta pradhan Raju Rashid Rekha Ujala Uttara Roy" at bounding box center [441, 201] width 77 height 13
click at [495, 200] on span "Issue" at bounding box center [499, 201] width 12 height 6
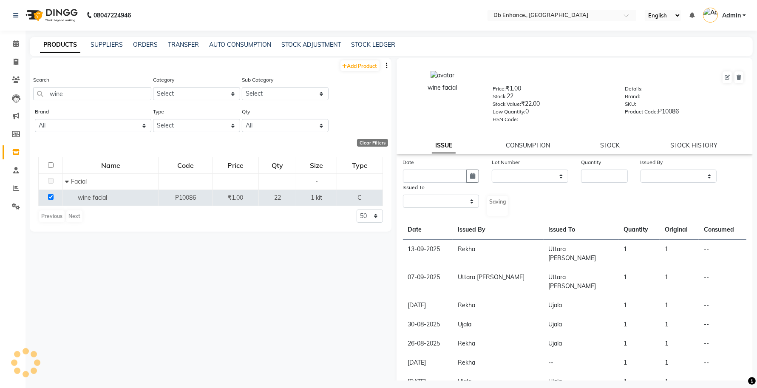
select select
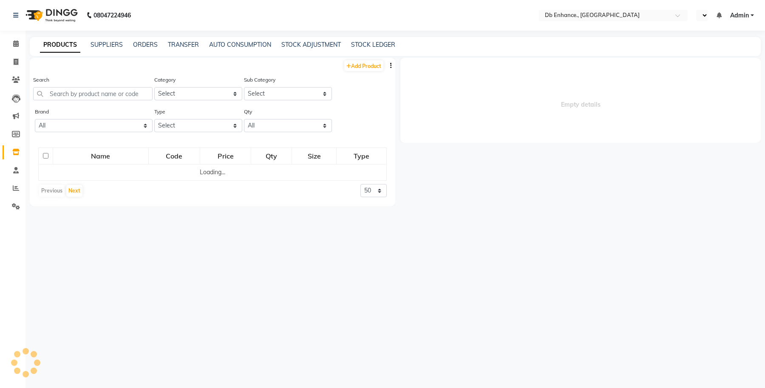
select select "en"
select select
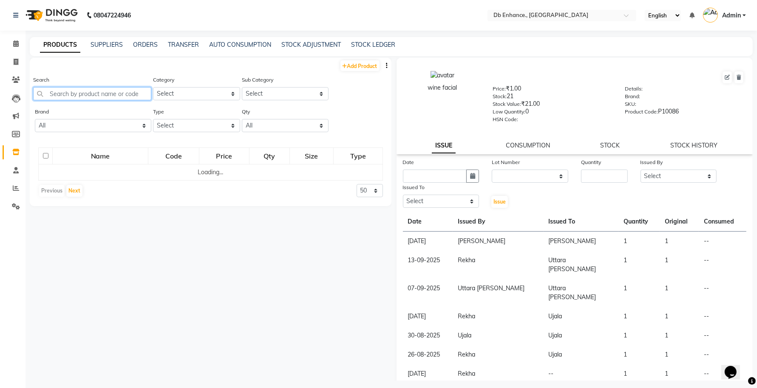
click at [88, 91] on input "text" at bounding box center [92, 93] width 118 height 13
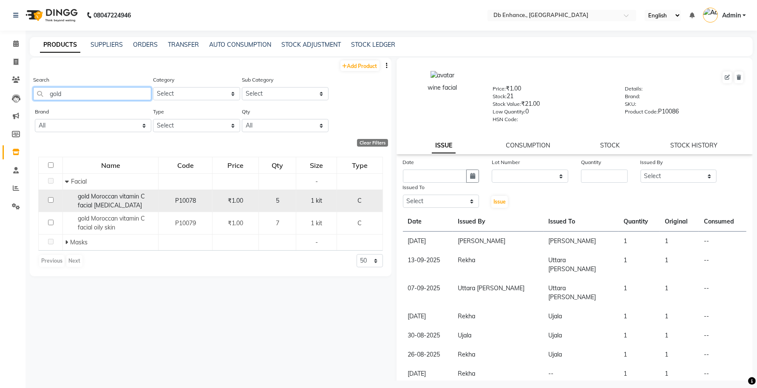
type input "gold"
click at [49, 200] on input "checkbox" at bounding box center [51, 200] width 6 height 6
checkbox input "true"
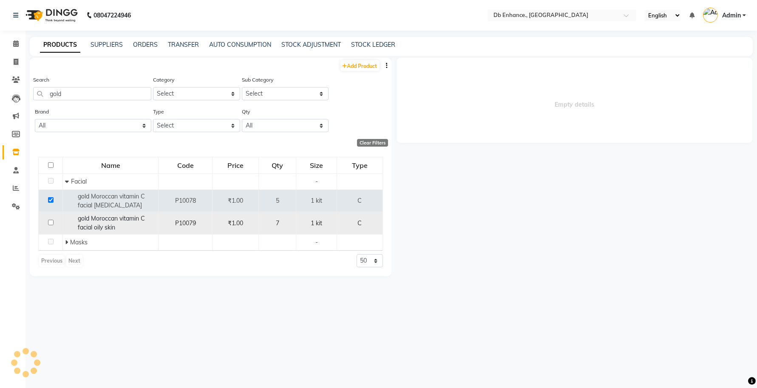
select select
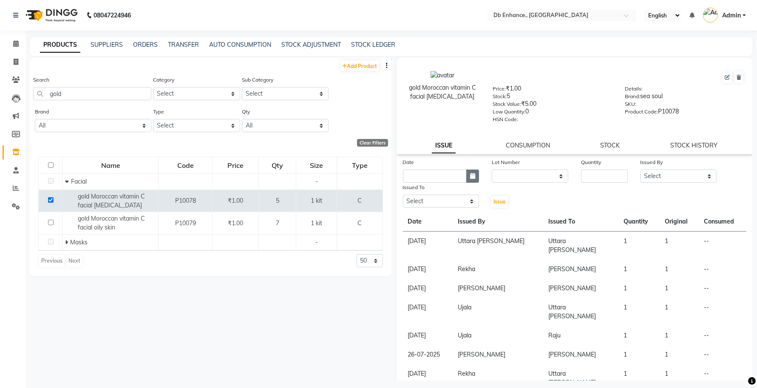
click at [470, 173] on icon "button" at bounding box center [472, 176] width 5 height 6
select select "10"
select select "2025"
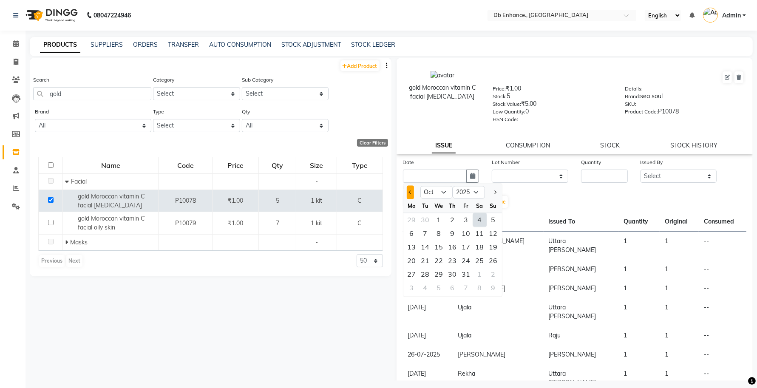
click at [408, 188] on button "Previous month" at bounding box center [410, 193] width 7 height 14
select select "9"
click at [453, 257] on div "25" at bounding box center [453, 261] width 14 height 14
type input "[DATE]"
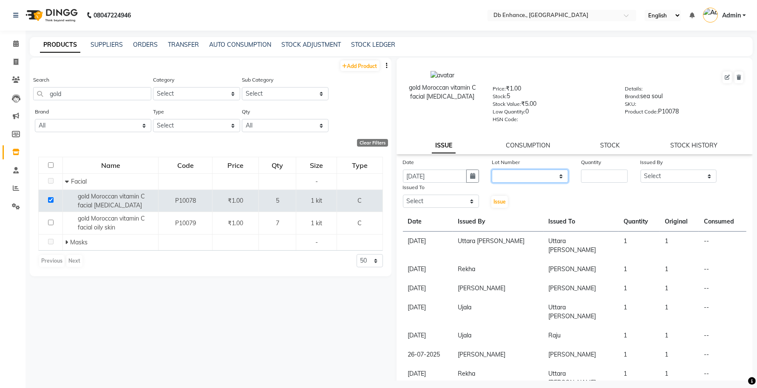
click at [511, 174] on select "None" at bounding box center [530, 176] width 77 height 13
select select "0: null"
click at [492, 170] on select "None" at bounding box center [530, 176] width 77 height 13
click at [587, 173] on input "number" at bounding box center [604, 176] width 47 height 13
type input "1"
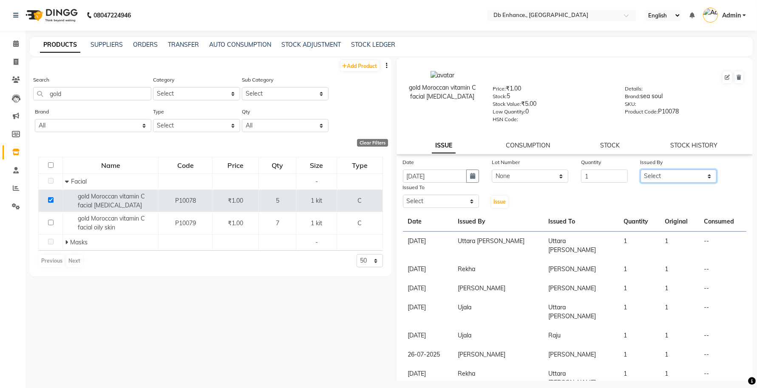
click at [655, 173] on select "Select mamta pradhan Raju Rashid Rekha Ujala Uttara Roy" at bounding box center [678, 176] width 77 height 13
select select "67593"
click at [640, 170] on select "Select mamta pradhan Raju Rashid Rekha Ujala Uttara Roy" at bounding box center [678, 176] width 77 height 13
click at [445, 198] on select "Select mamta pradhan Raju Rashid Rekha Ujala Uttara Roy" at bounding box center [441, 201] width 77 height 13
select select "67593"
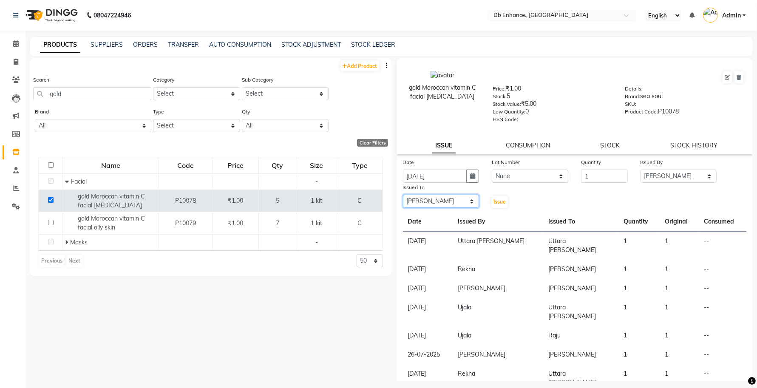
click at [403, 195] on select "Select mamta pradhan Raju Rashid Rekha Ujala Uttara Roy" at bounding box center [441, 201] width 77 height 13
click at [498, 198] on span "Issue" at bounding box center [499, 201] width 12 height 6
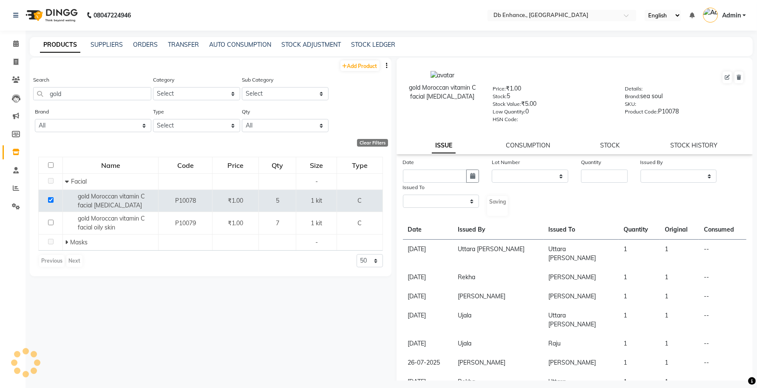
select select
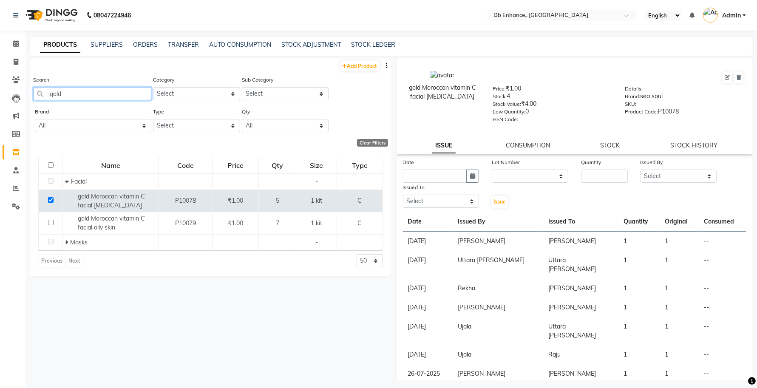
click at [94, 91] on input "gold" at bounding box center [92, 93] width 118 height 13
type input "g"
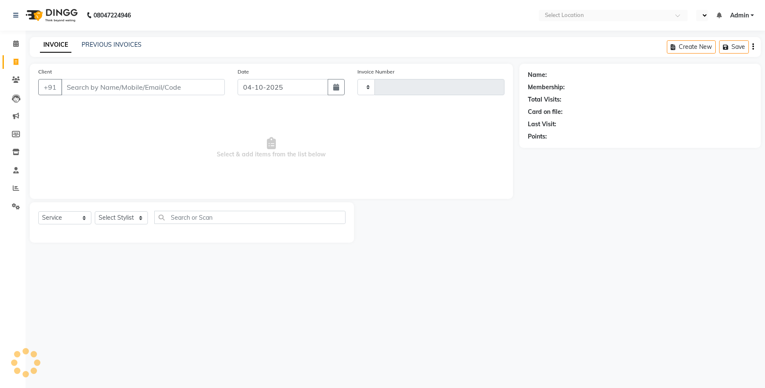
select select "service"
type input "0954"
select select "en"
select select "4474"
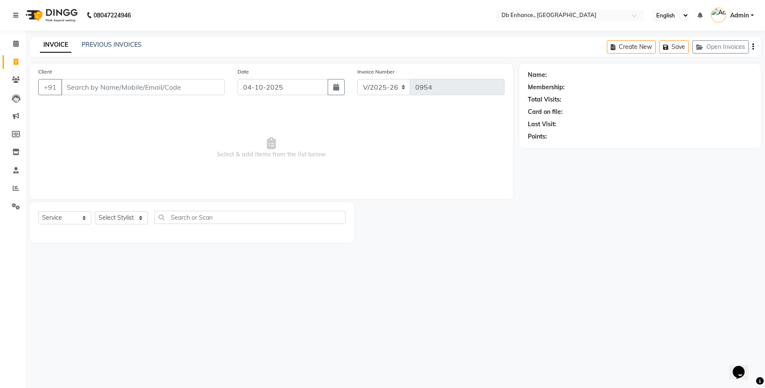
click at [100, 94] on input "Client" at bounding box center [143, 87] width 164 height 16
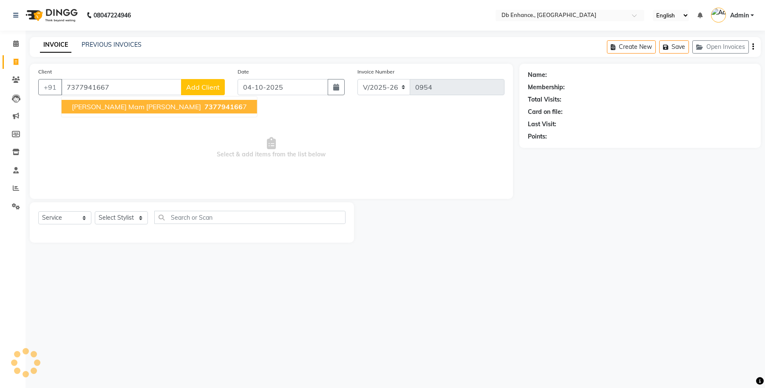
type input "7377941667"
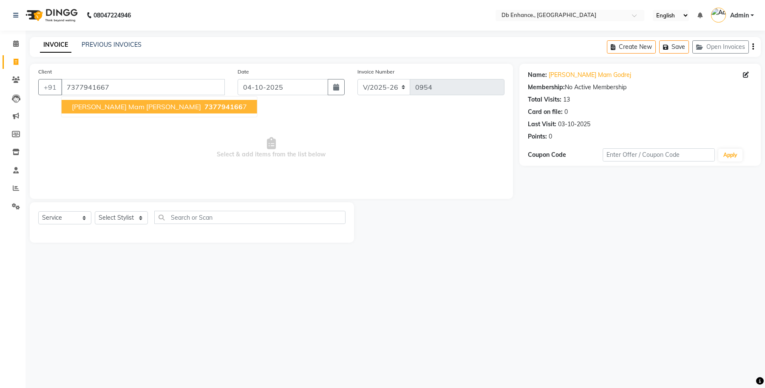
click at [204, 103] on span "737794166" at bounding box center [223, 106] width 38 height 9
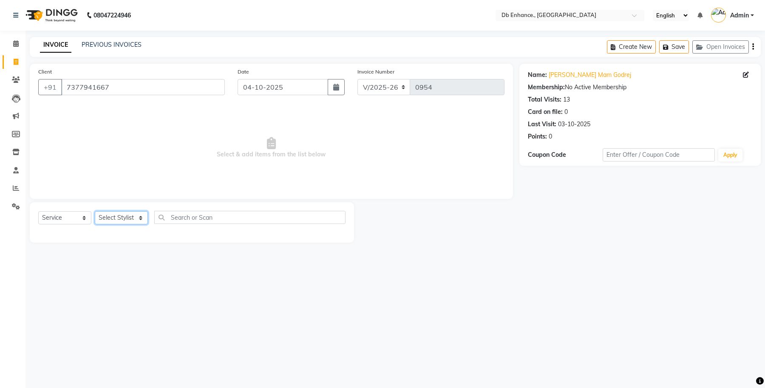
click at [122, 218] on select "Select Stylist mamta pradhan Raju Rashid Rekha Ujala Uttara Roy" at bounding box center [121, 217] width 53 height 13
select select "25383"
click at [95, 211] on select "Select Stylist mamta pradhan Raju Rashid Rekha Ujala Uttara Roy" at bounding box center [121, 217] width 53 height 13
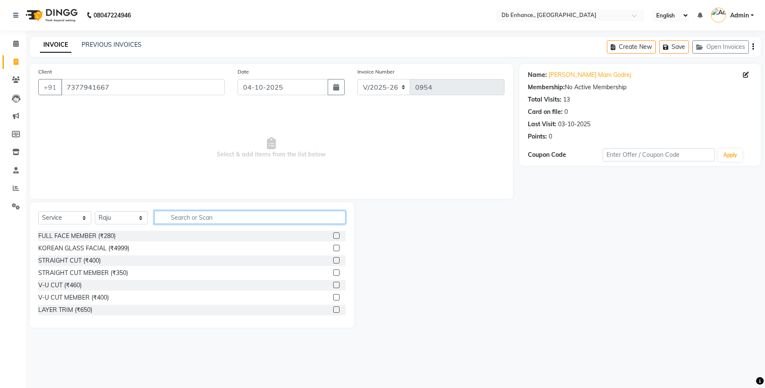
click at [200, 218] on input "text" at bounding box center [249, 217] width 191 height 13
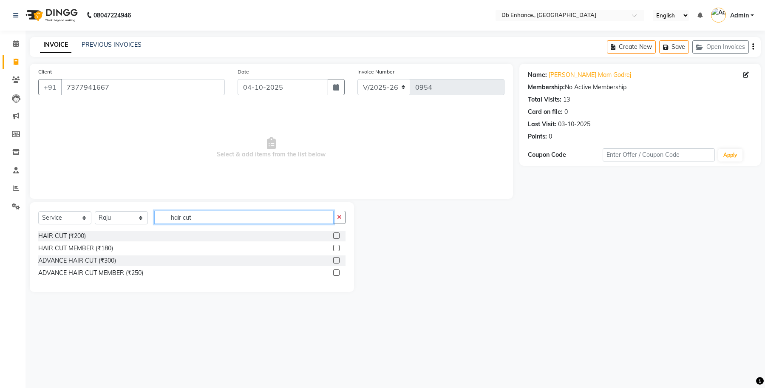
type input "hair cut"
click at [337, 235] on label at bounding box center [336, 235] width 6 height 6
click at [337, 235] on input "checkbox" at bounding box center [336, 236] width 6 height 6
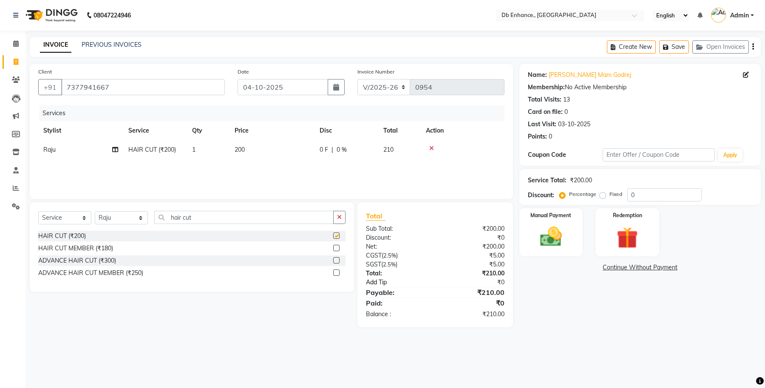
checkbox input "false"
click at [555, 234] on img at bounding box center [551, 237] width 36 height 26
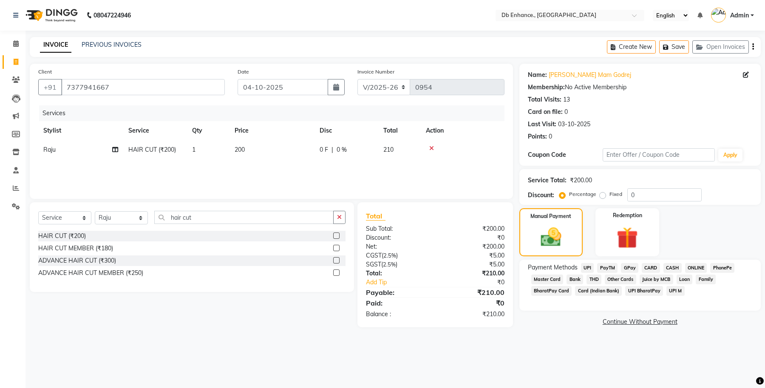
click at [694, 268] on span "ONLINE" at bounding box center [696, 268] width 22 height 10
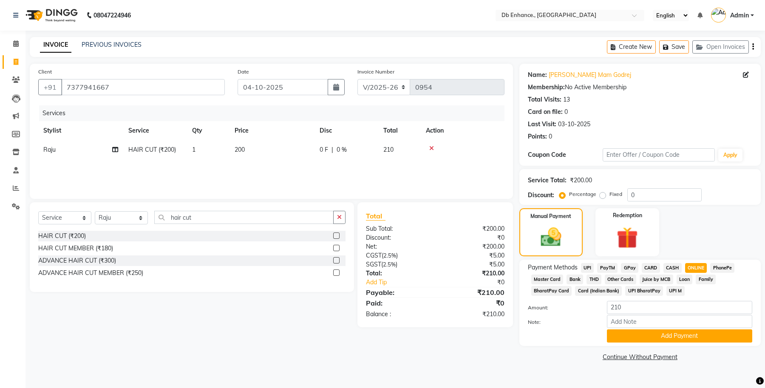
click at [647, 270] on span "CARD" at bounding box center [651, 268] width 18 height 10
click at [649, 334] on button "Add Payment" at bounding box center [679, 335] width 145 height 13
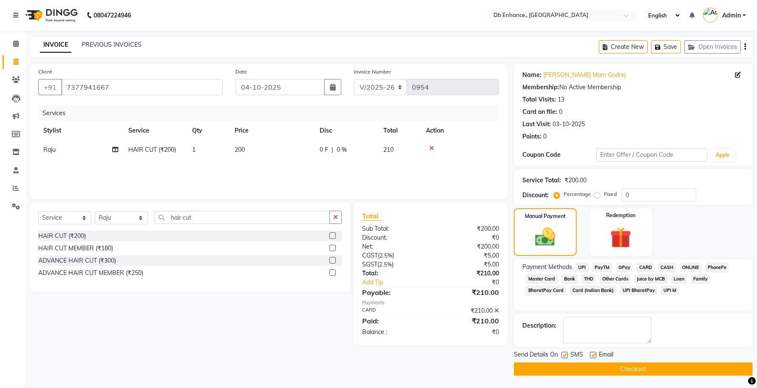
scroll to position [0, 0]
click at [591, 353] on label at bounding box center [593, 354] width 6 height 6
click at [591, 353] on input "checkbox" at bounding box center [593, 355] width 6 height 6
checkbox input "false"
click at [596, 370] on button "Checkout" at bounding box center [633, 368] width 239 height 13
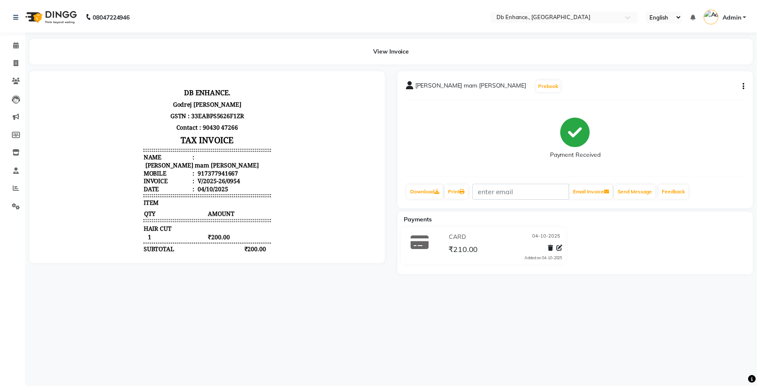
scroll to position [35, 0]
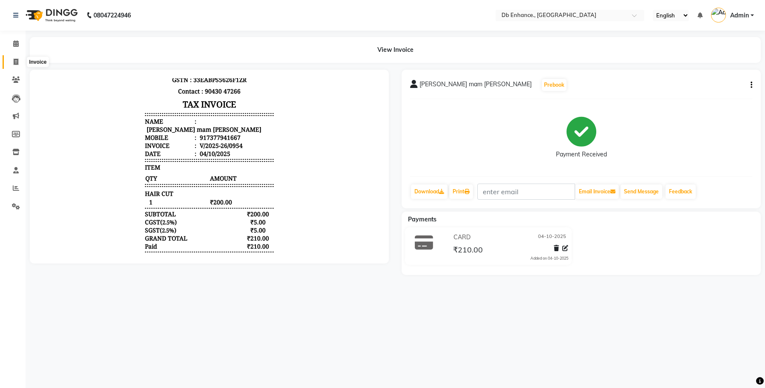
click at [17, 63] on icon at bounding box center [16, 62] width 5 height 6
select select "service"
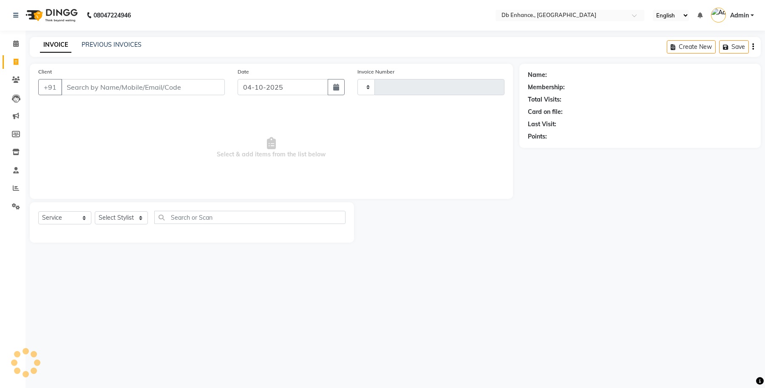
type input "0955"
select select "4474"
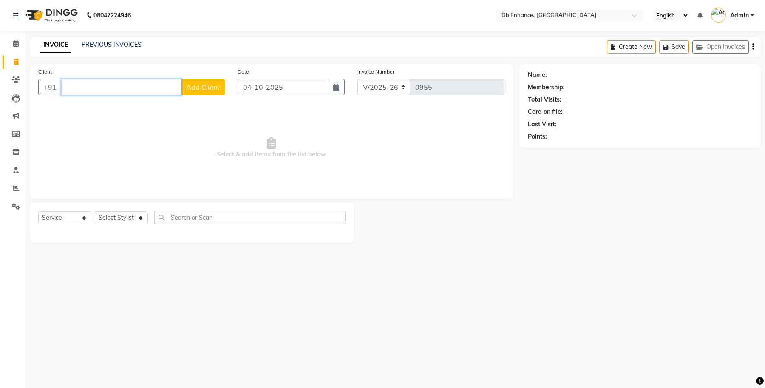
click at [107, 86] on input "Client" at bounding box center [121, 87] width 120 height 16
click at [80, 83] on input "Client" at bounding box center [121, 87] width 120 height 16
click at [113, 107] on ngb-highlight "9600149397" at bounding box center [121, 106] width 43 height 9
type input "9600149397"
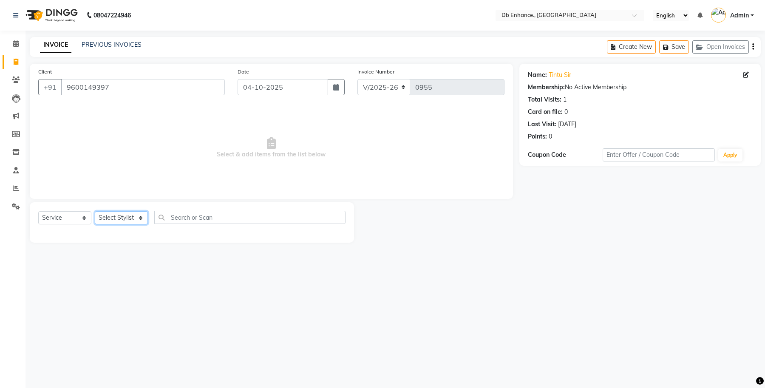
click at [122, 218] on select "Select Stylist mamta pradhan Raju Rashid Rekha Ujala Uttara Roy" at bounding box center [121, 217] width 53 height 13
select select "61814"
click at [95, 211] on select "Select Stylist mamta pradhan Raju Rashid Rekha Ujala Uttara Roy" at bounding box center [121, 217] width 53 height 13
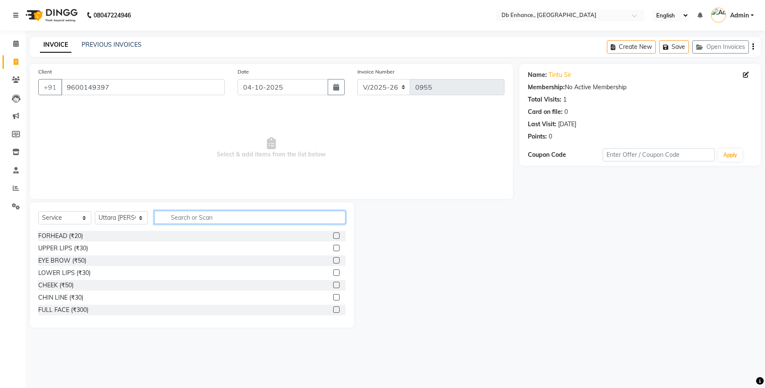
click at [241, 216] on input "text" at bounding box center [249, 217] width 191 height 13
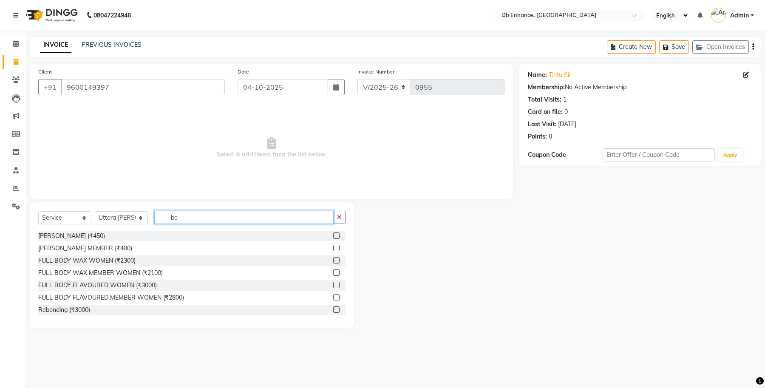
type input "b"
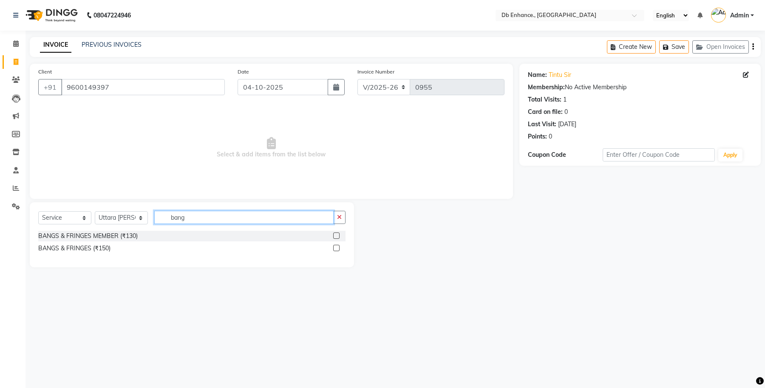
type input "bang"
click at [336, 248] on label at bounding box center [336, 248] width 6 height 6
click at [336, 248] on input "checkbox" at bounding box center [336, 249] width 6 height 6
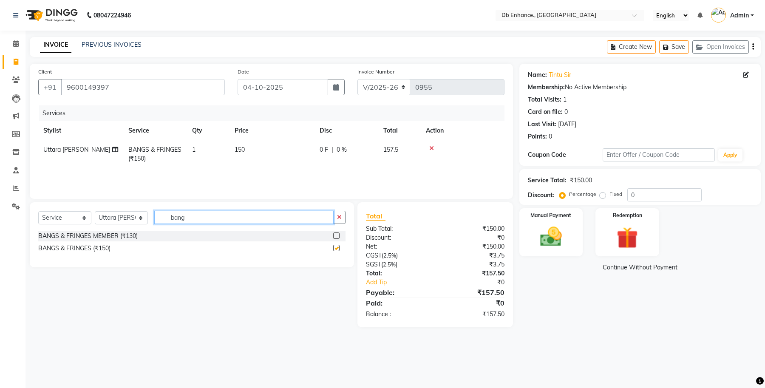
checkbox input "false"
click at [218, 217] on input "bang" at bounding box center [243, 217] width 179 height 13
type input "b"
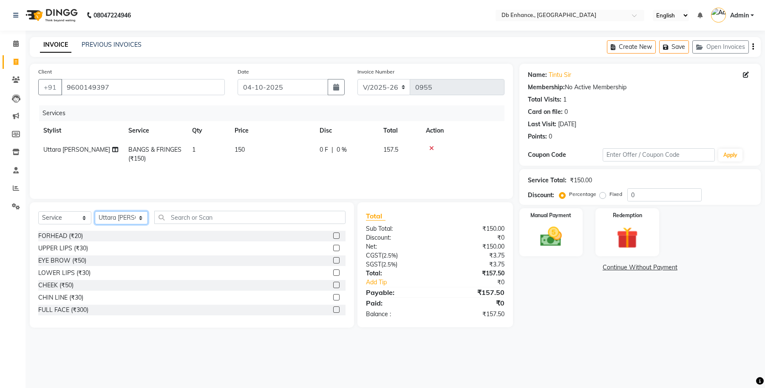
click at [114, 216] on select "Select Stylist mamta pradhan Raju Rashid Rekha Ujala Uttara Roy" at bounding box center [121, 217] width 53 height 13
select select "25380"
click at [95, 211] on select "Select Stylist mamta pradhan Raju Rashid Rekha Ujala Uttara Roy" at bounding box center [121, 217] width 53 height 13
click at [333, 261] on label at bounding box center [336, 260] width 6 height 6
click at [333, 261] on input "checkbox" at bounding box center [336, 261] width 6 height 6
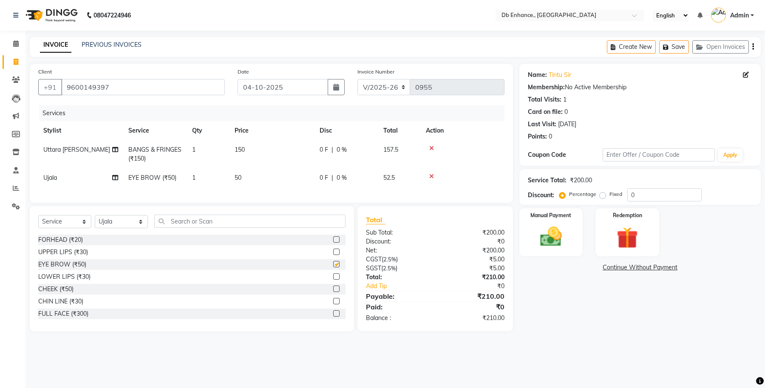
checkbox input "false"
click at [125, 228] on select "Select Stylist mamta pradhan Raju Rashid Rekha Ujala Uttara Roy" at bounding box center [121, 221] width 53 height 13
select select "92922"
click at [95, 223] on select "Select Stylist mamta pradhan Raju Rashid Rekha Ujala Uttara Roy" at bounding box center [121, 221] width 53 height 13
click at [228, 228] on input "text" at bounding box center [249, 221] width 191 height 13
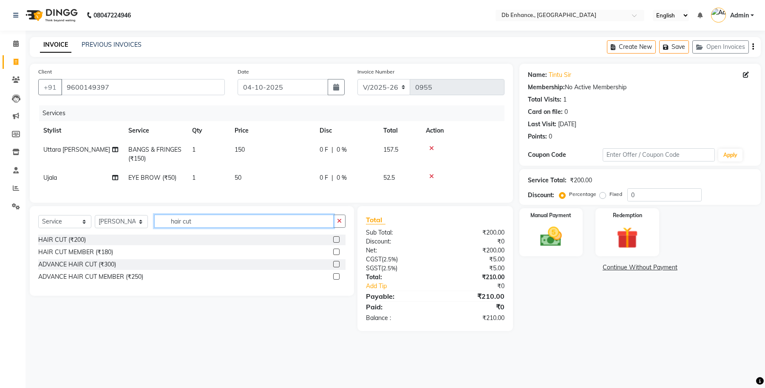
type input "hair cut"
click at [339, 243] on label at bounding box center [336, 239] width 6 height 6
click at [339, 243] on input "checkbox" at bounding box center [336, 240] width 6 height 6
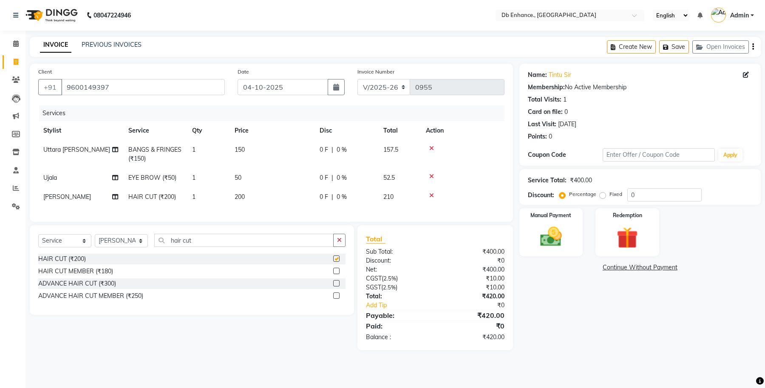
checkbox input "false"
click at [432, 175] on icon at bounding box center [431, 176] width 5 height 6
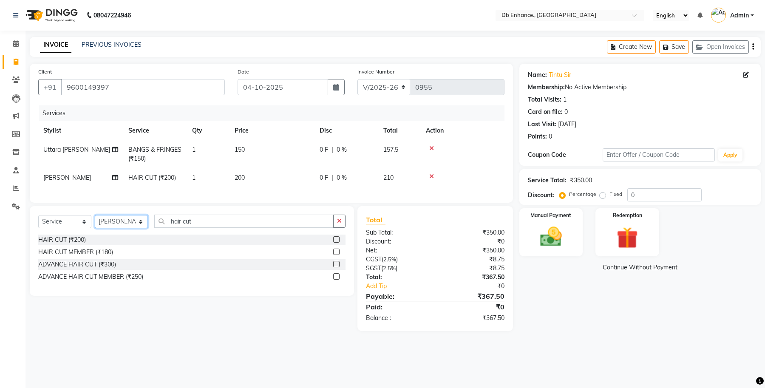
drag, startPoint x: 115, startPoint y: 230, endPoint x: 115, endPoint y: 235, distance: 4.3
click at [115, 228] on select "Select Stylist mamta pradhan Raju Rashid Rekha Ujala Uttara Roy" at bounding box center [121, 221] width 53 height 13
select select "67593"
click at [95, 223] on select "Select Stylist mamta pradhan Raju Rashid Rekha Ujala Uttara Roy" at bounding box center [121, 221] width 53 height 13
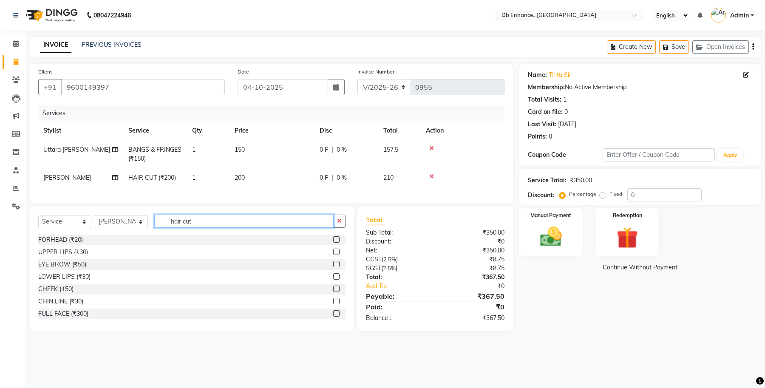
click at [204, 228] on input "hair cut" at bounding box center [243, 221] width 179 height 13
type input "h"
type input "eye"
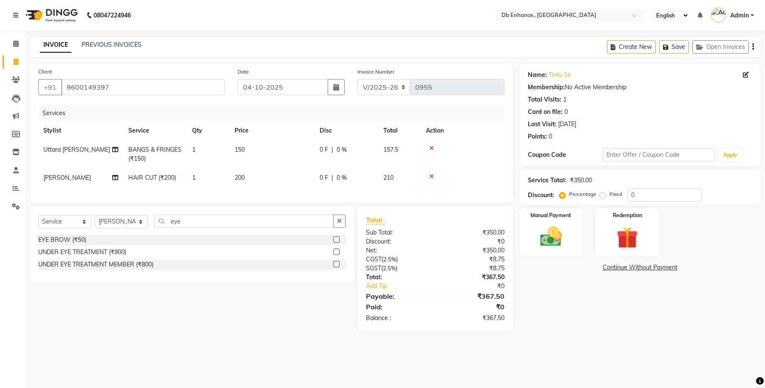
click at [336, 243] on label at bounding box center [336, 239] width 6 height 6
click at [336, 243] on input "checkbox" at bounding box center [336, 240] width 6 height 6
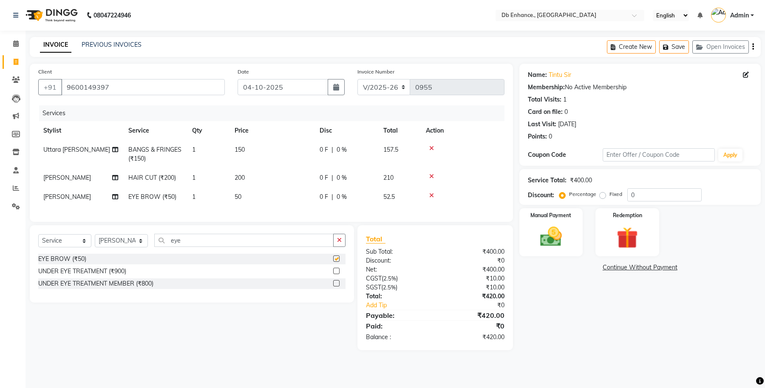
checkbox input "false"
click at [218, 247] on input "eye" at bounding box center [243, 240] width 179 height 13
type input "e"
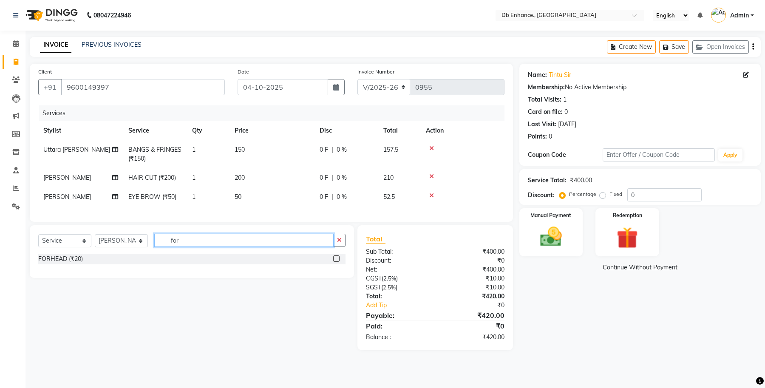
type input "for"
click at [336, 262] on label at bounding box center [336, 258] width 6 height 6
click at [336, 262] on input "checkbox" at bounding box center [336, 259] width 6 height 6
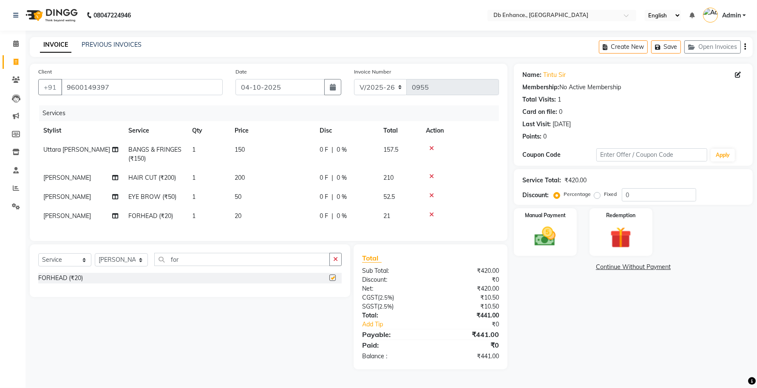
checkbox input "false"
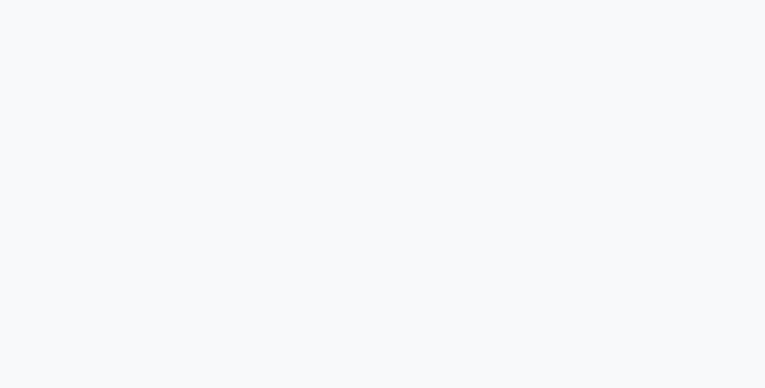
select select
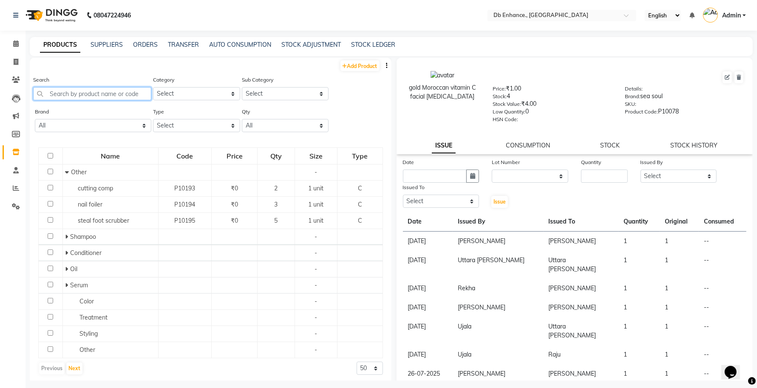
click at [96, 93] on input "text" at bounding box center [92, 93] width 118 height 13
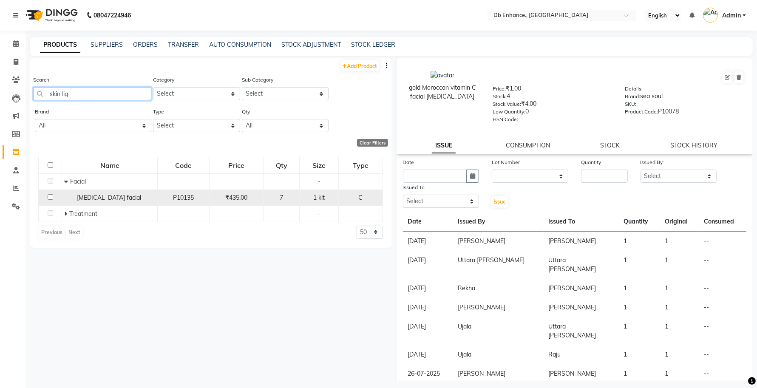
type input "skin lig"
click at [48, 195] on input "checkbox" at bounding box center [51, 197] width 6 height 6
checkbox input "true"
select select
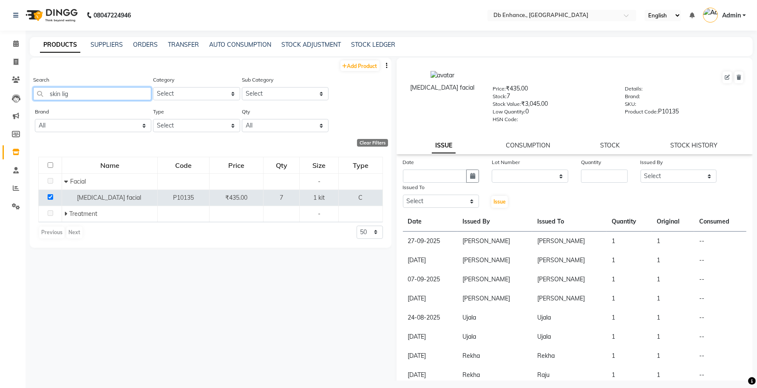
click at [88, 91] on input "skin lig" at bounding box center [92, 93] width 118 height 13
type input "s"
type input "oxyge"
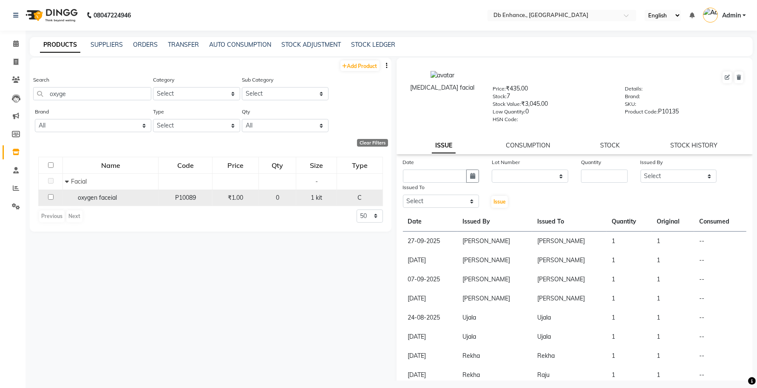
click at [50, 195] on input "checkbox" at bounding box center [51, 197] width 6 height 6
checkbox input "true"
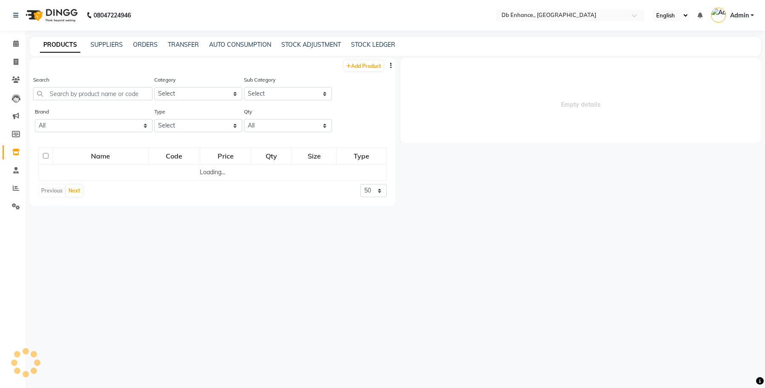
select select
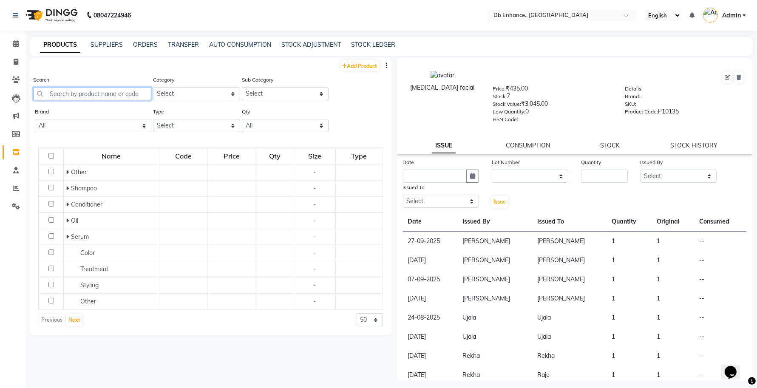
click at [85, 92] on input "text" at bounding box center [92, 93] width 118 height 13
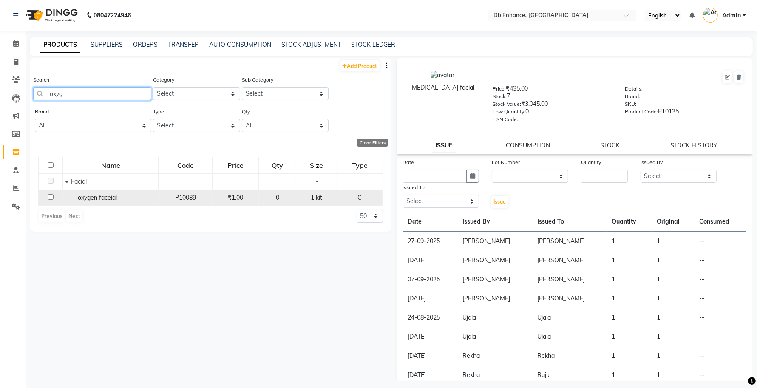
type input "oxyg"
click at [47, 196] on td at bounding box center [51, 198] width 24 height 16
click at [49, 196] on input "checkbox" at bounding box center [51, 197] width 6 height 6
checkbox input "true"
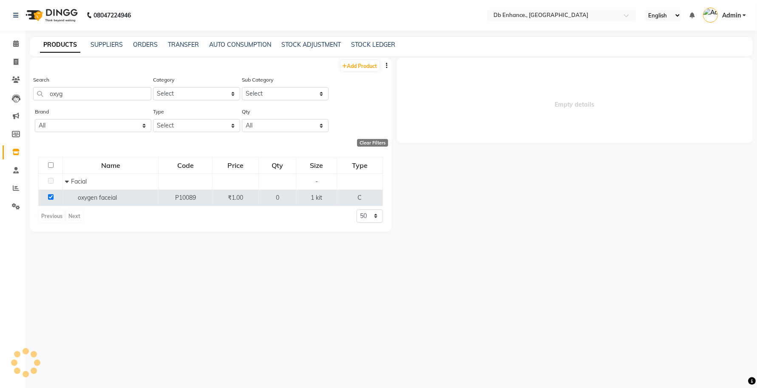
select select
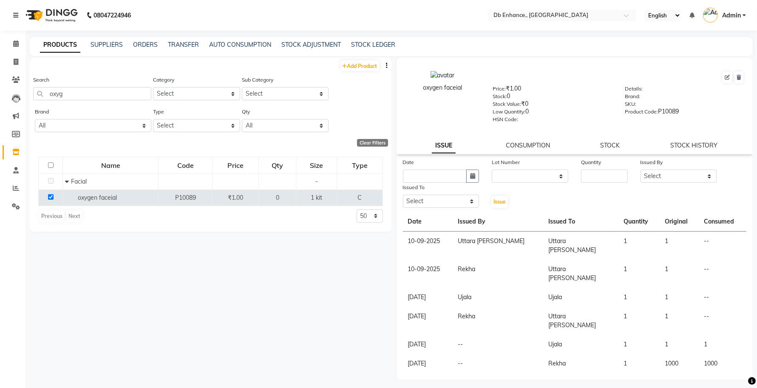
click at [266, 281] on div "Add Product Search oxyg Category Select Hair Skin Makeup Personal Care Applianc…" at bounding box center [211, 219] width 362 height 323
click at [699, 239] on td "--" at bounding box center [723, 246] width 48 height 28
click at [722, 238] on td "--" at bounding box center [723, 246] width 48 height 28
click at [477, 238] on td "Uttara [PERSON_NAME]" at bounding box center [498, 246] width 91 height 28
click at [470, 247] on td "Uttara [PERSON_NAME]" at bounding box center [498, 246] width 91 height 28
